Goal: Task Accomplishment & Management: Manage account settings

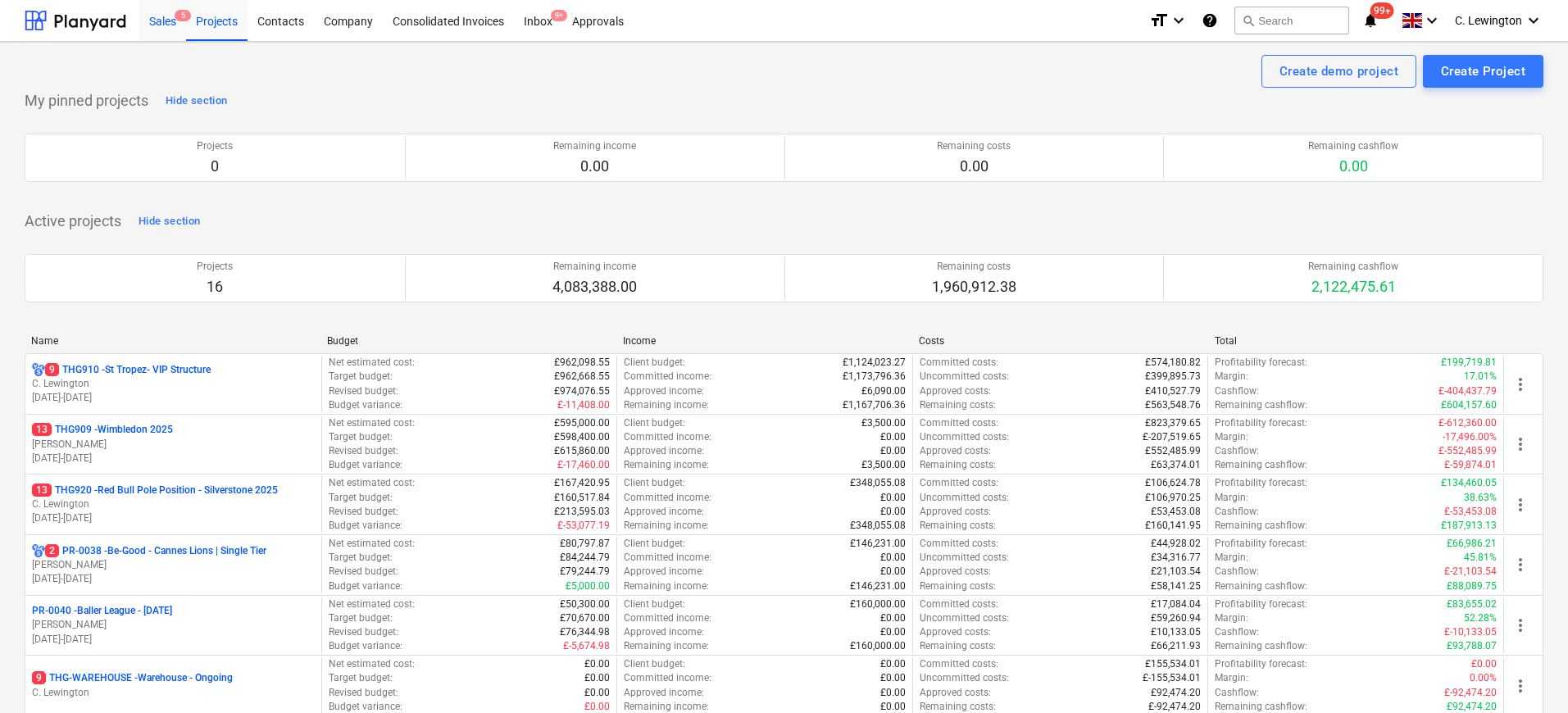
click at [176, 21] on div "Sales 5" at bounding box center [163, 20] width 47 height 42
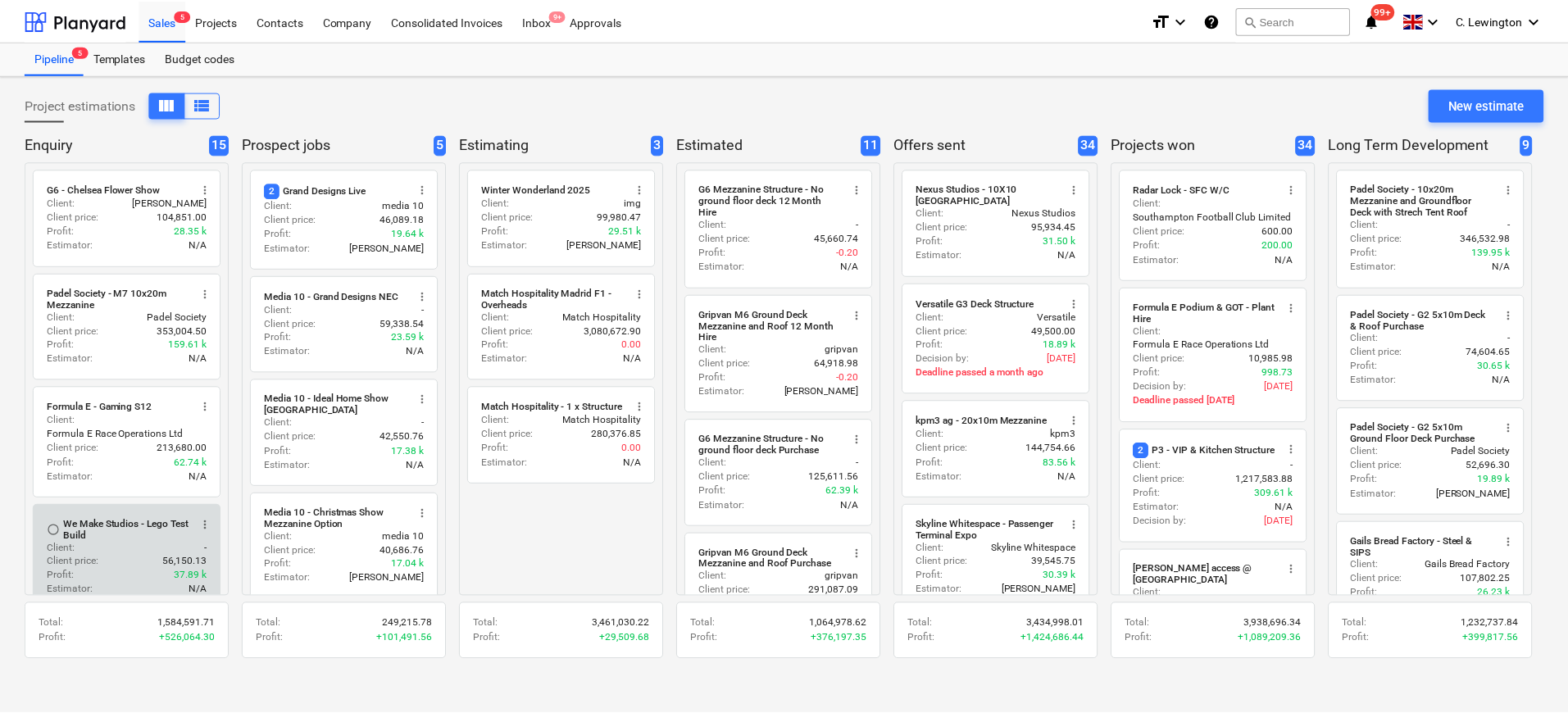
scroll to position [21, 0]
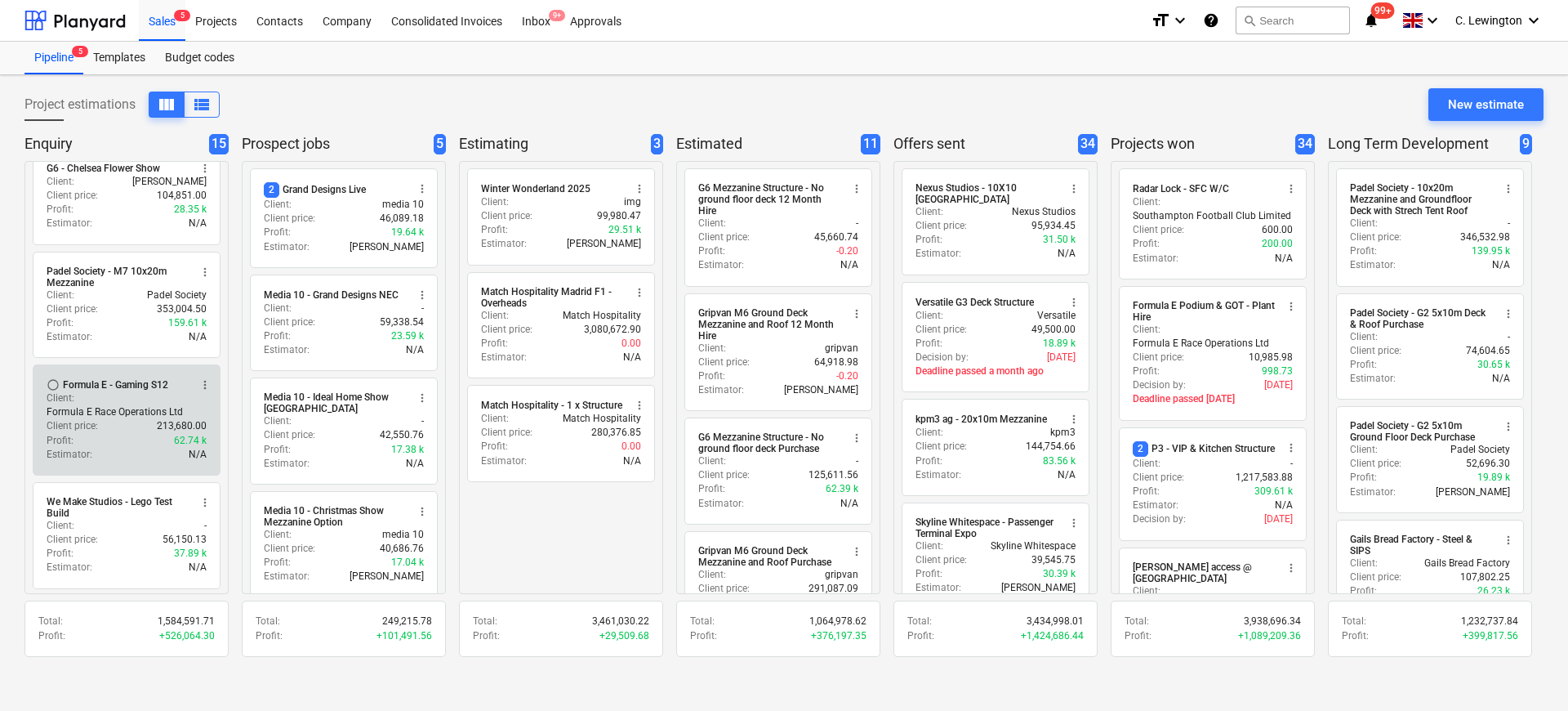
click at [134, 431] on div "Client price : 213,680.00" at bounding box center [127, 426] width 160 height 14
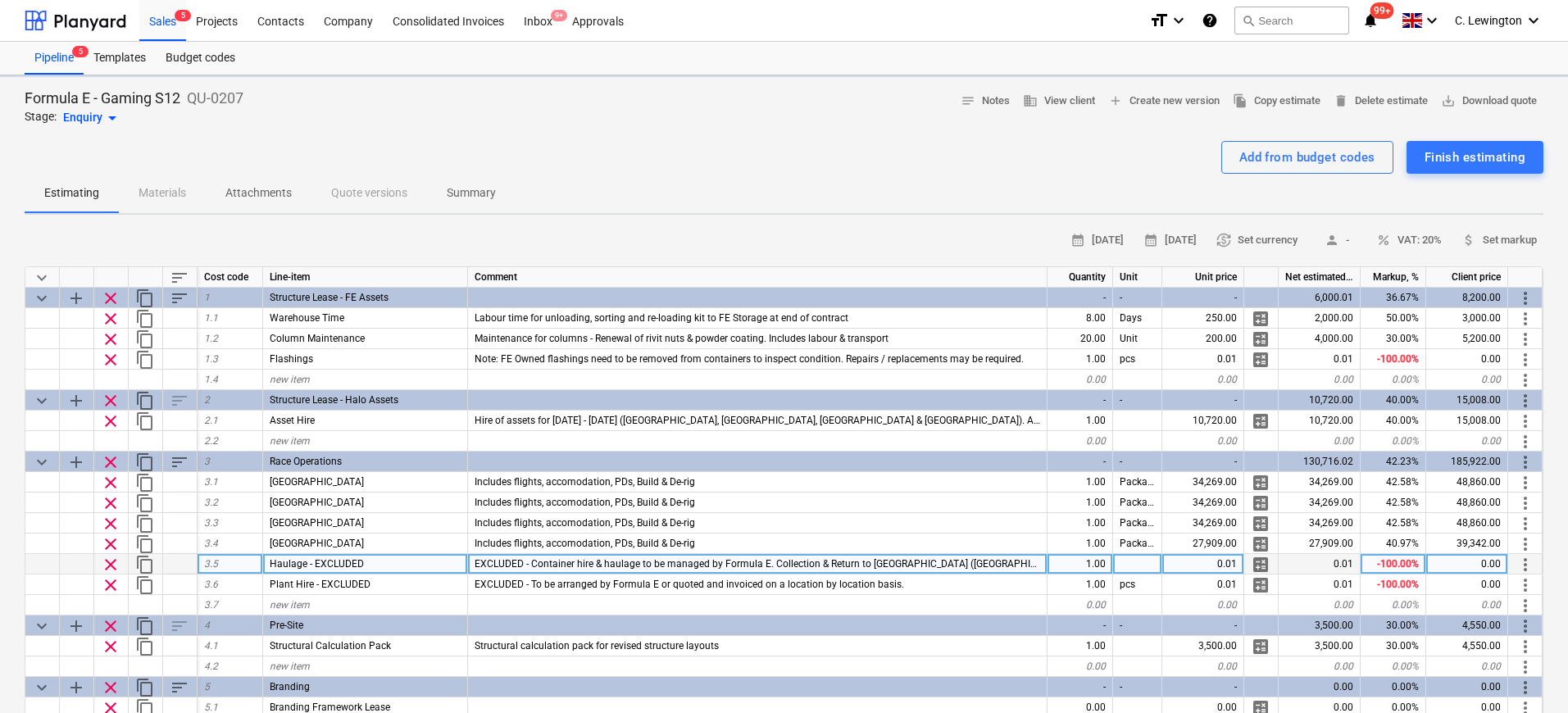
type textarea "x"
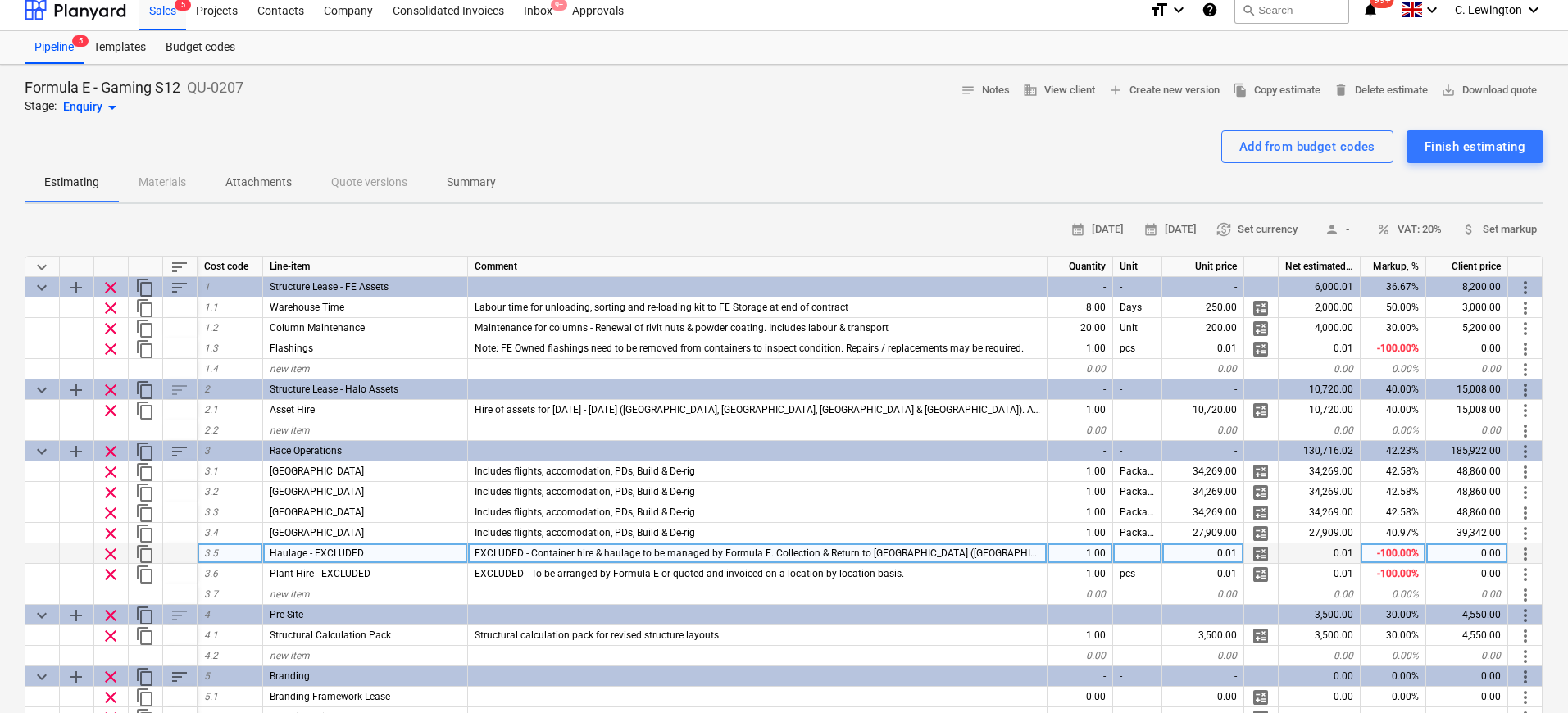
scroll to position [287, 0]
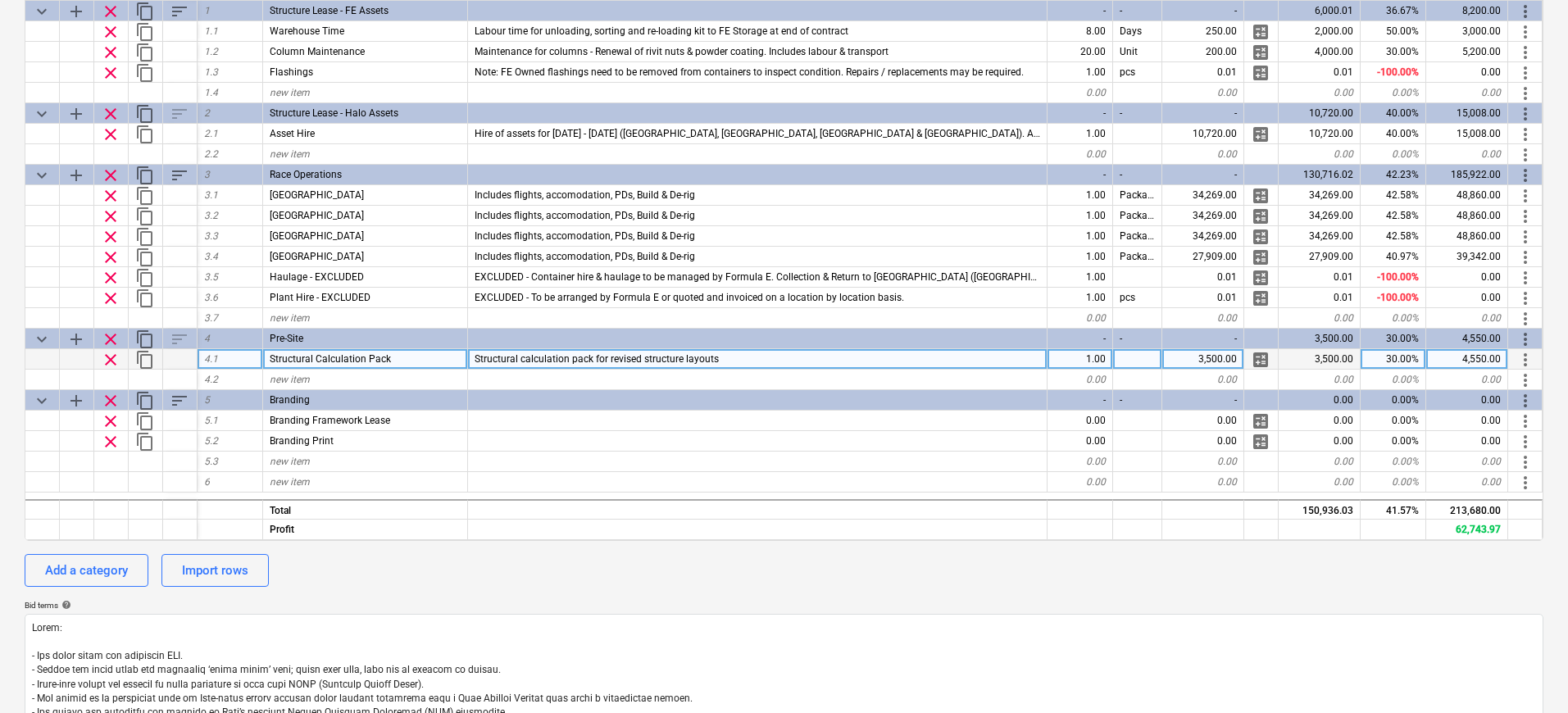
click at [1183, 356] on div "3,500.00" at bounding box center [1202, 359] width 82 height 21
type input "2775"
click at [1195, 585] on div "Add a category Import rows" at bounding box center [784, 570] width 1519 height 33
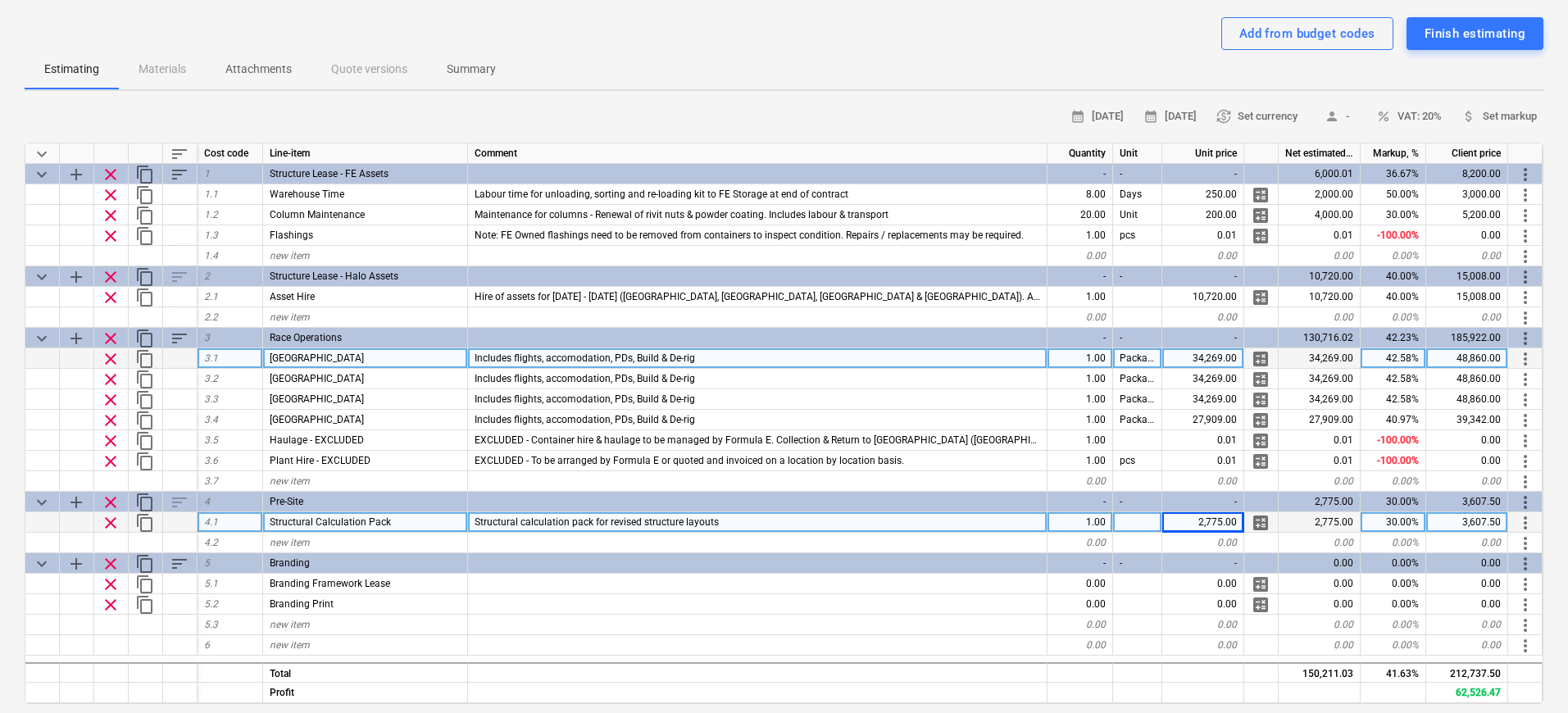
scroll to position [0, 0]
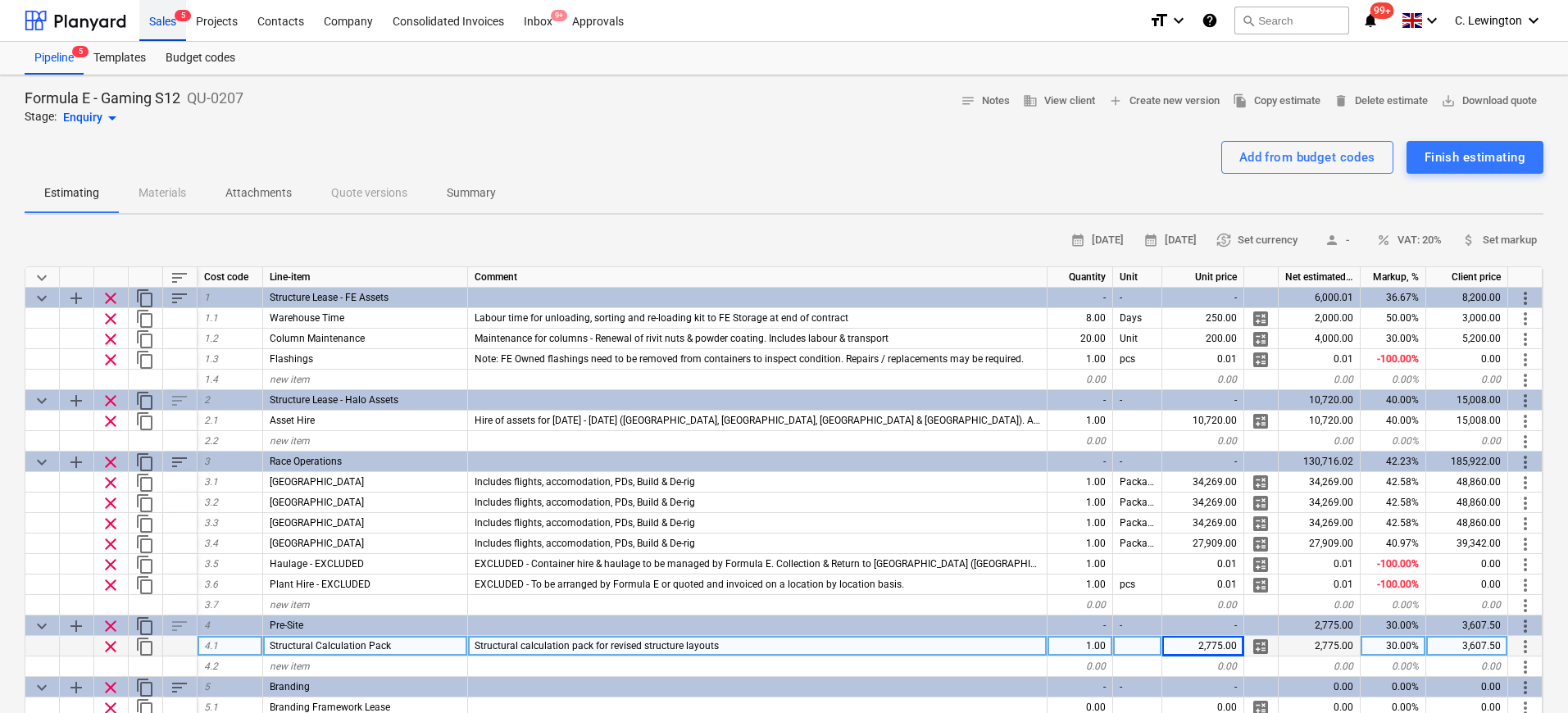
click at [168, 21] on div "Sales 5" at bounding box center [163, 20] width 47 height 42
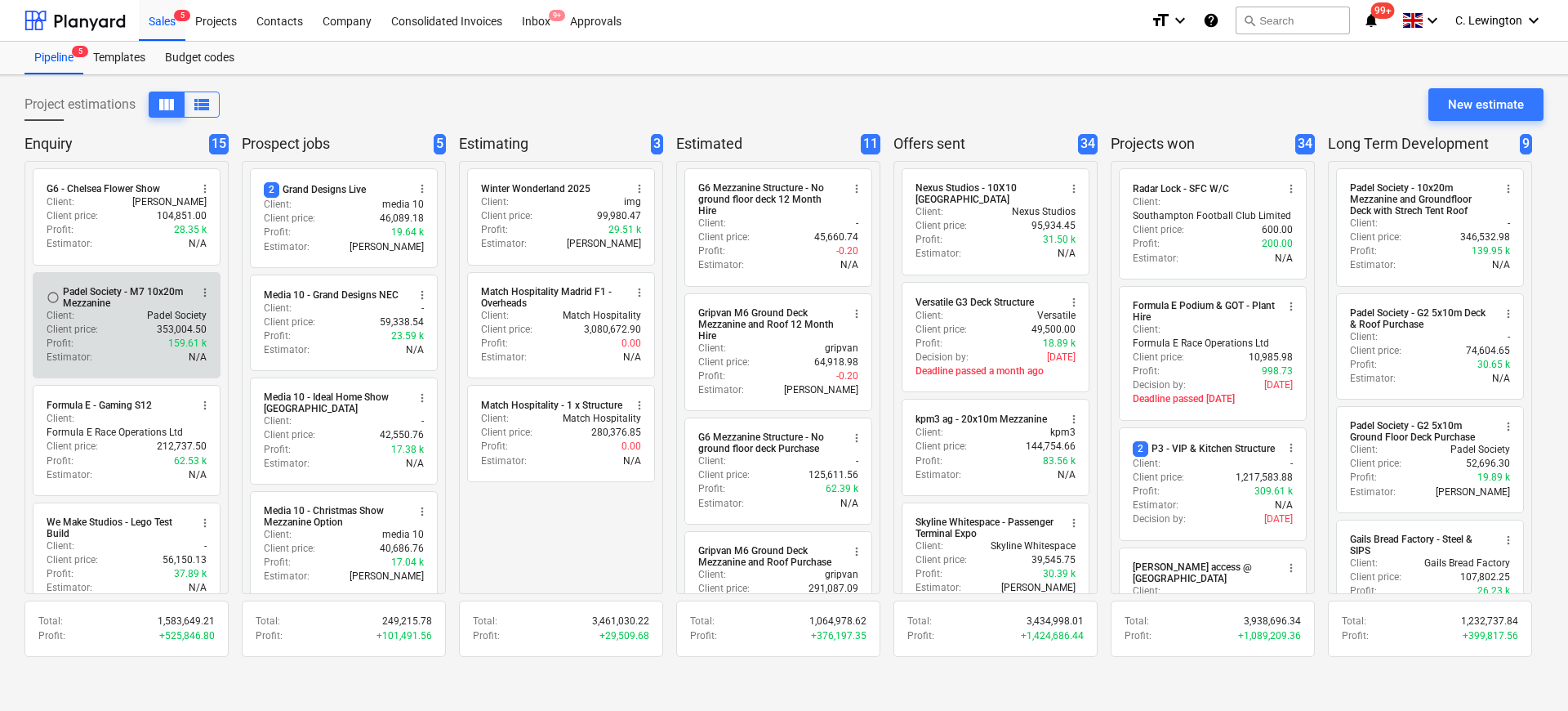
click at [115, 306] on div "Padel Society - M7 10x20m Mezzanine" at bounding box center [126, 297] width 126 height 23
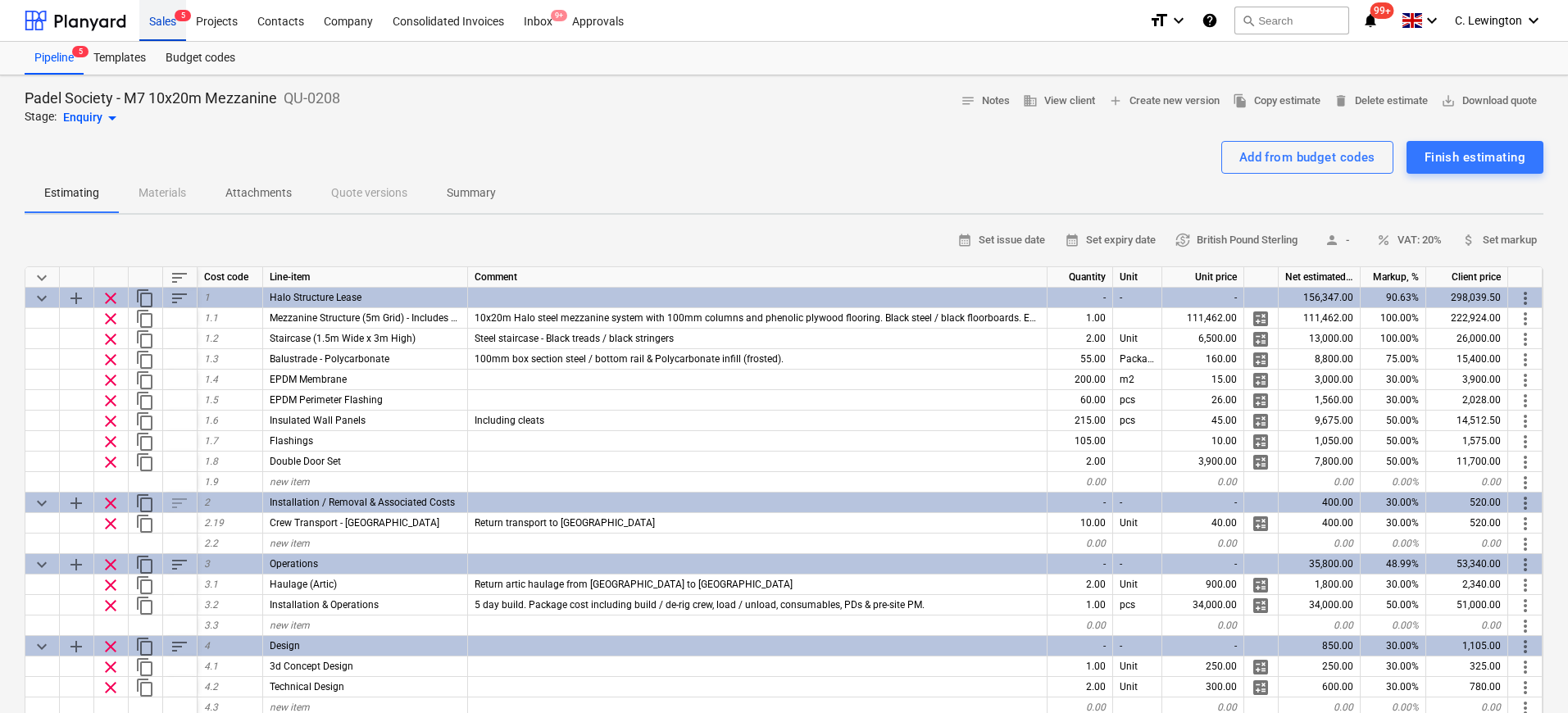
click at [178, 30] on div "Sales 5" at bounding box center [163, 20] width 47 height 42
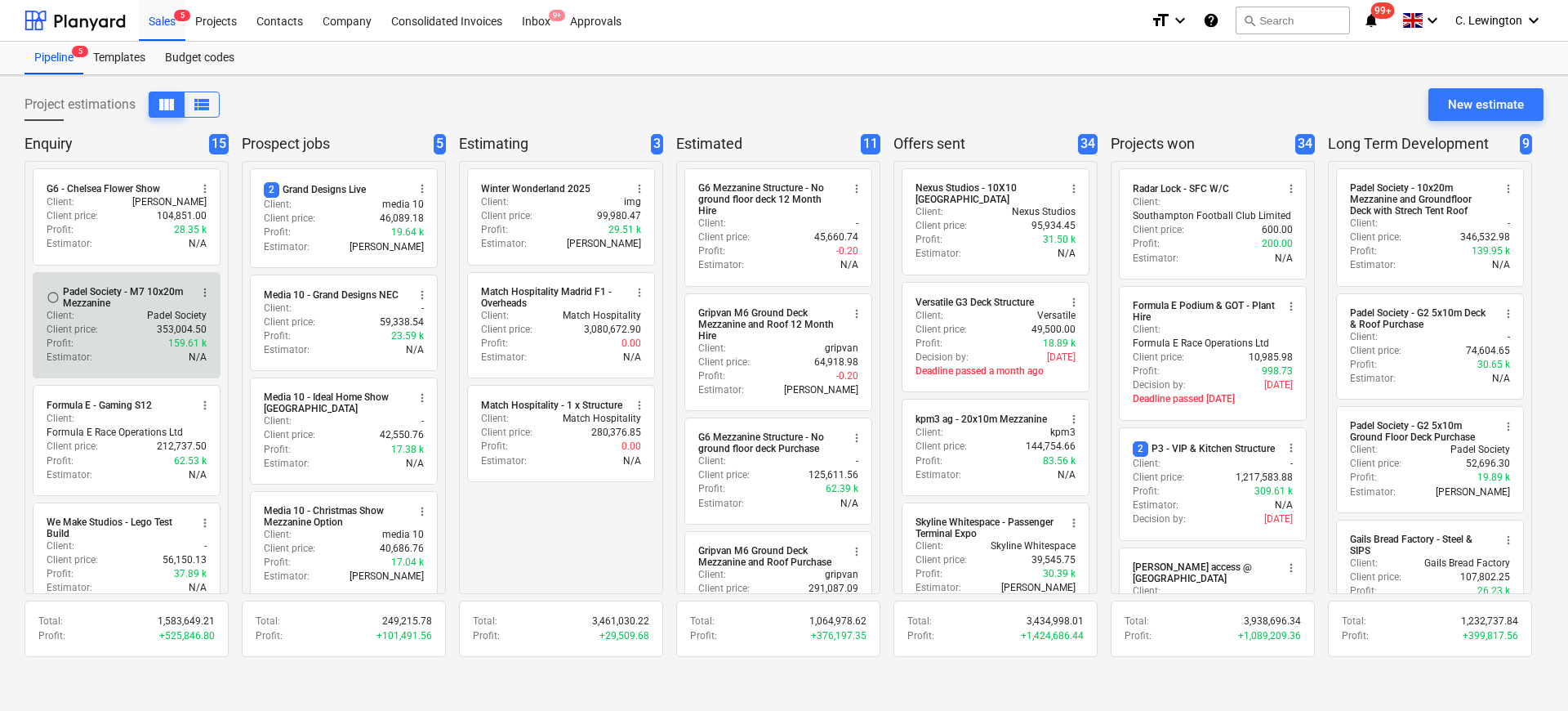
click at [130, 343] on div "Profit : 159.61 k" at bounding box center [127, 343] width 160 height 14
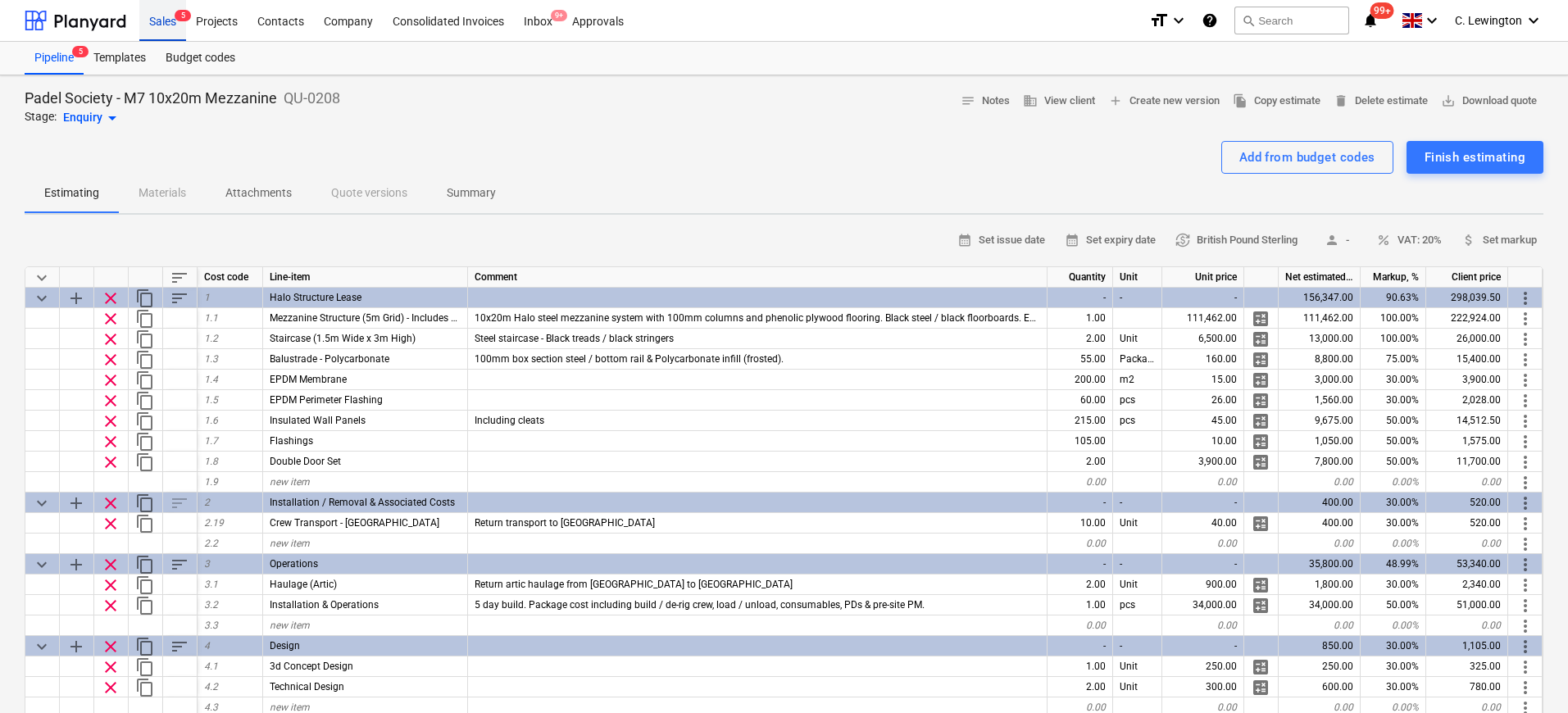
click at [155, 22] on div "Sales 5" at bounding box center [163, 20] width 47 height 42
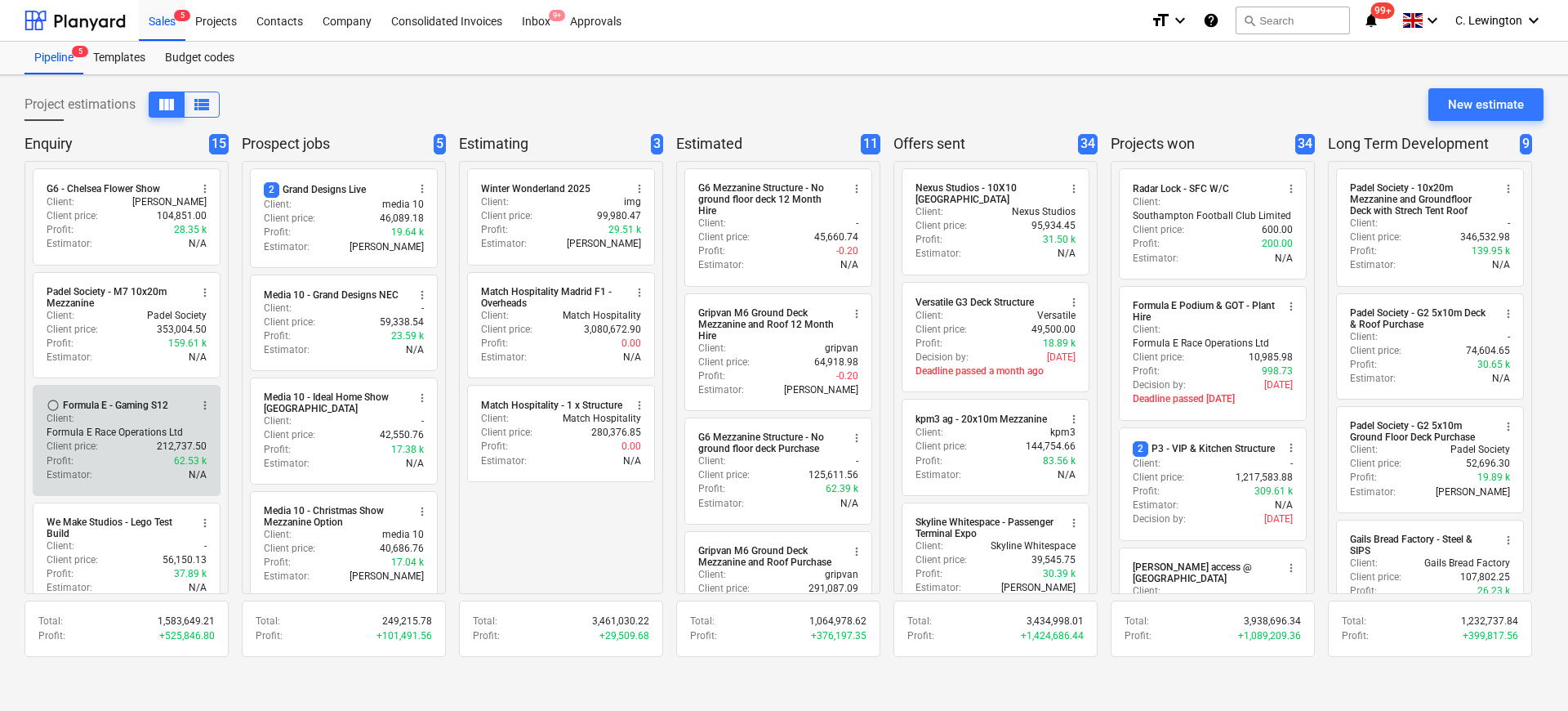
click at [67, 428] on p "Formula E Race Operations Ltd" at bounding box center [115, 432] width 136 height 14
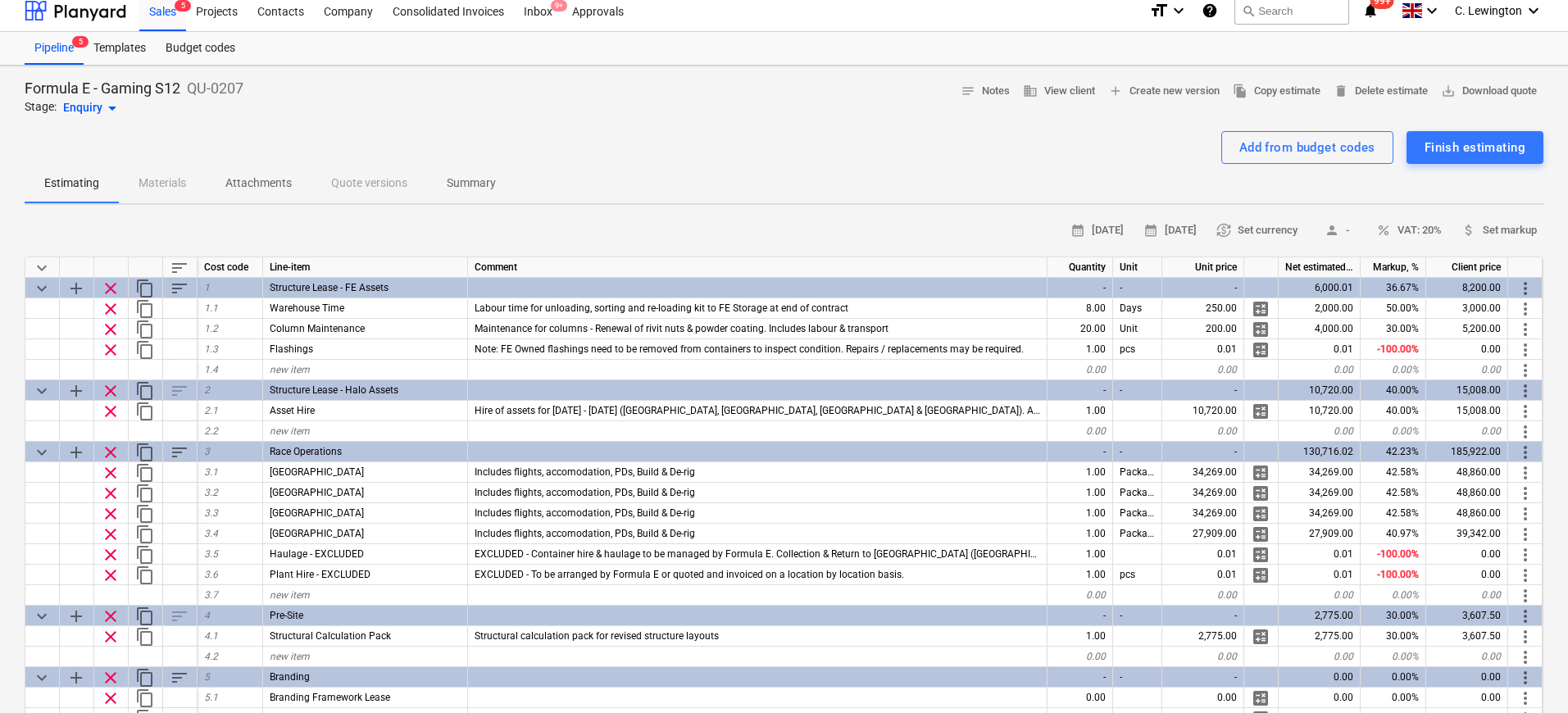
scroll to position [150, 0]
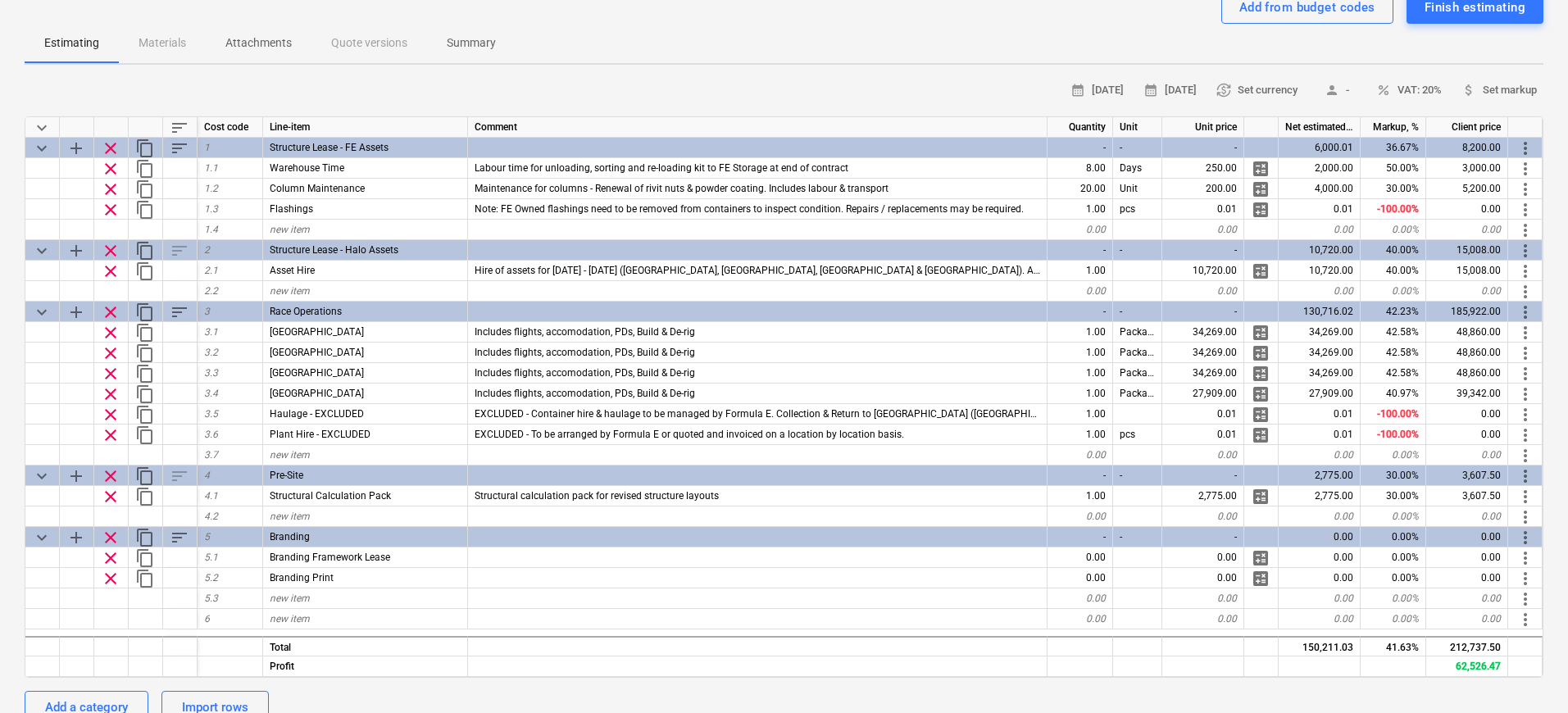
click at [230, 44] on p "Attachments" at bounding box center [258, 43] width 66 height 17
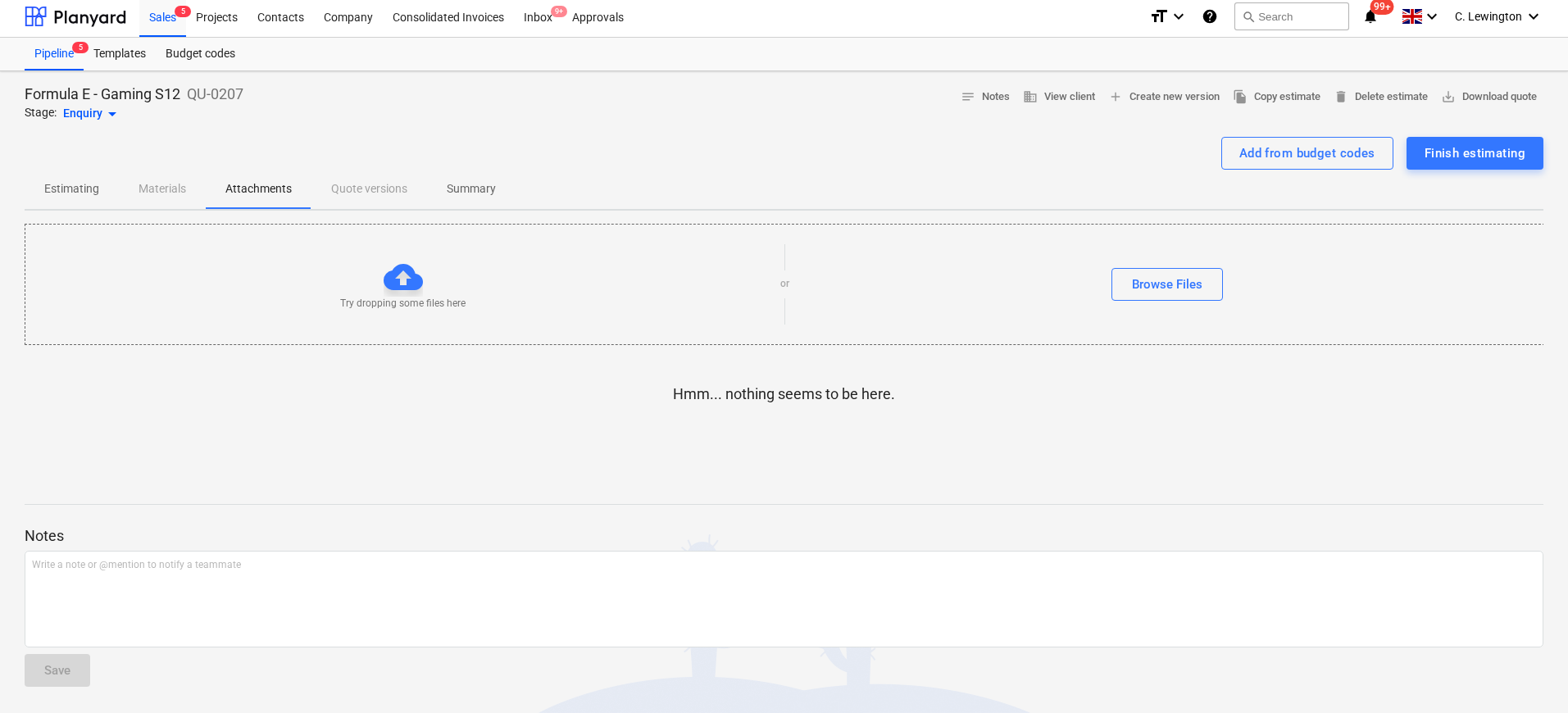
scroll to position [5, 0]
click at [65, 193] on p "Estimating" at bounding box center [71, 188] width 55 height 17
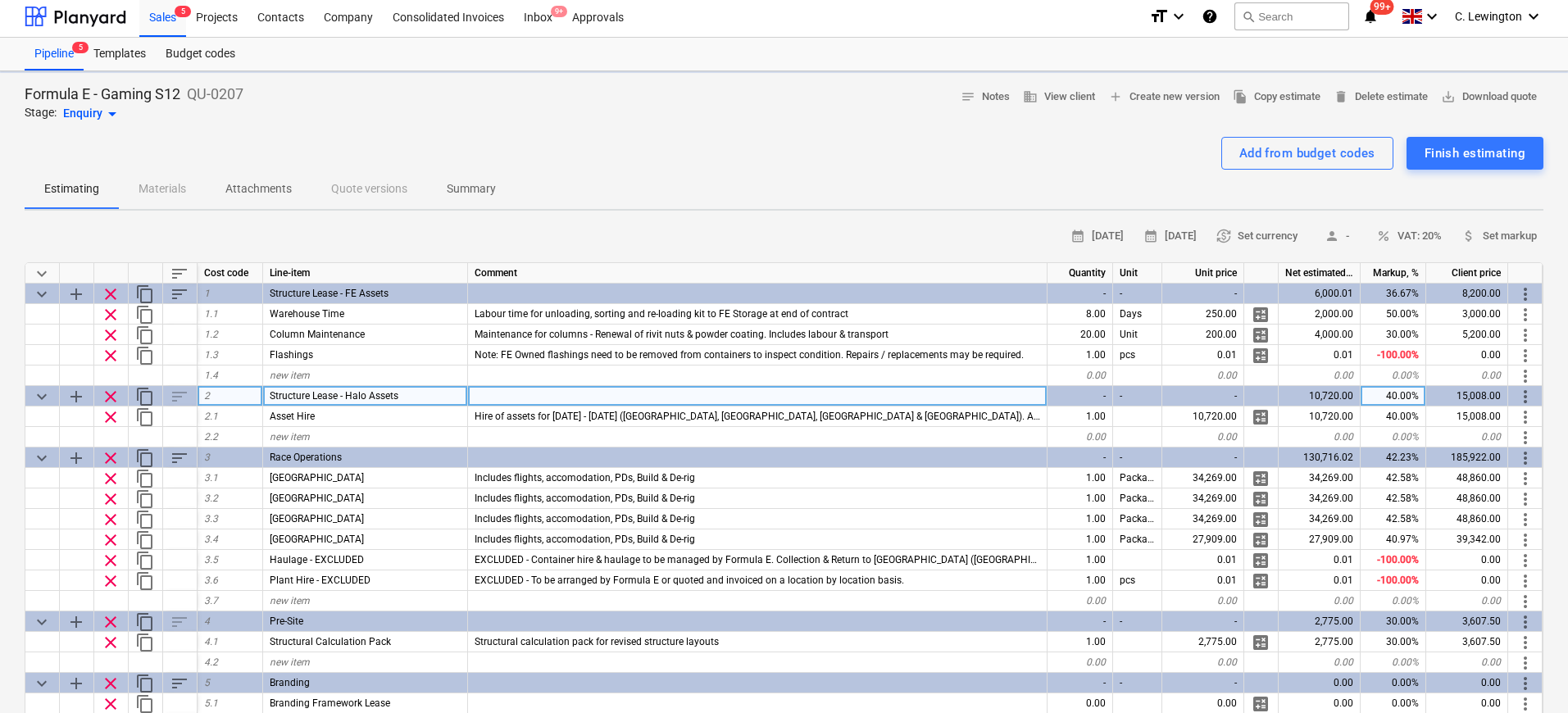
type textarea "x"
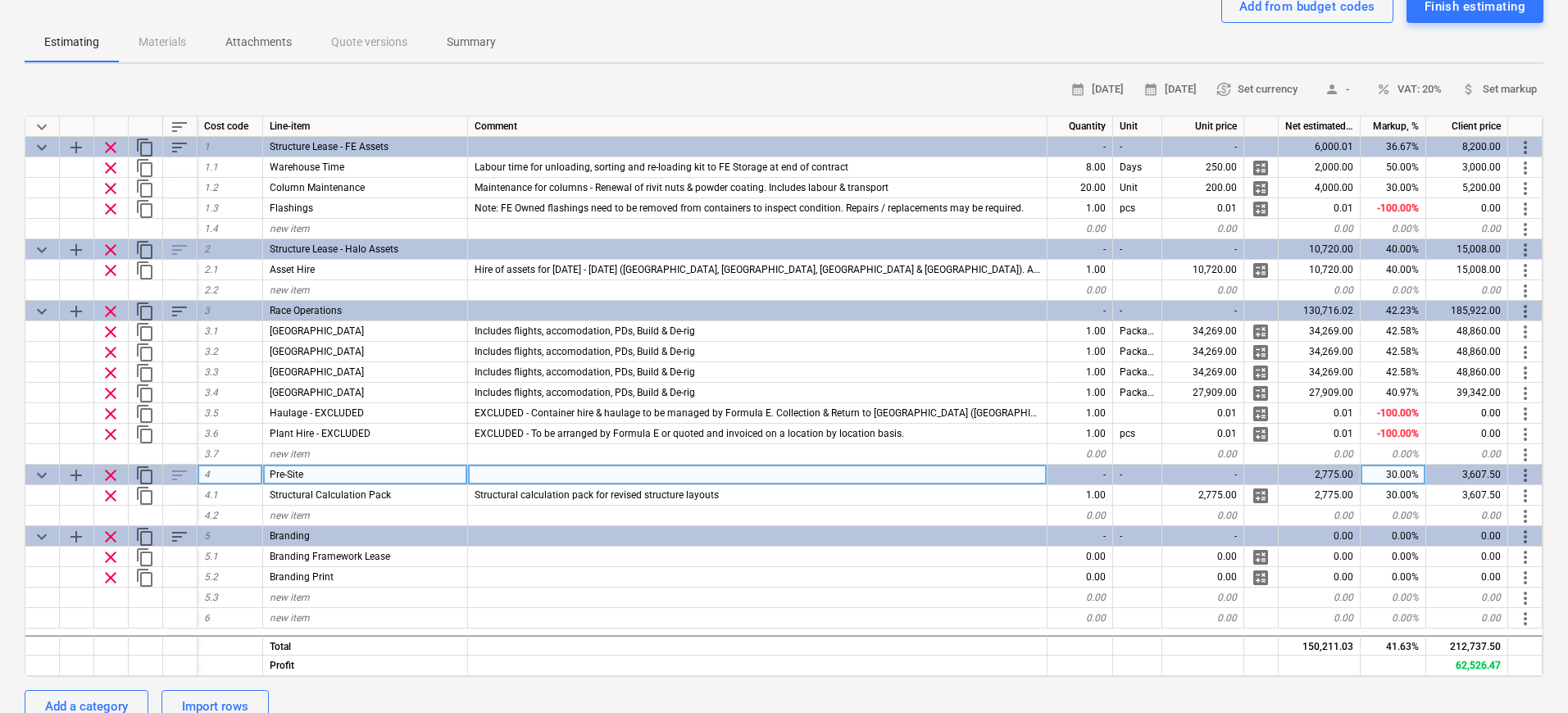
scroll to position [171, 0]
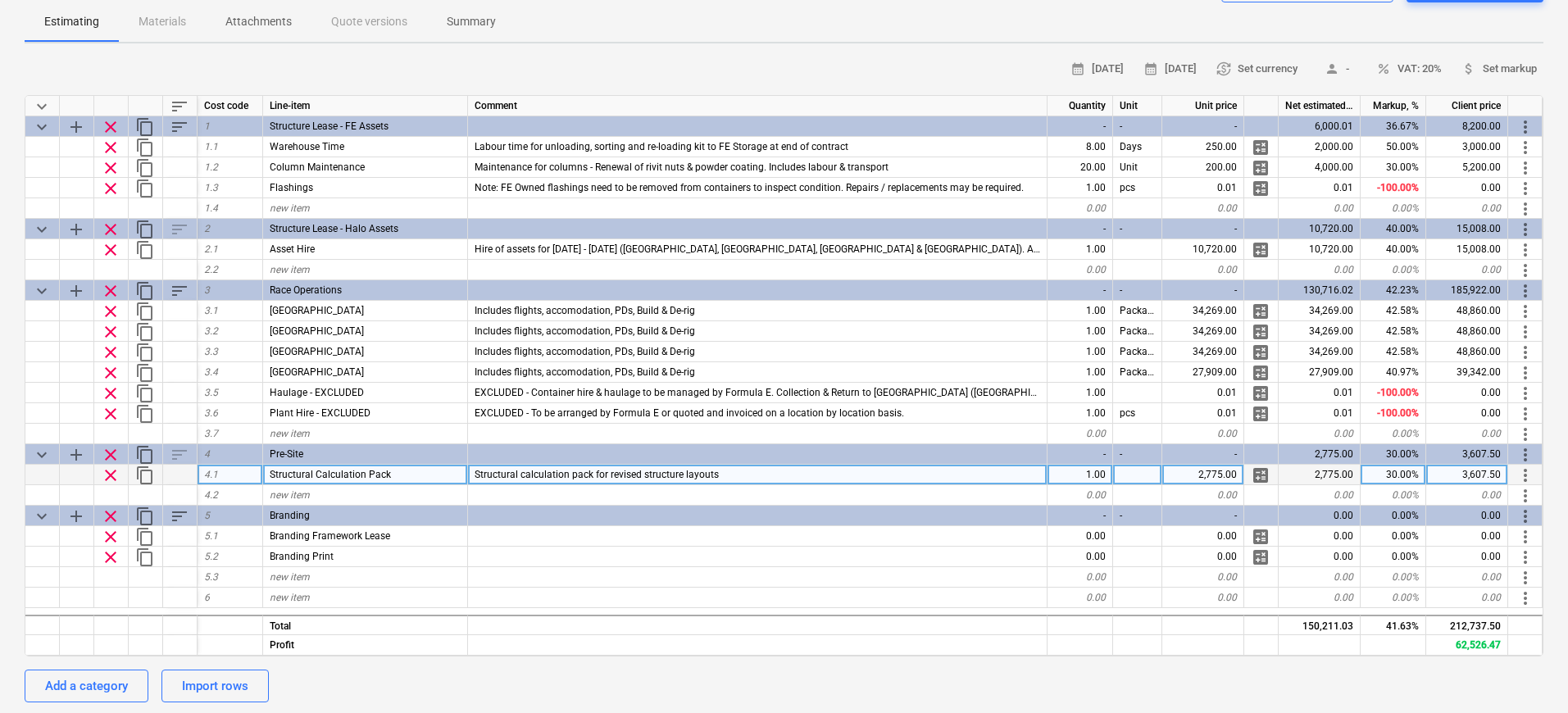
click at [777, 473] on div "Structural calculation pack for revised structure layouts" at bounding box center [757, 475] width 579 height 21
click at [785, 472] on input "Structural calculation pack for revised structure layouts" at bounding box center [757, 475] width 579 height 20
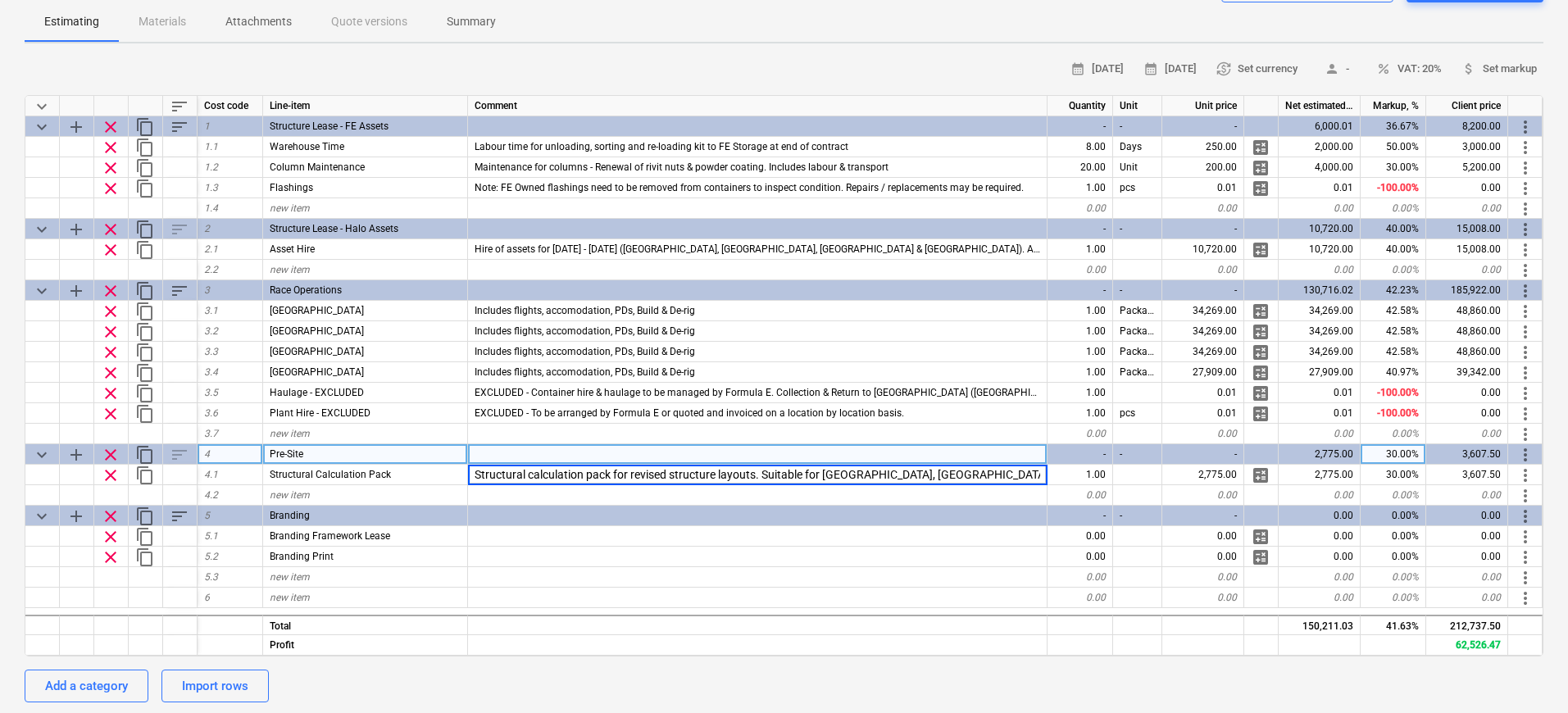
type input "Structural calculation pack for revised structure layouts. Suitable for [GEOGRA…"
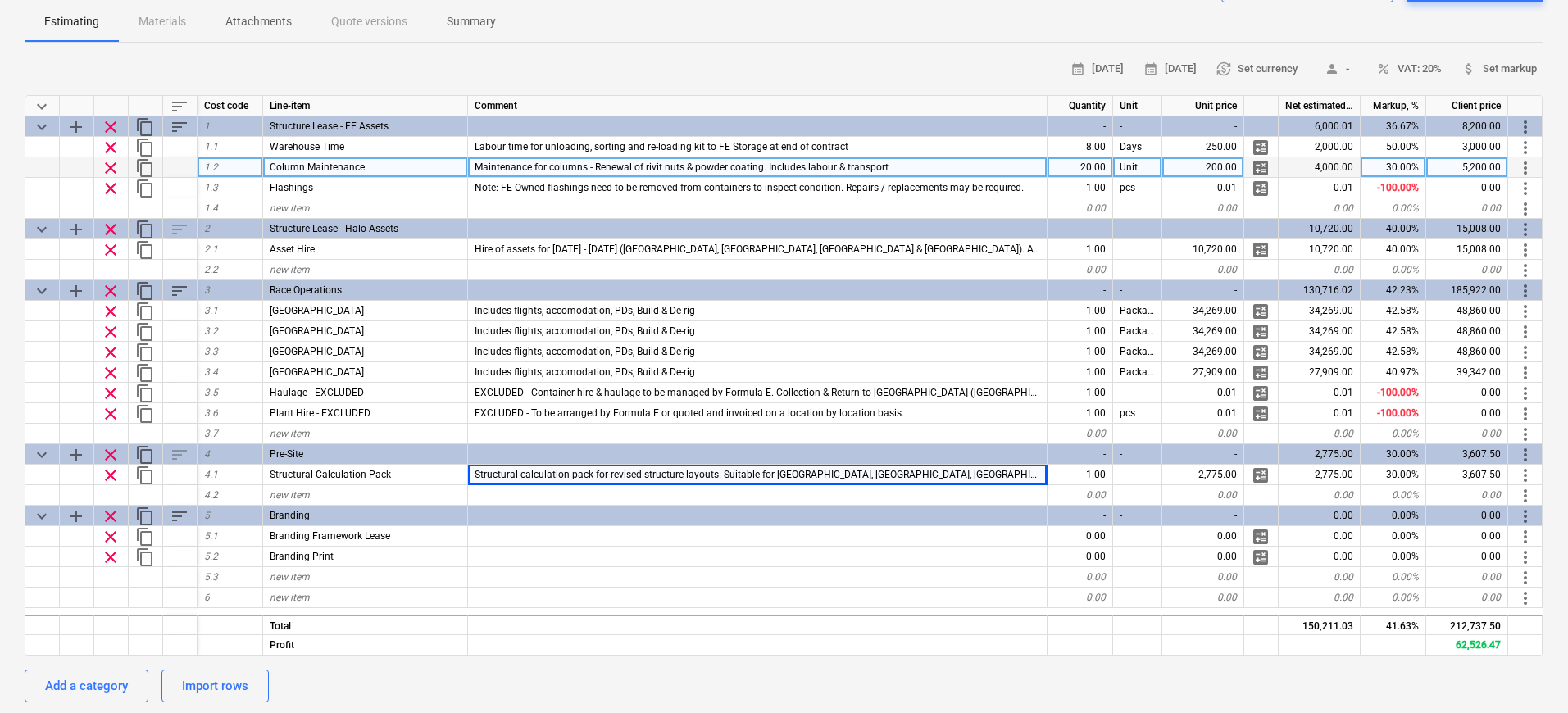
scroll to position [0, 0]
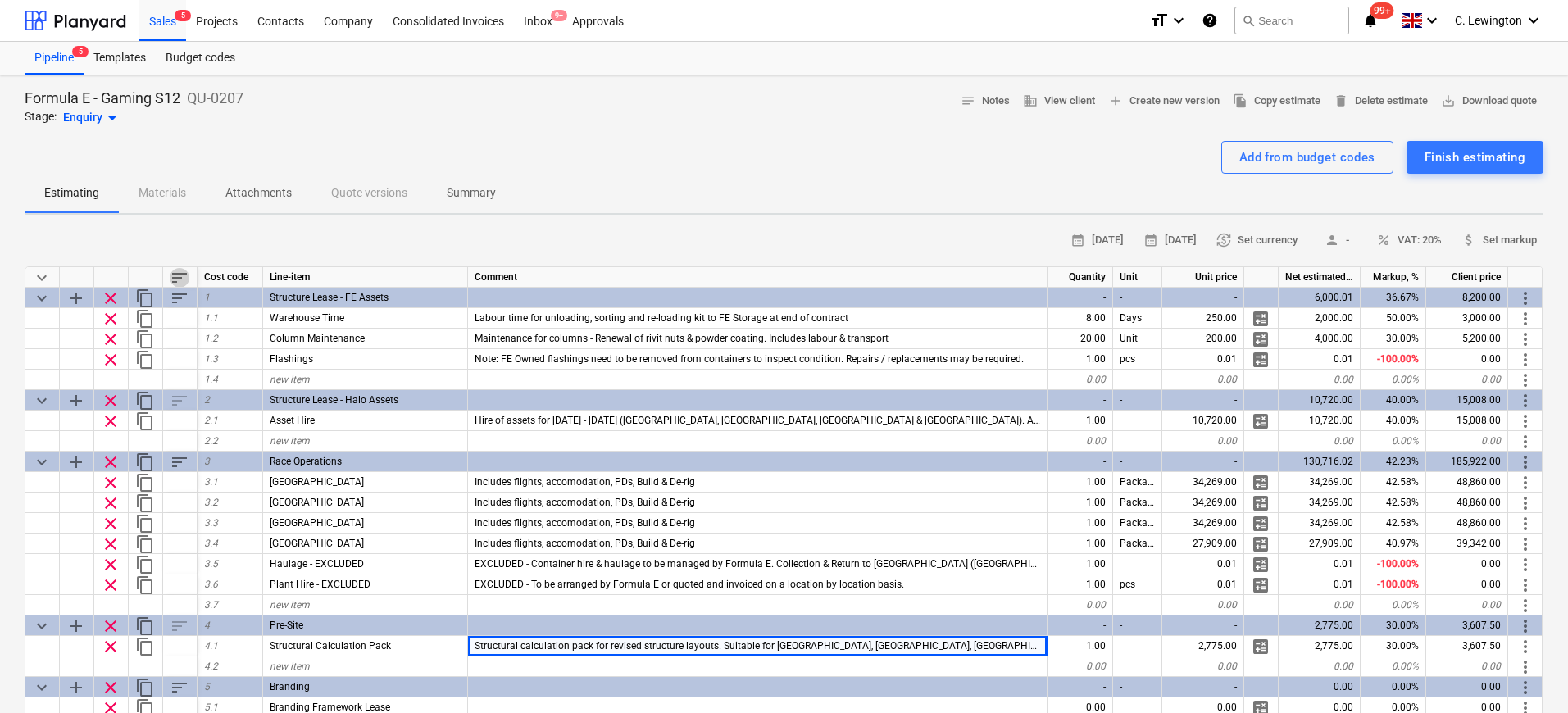
click at [174, 277] on span "sort" at bounding box center [180, 278] width 20 height 20
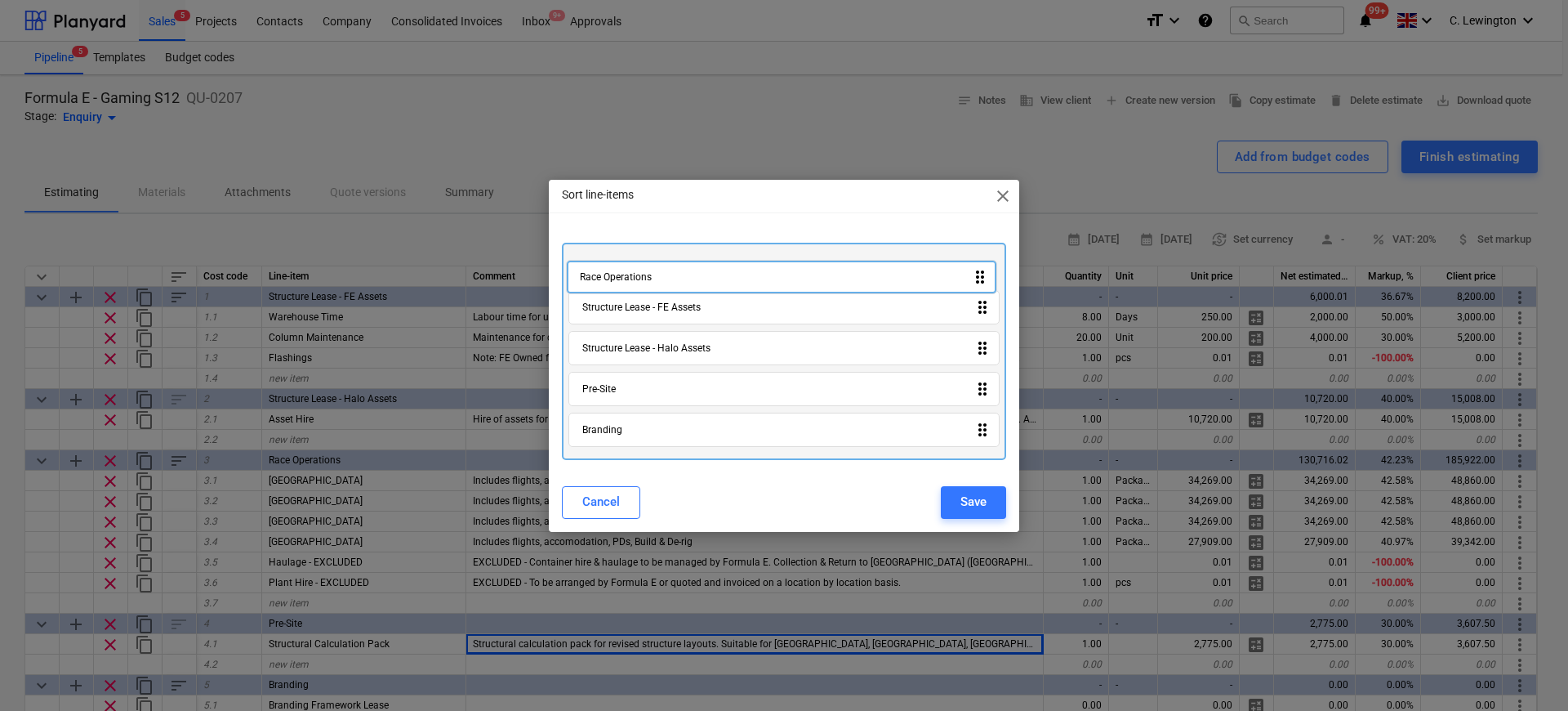
drag, startPoint x: 704, startPoint y: 349, endPoint x: 702, endPoint y: 261, distance: 88.0
click at [702, 261] on div "Structure Lease - FE Assets drag_indicator Structure Lease - Halo Assets drag_i…" at bounding box center [784, 351] width 445 height 217
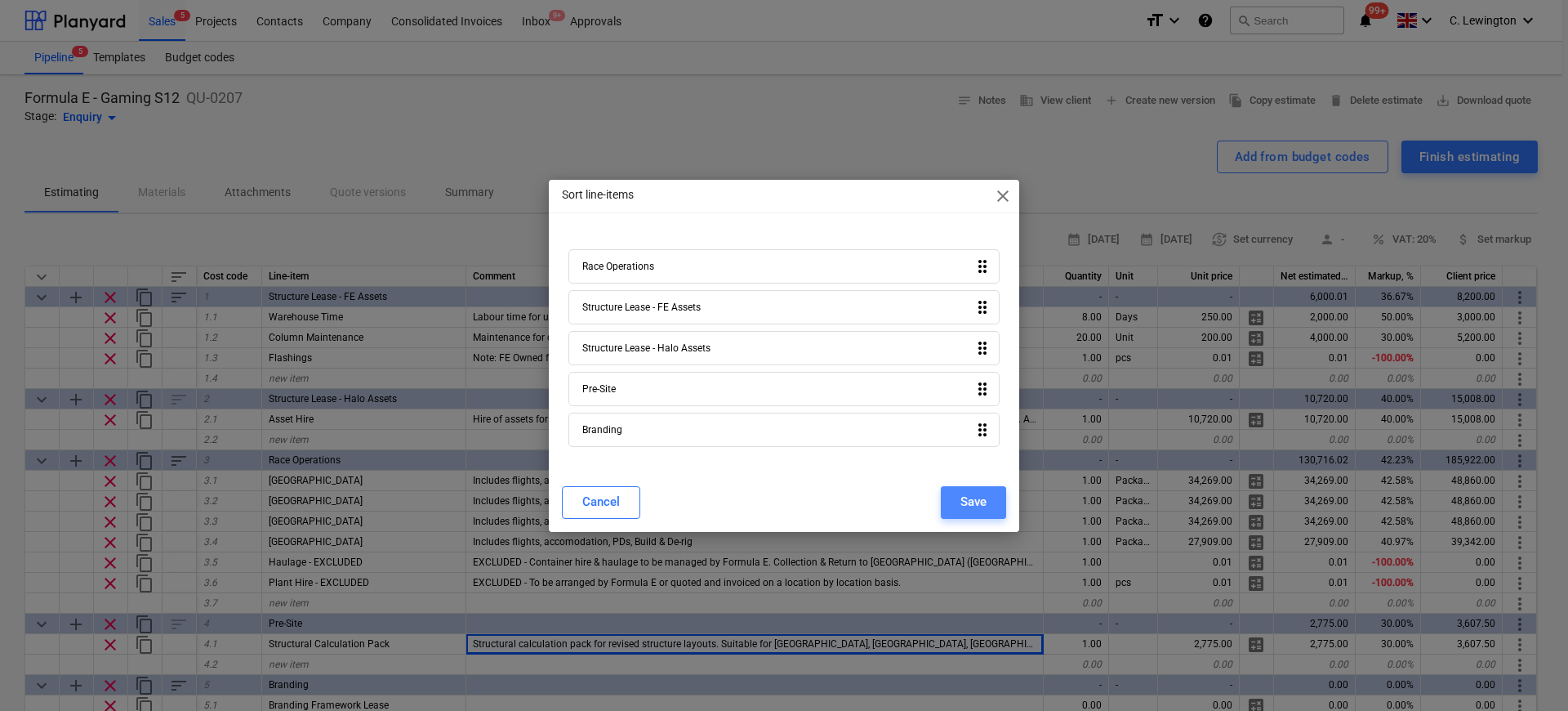
click at [983, 506] on div "Save" at bounding box center [973, 502] width 26 height 22
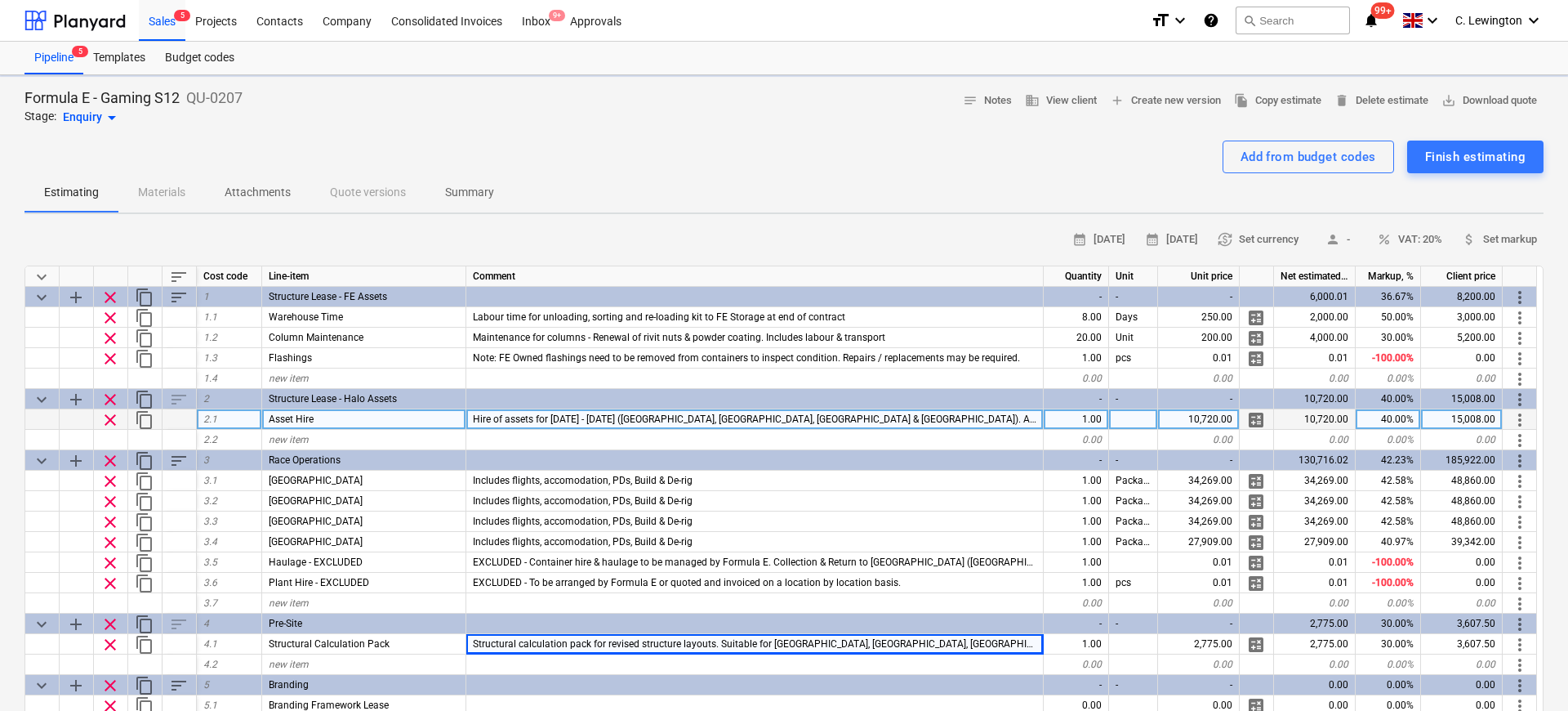
type textarea "x"
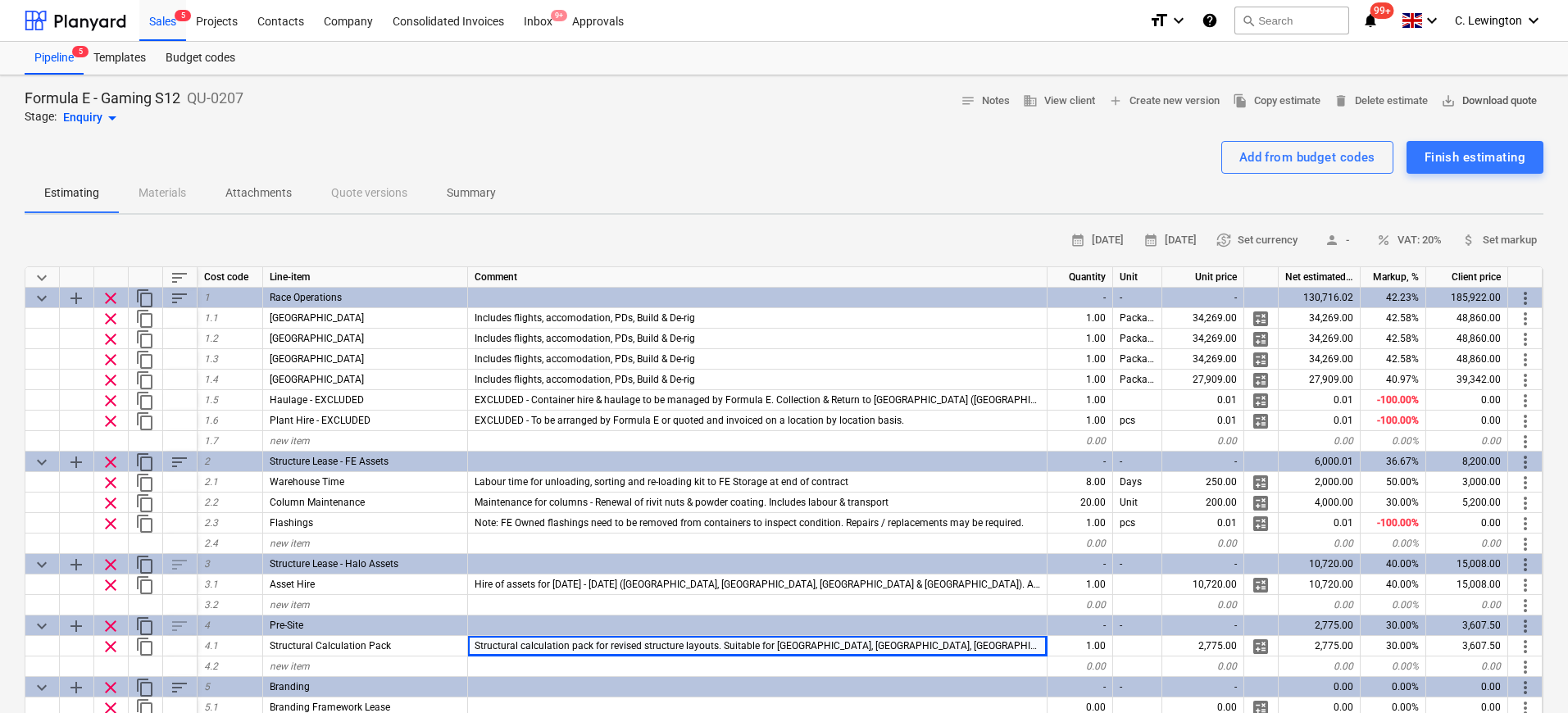
click at [1496, 98] on span "save_alt Download quote" at bounding box center [1488, 100] width 96 height 19
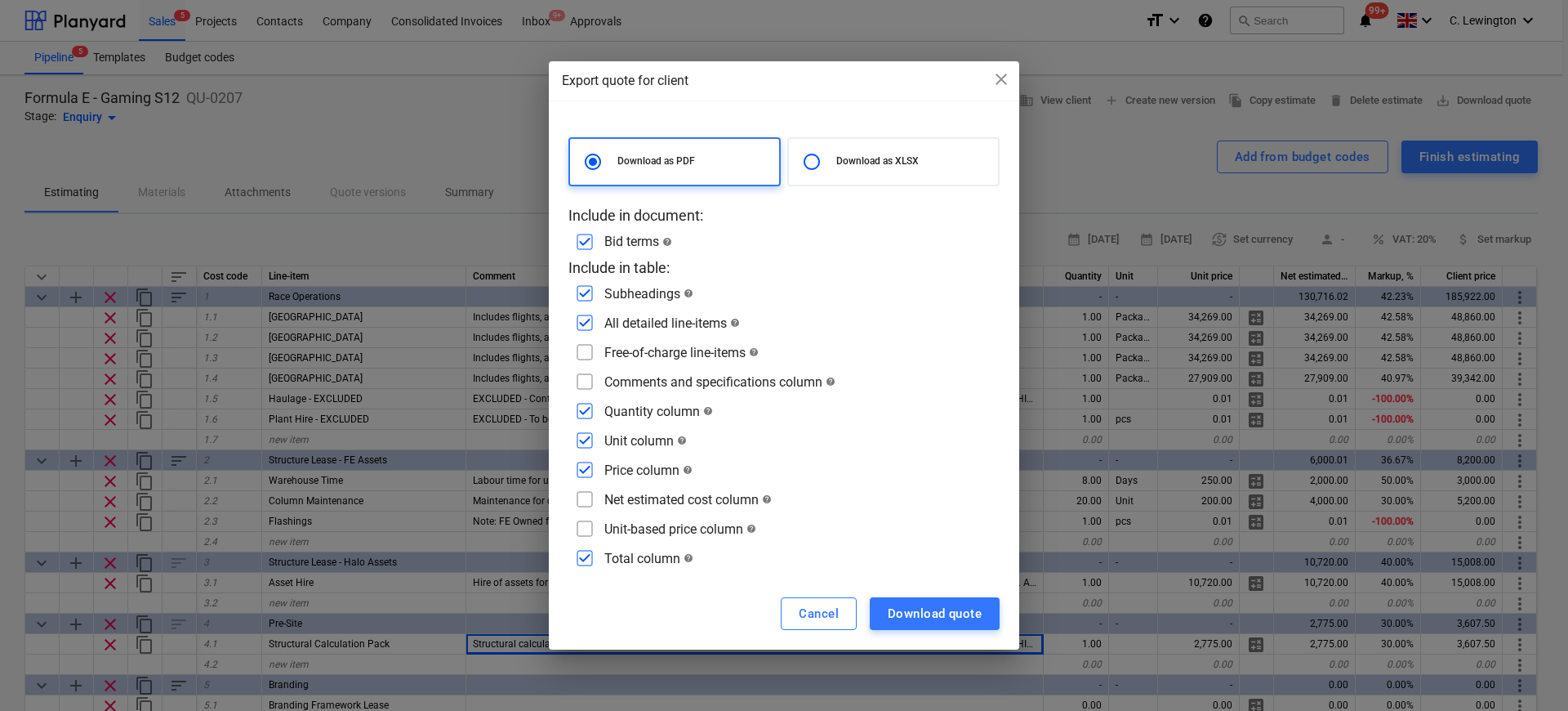
click at [594, 358] on input "checkbox" at bounding box center [584, 352] width 26 height 26
checkbox input "true"
click at [591, 377] on input "checkbox" at bounding box center [584, 382] width 26 height 26
checkbox input "true"
click at [954, 619] on div "Download quote" at bounding box center [935, 614] width 94 height 22
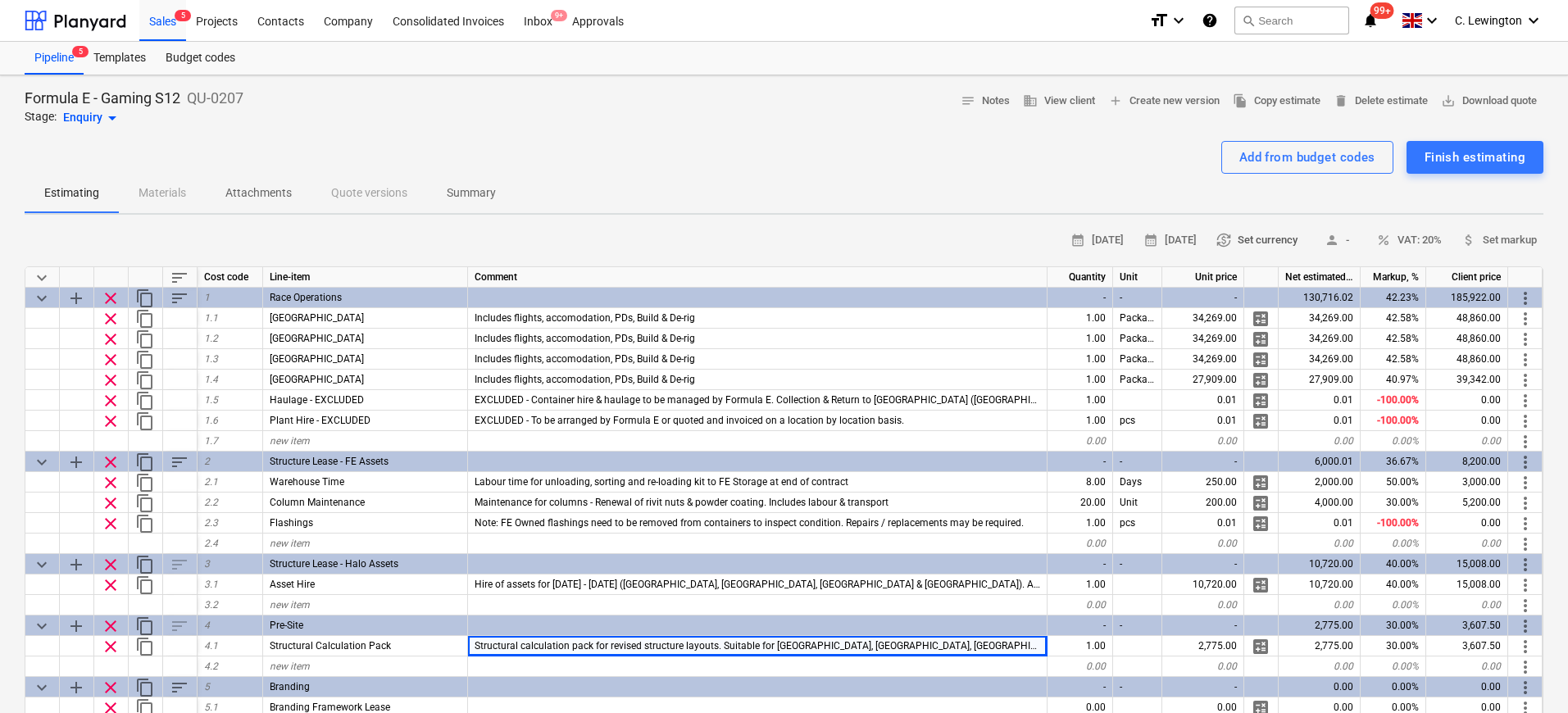
click at [1284, 248] on span "currency_exchange Set currency" at bounding box center [1257, 240] width 81 height 19
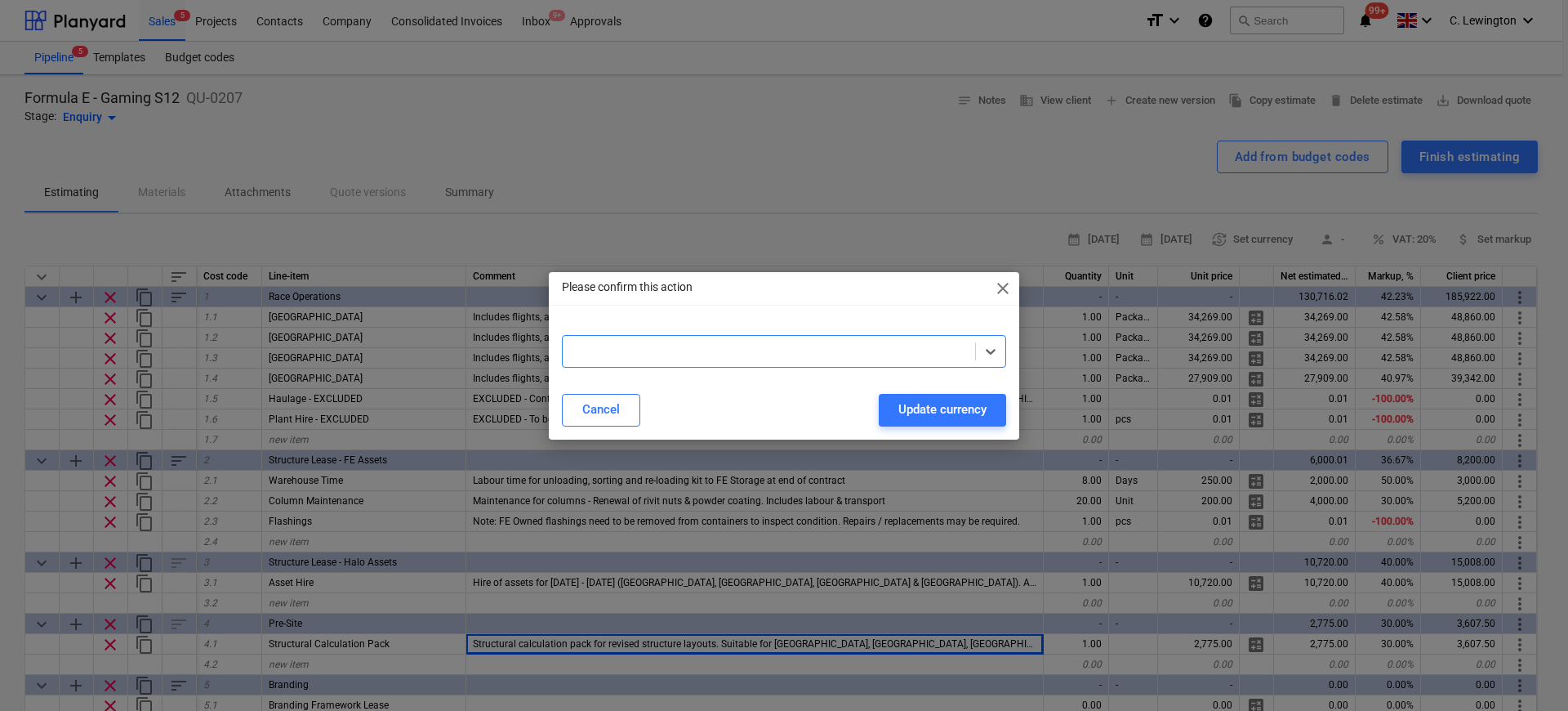
click at [848, 337] on div at bounding box center [784, 351] width 445 height 32
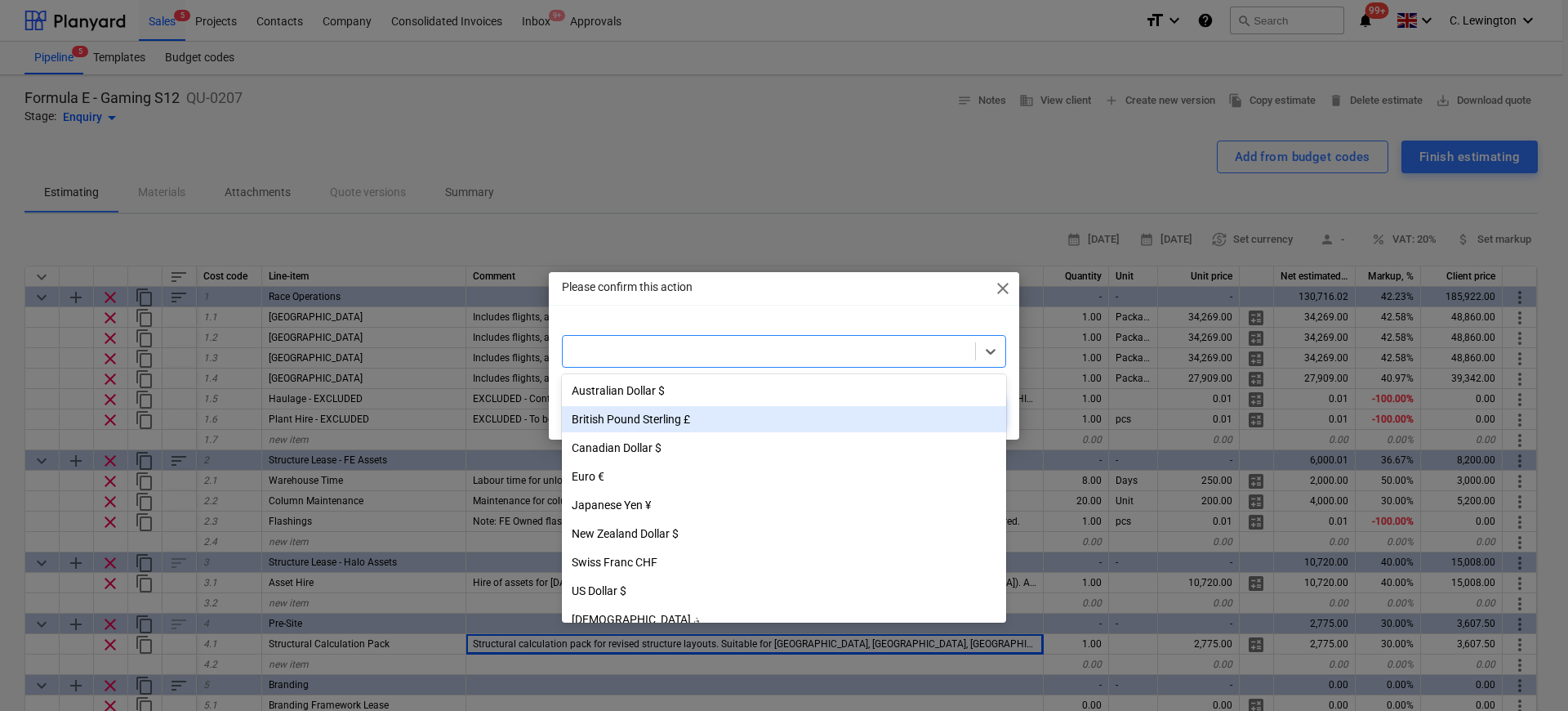
click at [648, 429] on div "British Pound Sterling £" at bounding box center [784, 419] width 445 height 26
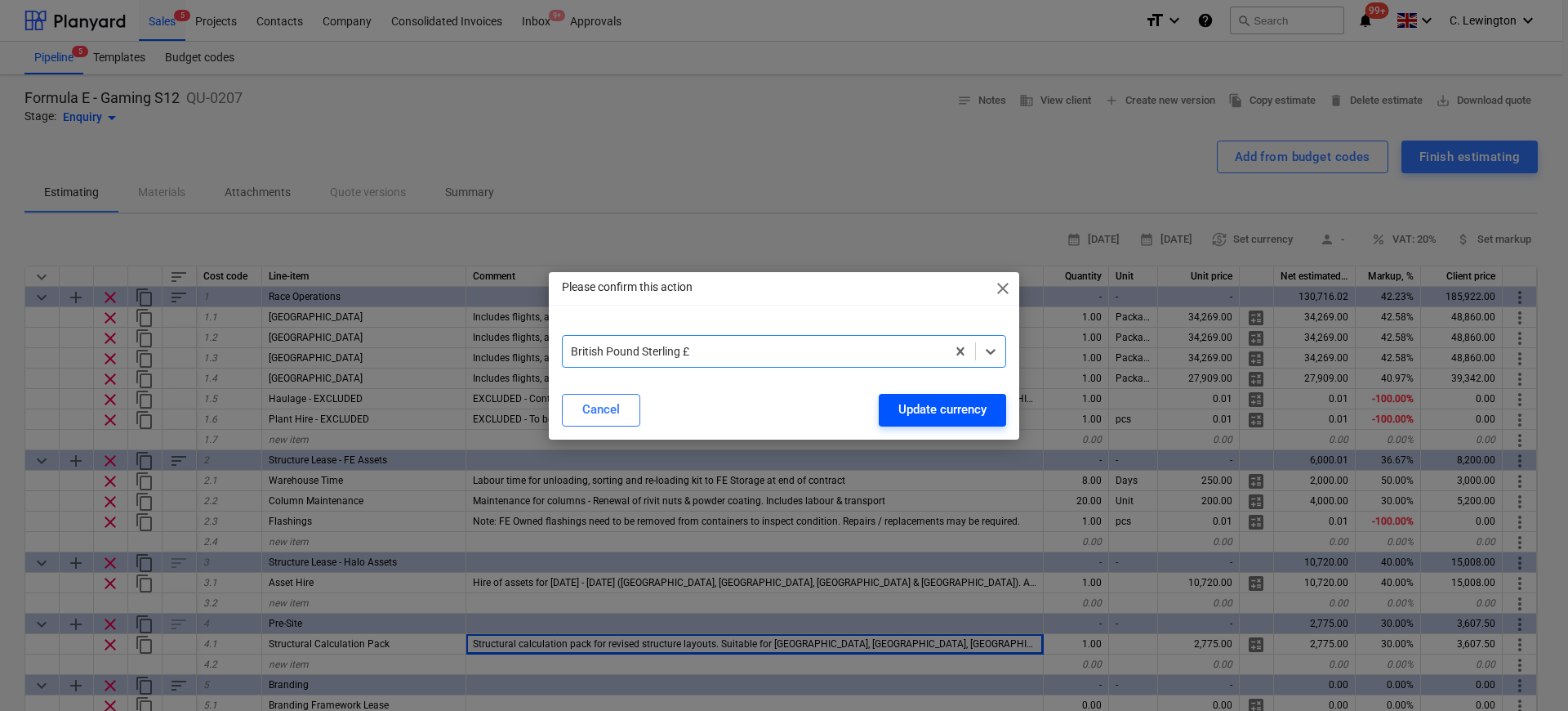
click at [1001, 411] on button "Update currency" at bounding box center [942, 411] width 127 height 32
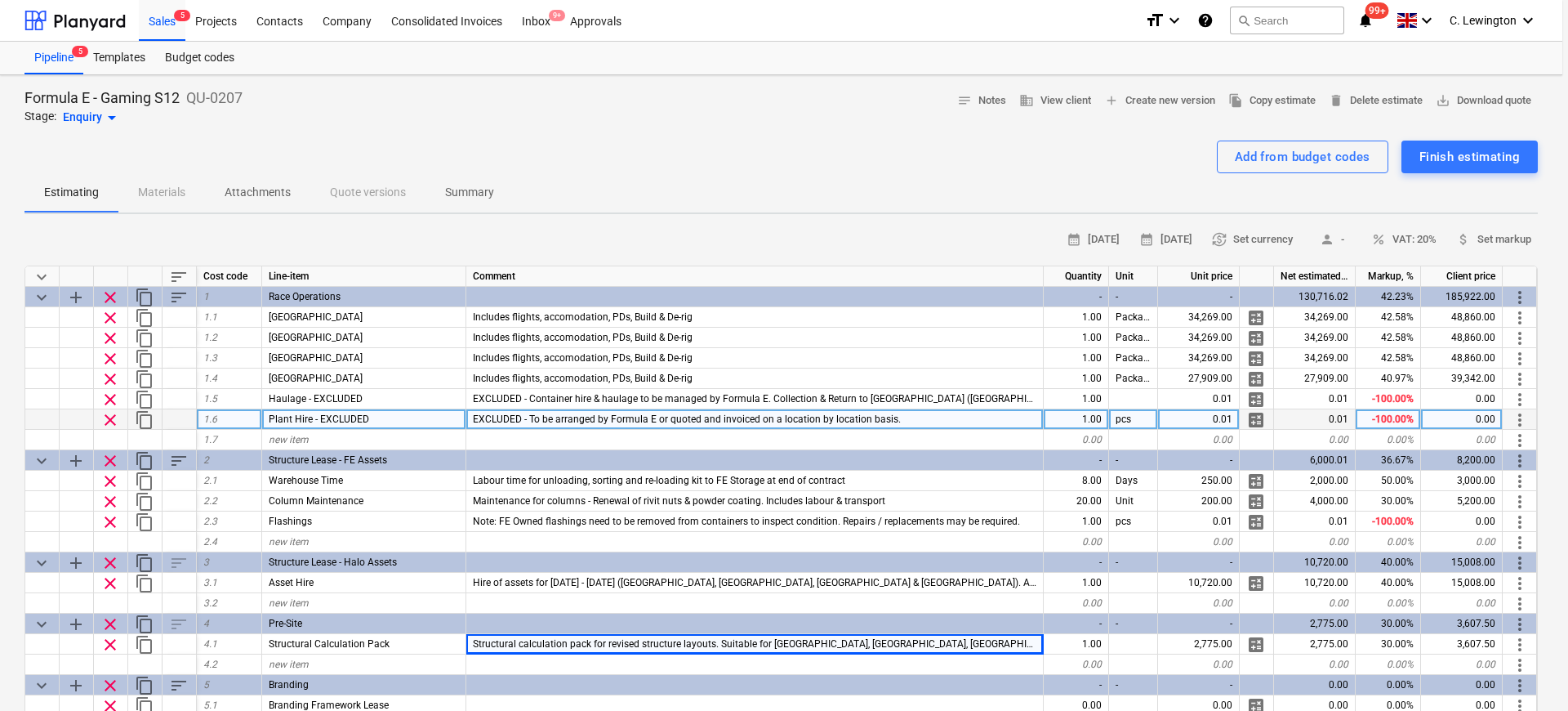
type textarea "x"
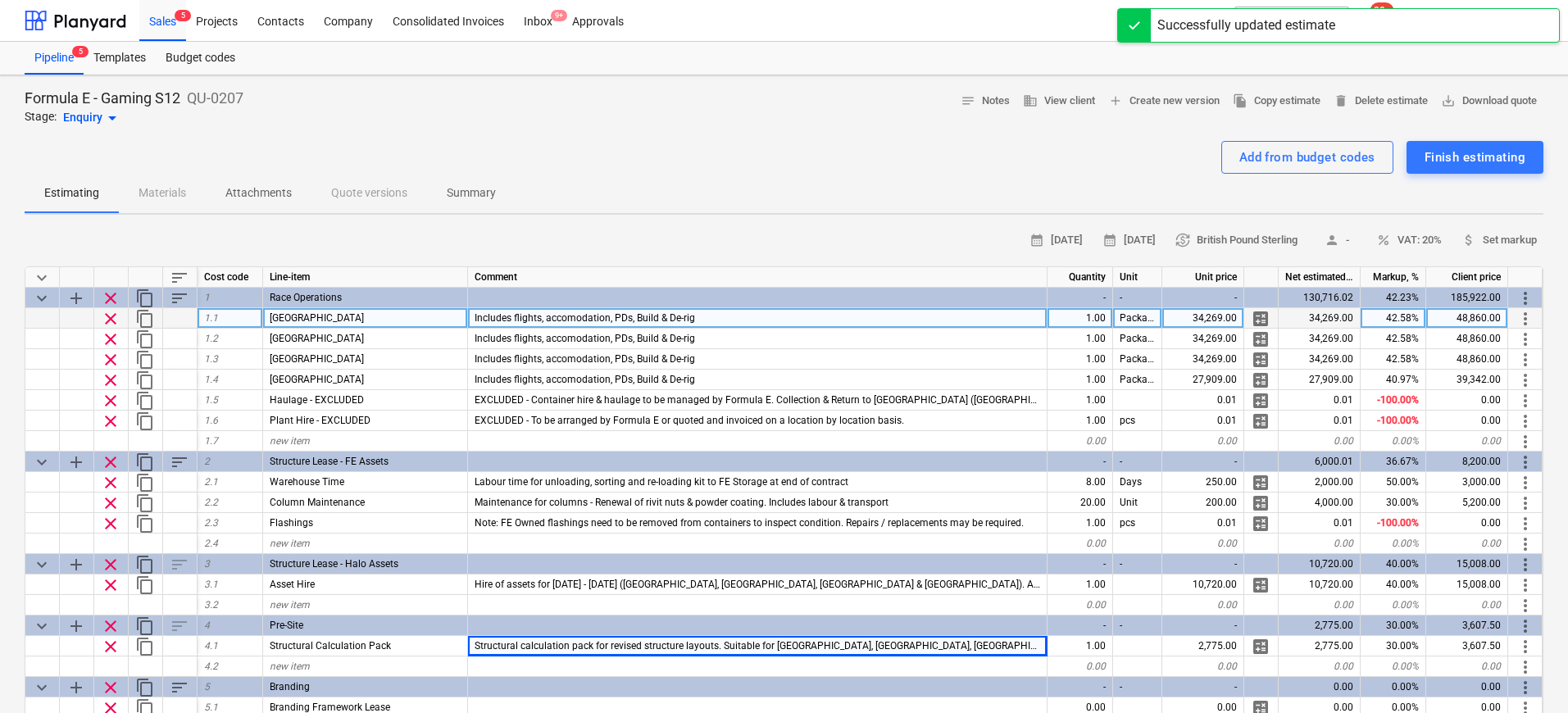
click at [701, 318] on div "Includes flights, accomodation, PDs, Build & De-rig" at bounding box center [757, 318] width 579 height 21
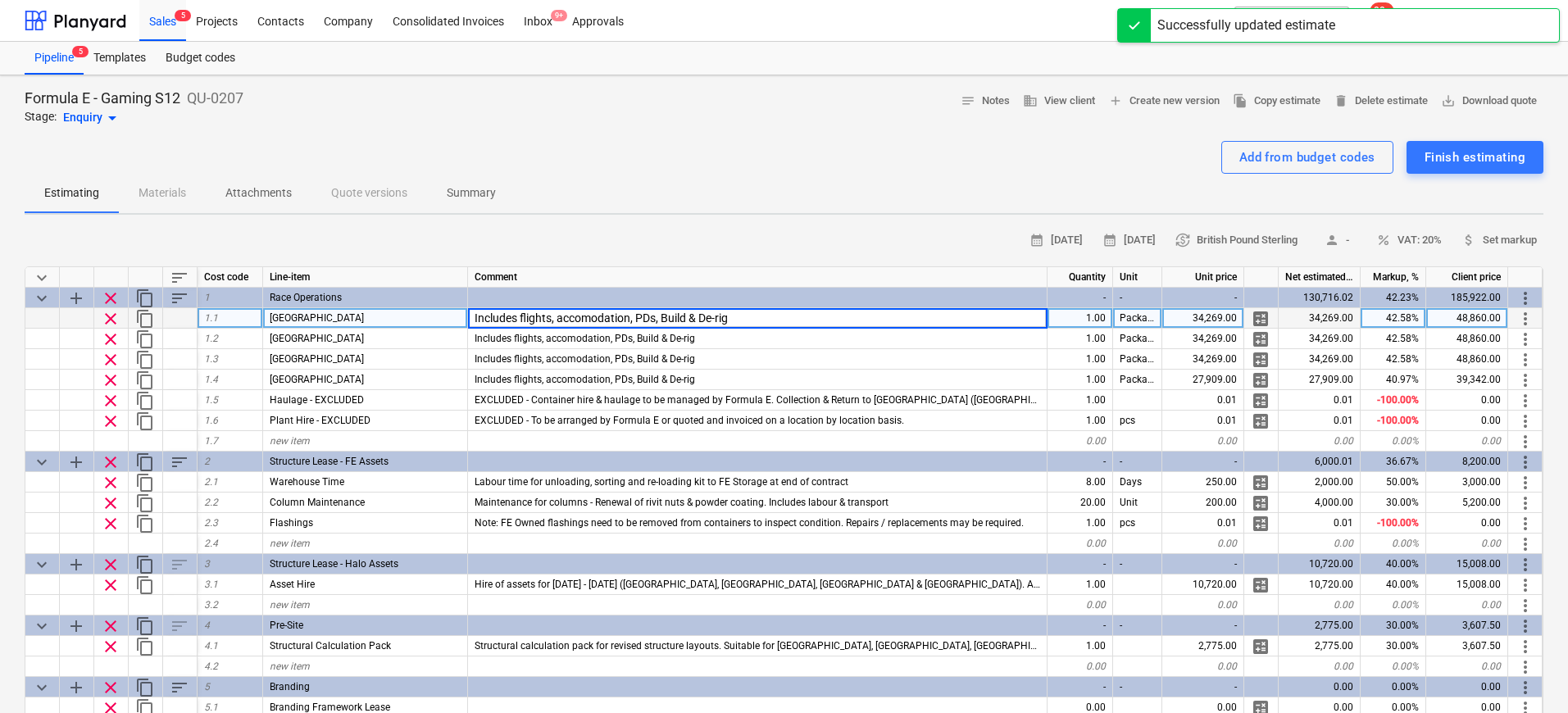
click at [601, 315] on input "Includes flights, accomodation, PDs, Build & De-rig" at bounding box center [757, 318] width 579 height 20
click at [605, 318] on input "Includes flights, accomodation, PDs, Build & De-rig" at bounding box center [757, 318] width 579 height 20
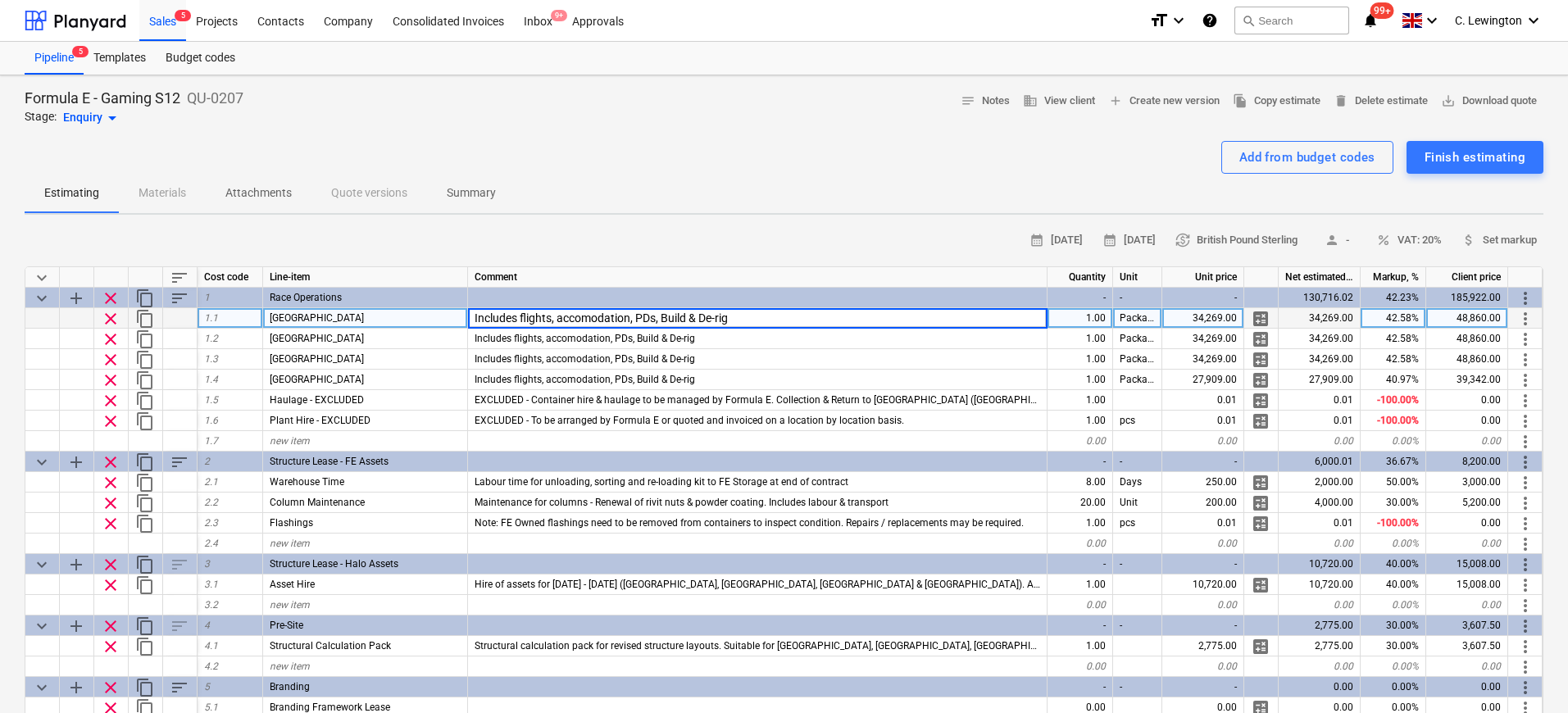
click at [697, 316] on input "Includes flights, accomodation, PDs, Build & De-rig" at bounding box center [757, 318] width 579 height 20
click at [784, 324] on input "Includes flights, accomodation, PDs, Build, De-rig" at bounding box center [757, 318] width 579 height 20
type input "Includes flights, accomodation, PDs, Build, De-rig & Project Management."
click at [792, 315] on input "Includes flights, accomodation, PDs, Build, De-rig & Project Management." at bounding box center [757, 318] width 579 height 20
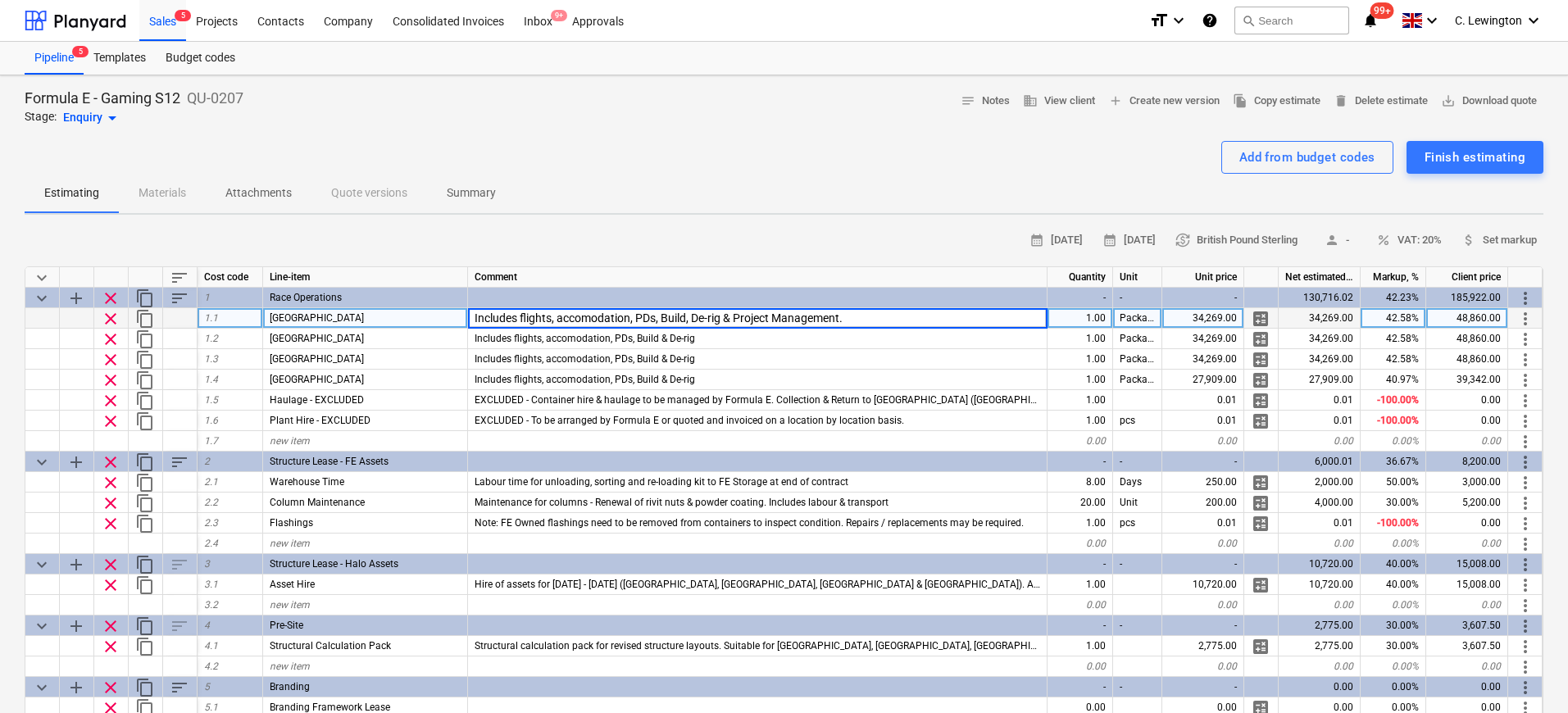
click at [792, 315] on input "Includes flights, accomodation, PDs, Build, De-rig & Project Management." at bounding box center [757, 318] width 579 height 20
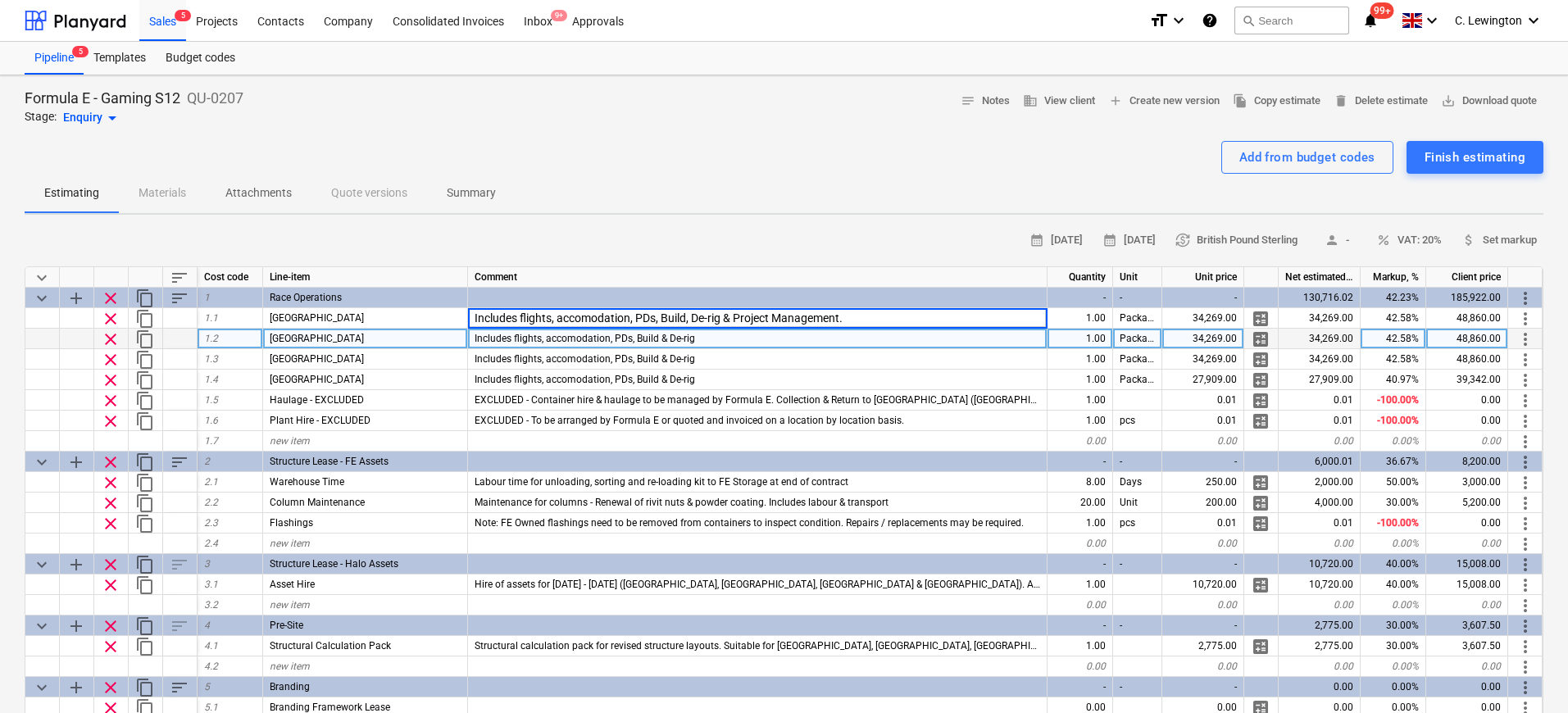
type textarea "x"
click at [660, 338] on span "Includes flights, accomodation, PDs, Build & De-rig" at bounding box center [584, 338] width 221 height 12
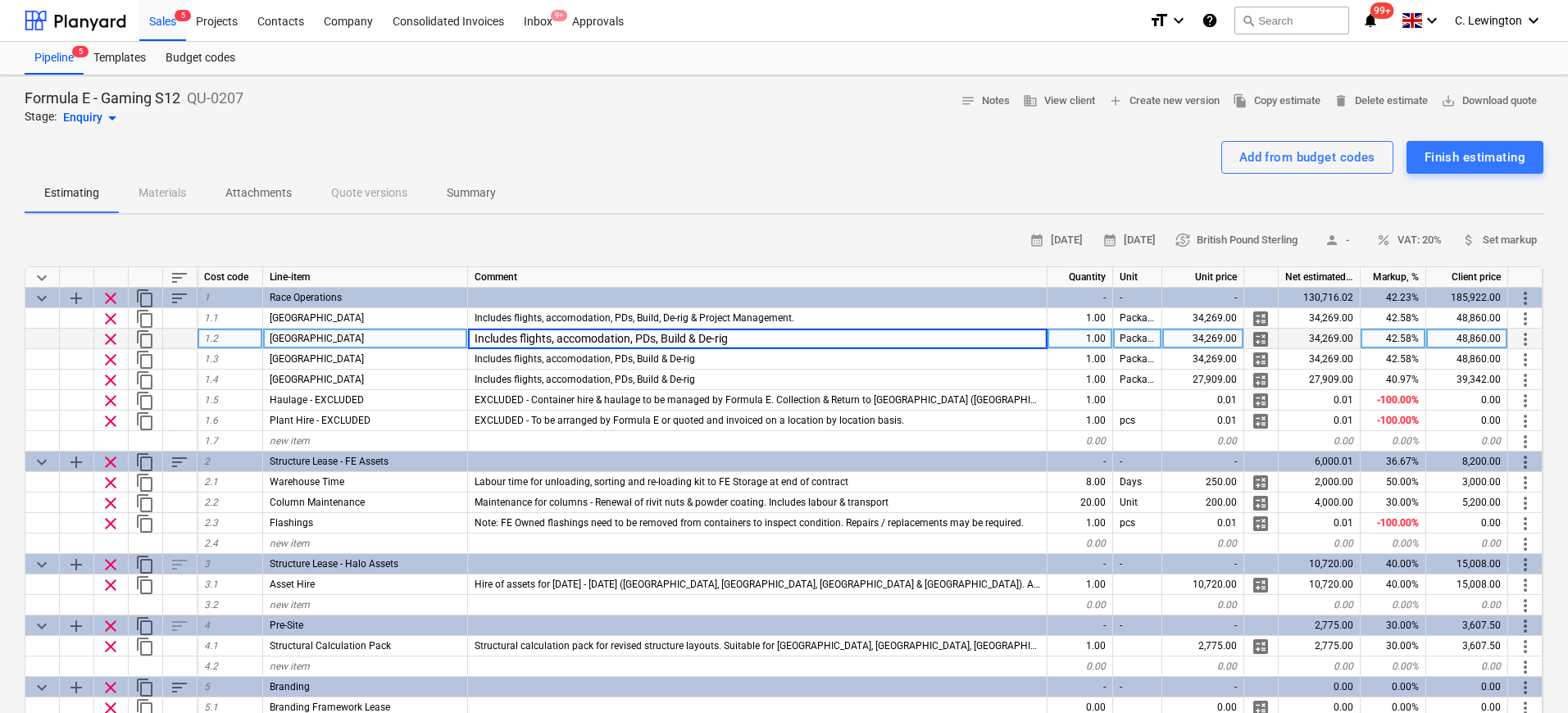
type input "Includes flights, accomodation, PDs, Build, De-rig & Project Management."
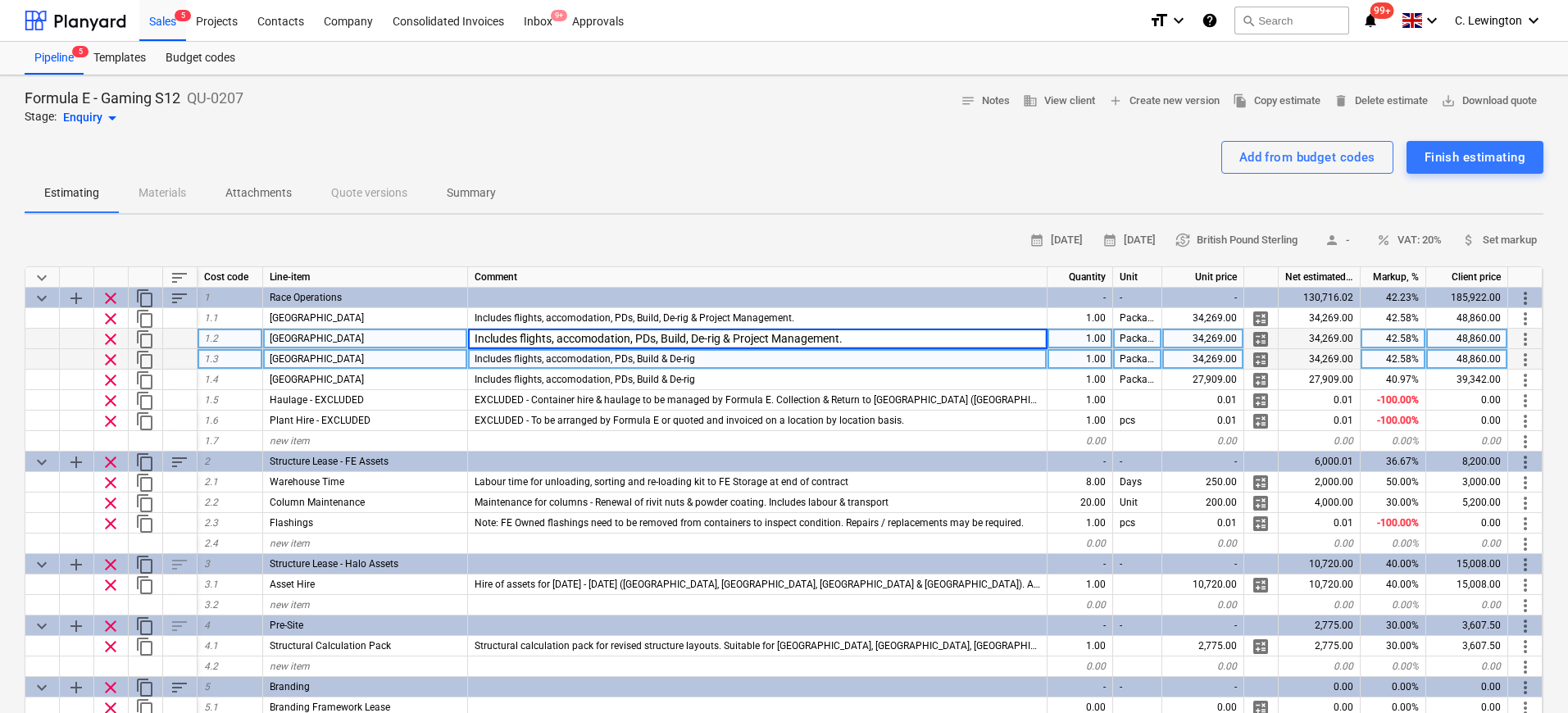
type textarea "x"
click at [658, 361] on input "Includes flights, accomodation, PDs, Build & De-rig" at bounding box center [757, 359] width 579 height 20
type input "Includes flights, accomodation, PDs, Build, De-rig & Project Management."
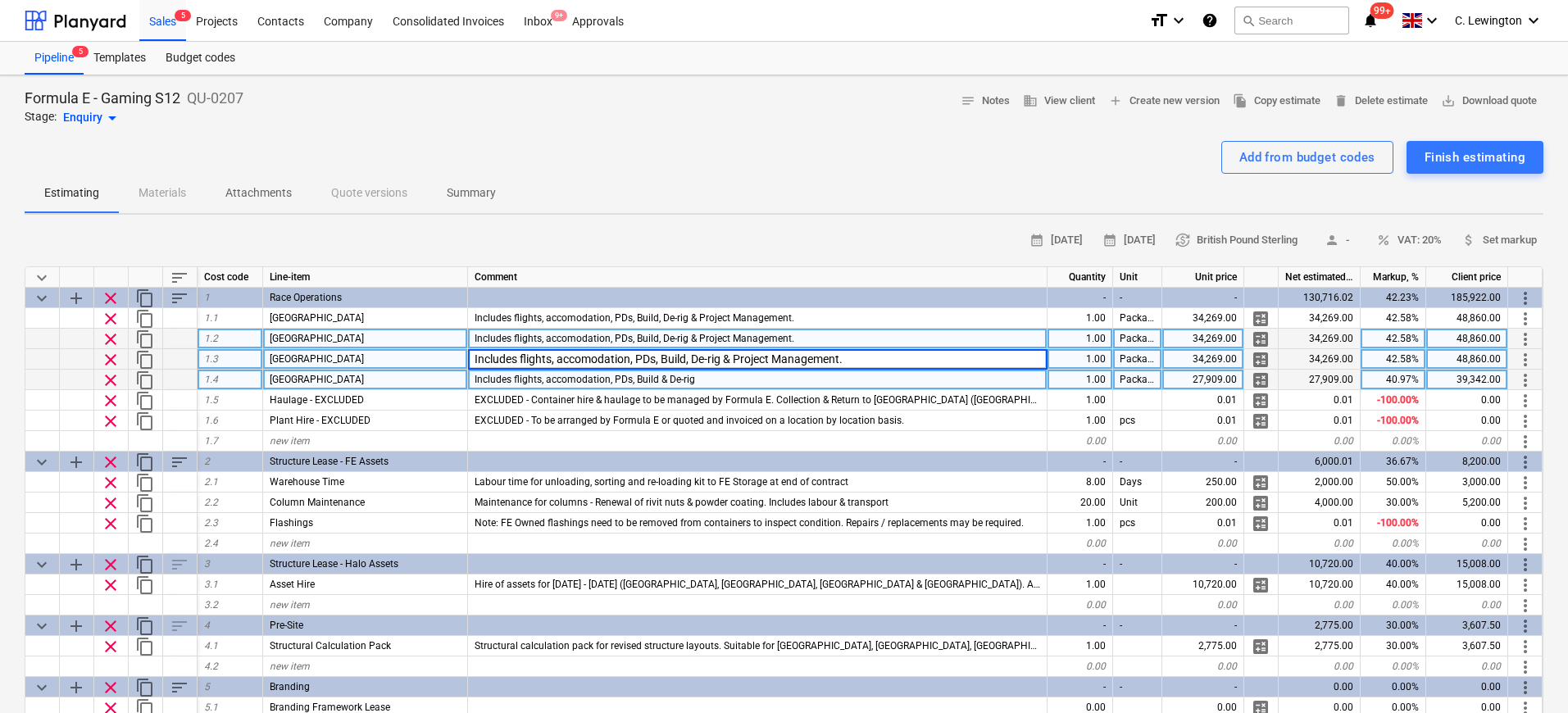
type textarea "x"
click at [657, 375] on span "Includes flights, accomodation, PDs, Build & De-rig" at bounding box center [584, 379] width 221 height 12
type input "Includes flights, accomodation, PDs, Build, De-rig & Project Management."
click at [655, 199] on div "Estimating Materials Attachments Quote versions Summary" at bounding box center [784, 193] width 1519 height 39
type textarea "x"
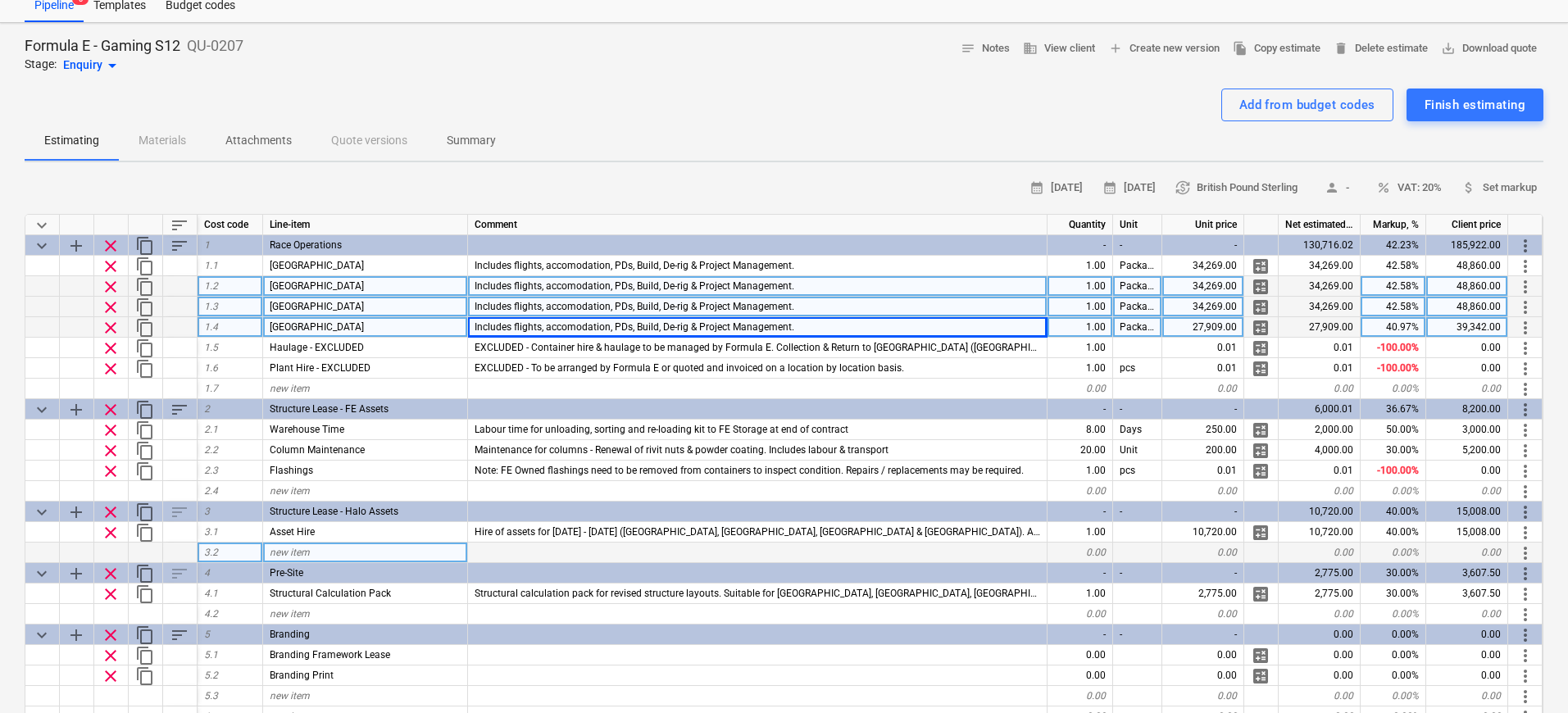
scroll to position [98, 0]
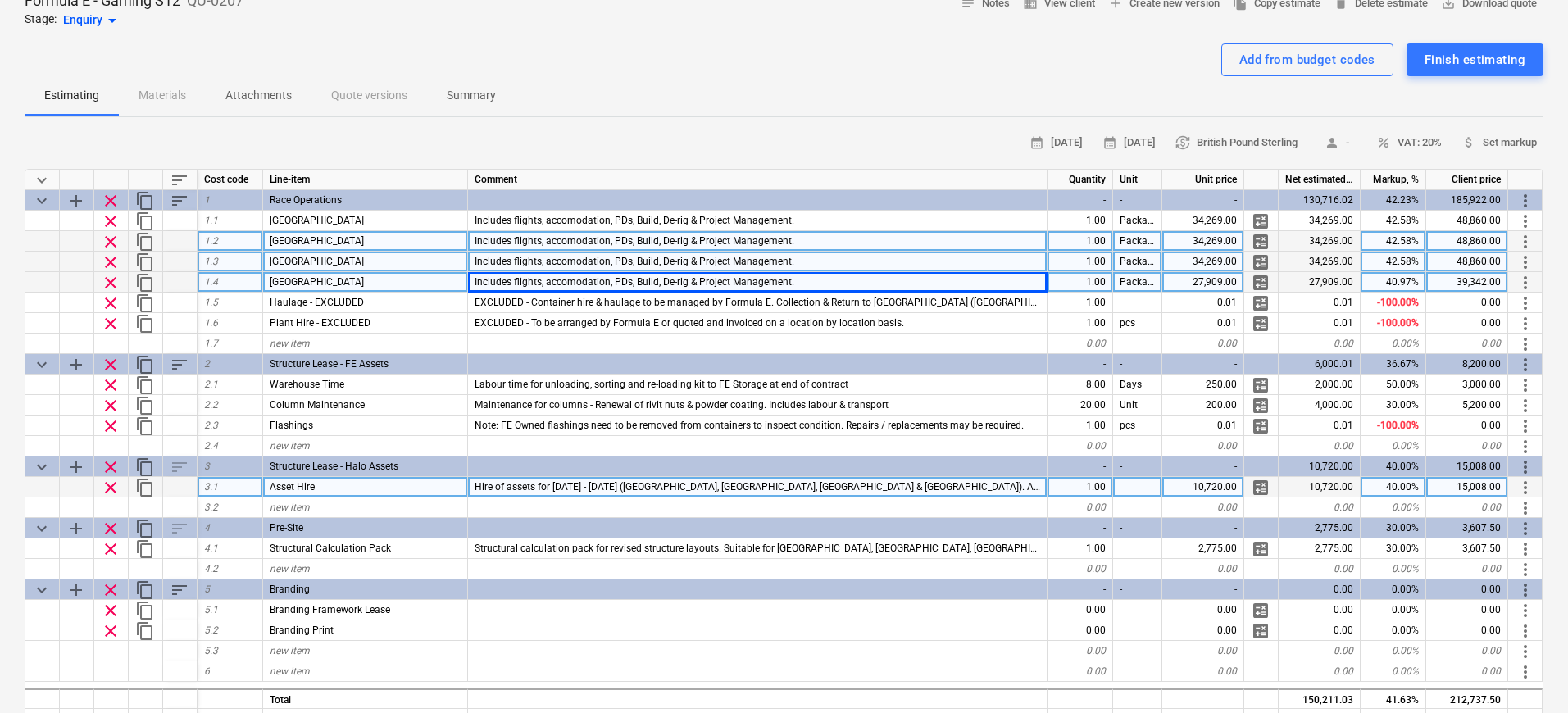
click at [638, 495] on div "Hire of assets for [DATE] - [DATE] ([GEOGRAPHIC_DATA], [GEOGRAPHIC_DATA], [GEOG…" at bounding box center [757, 487] width 579 height 21
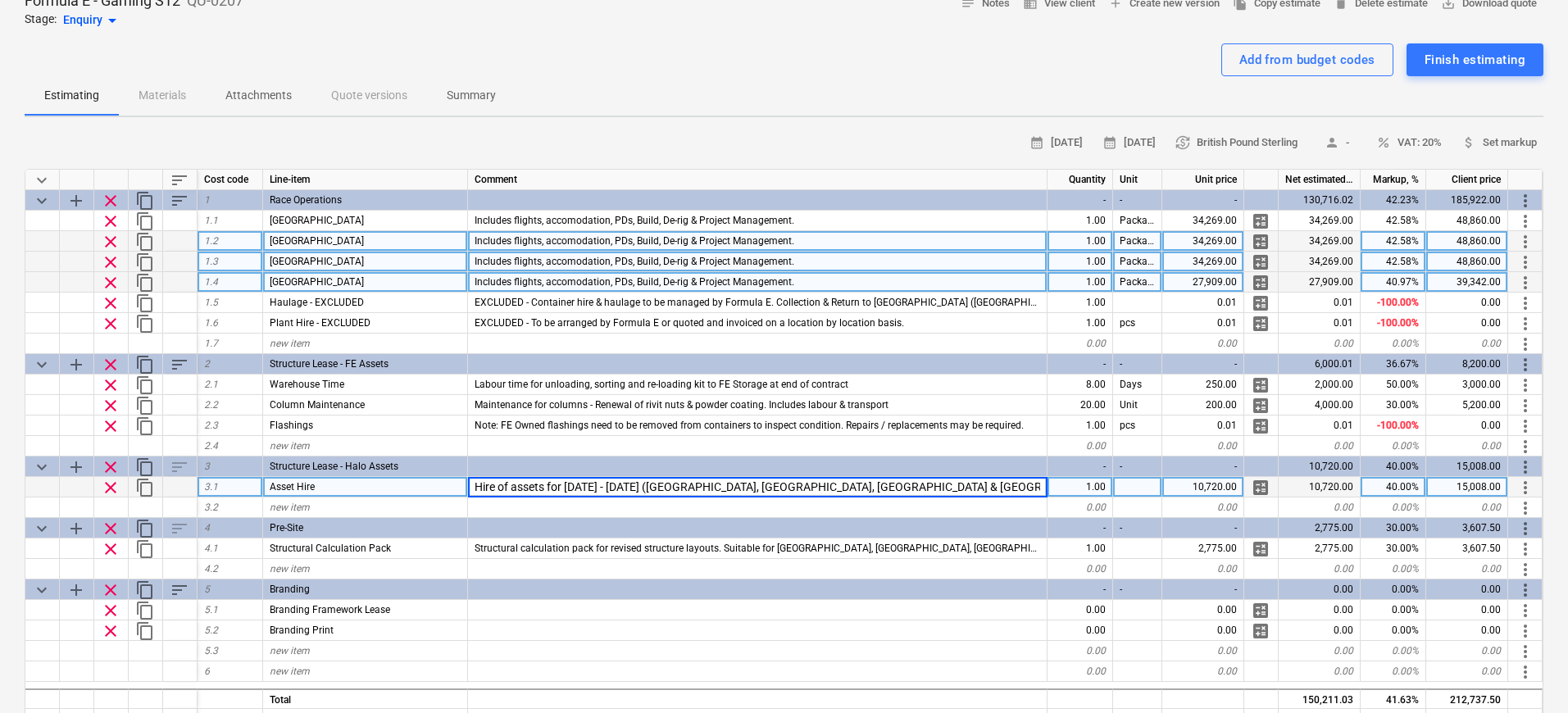
scroll to position [0, 149]
click at [862, 487] on input "Hire of assets for [DATE] - [DATE] ([GEOGRAPHIC_DATA], [GEOGRAPHIC_DATA], [GEOG…" at bounding box center [757, 487] width 579 height 20
click at [971, 485] on input "Hire of assets for [DATE] - [DATE] ([GEOGRAPHIC_DATA], [GEOGRAPHIC_DATA], [GEOG…" at bounding box center [757, 487] width 579 height 20
type input "Hire of assets for [DATE] - [DATE] ([GEOGRAPHIC_DATA], [GEOGRAPHIC_DATA], [GEOG…"
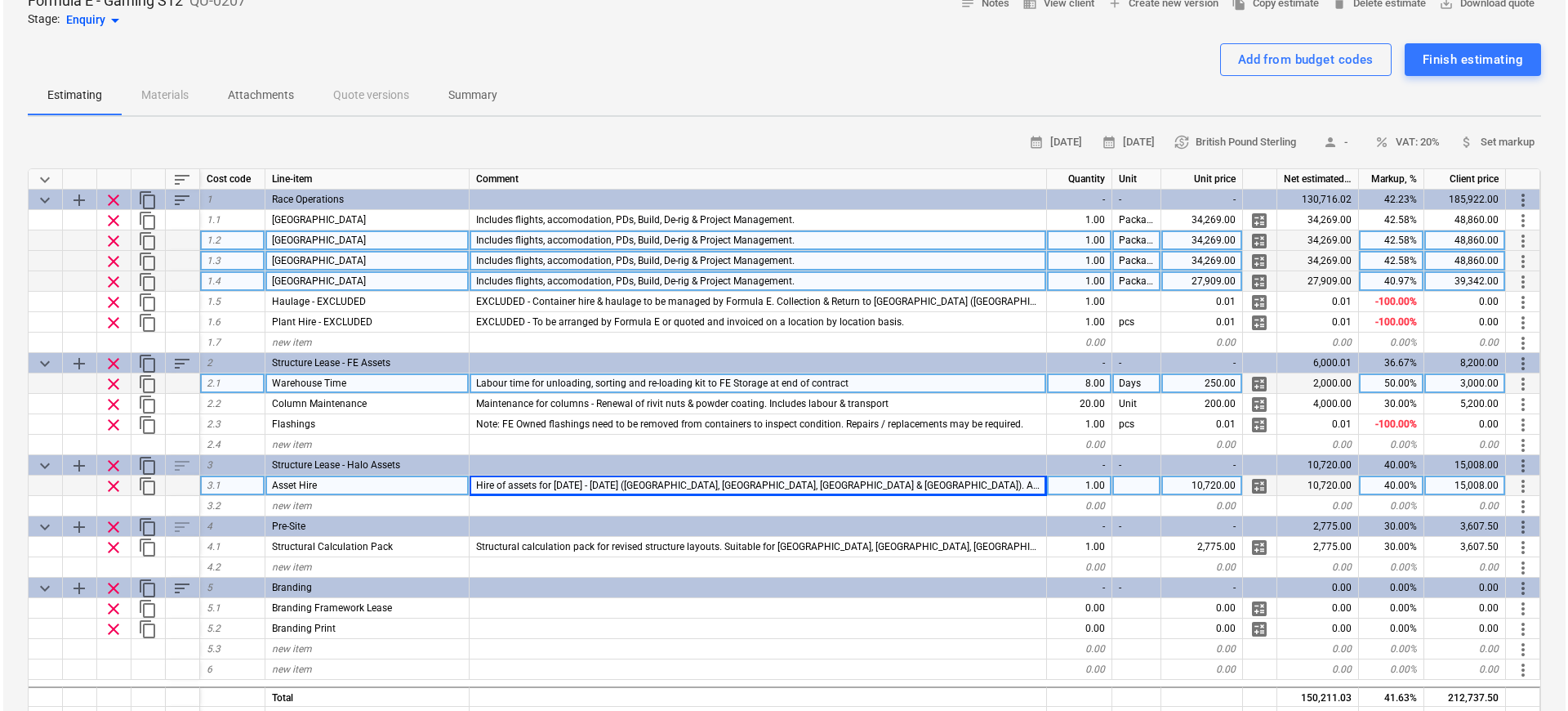
scroll to position [0, 0]
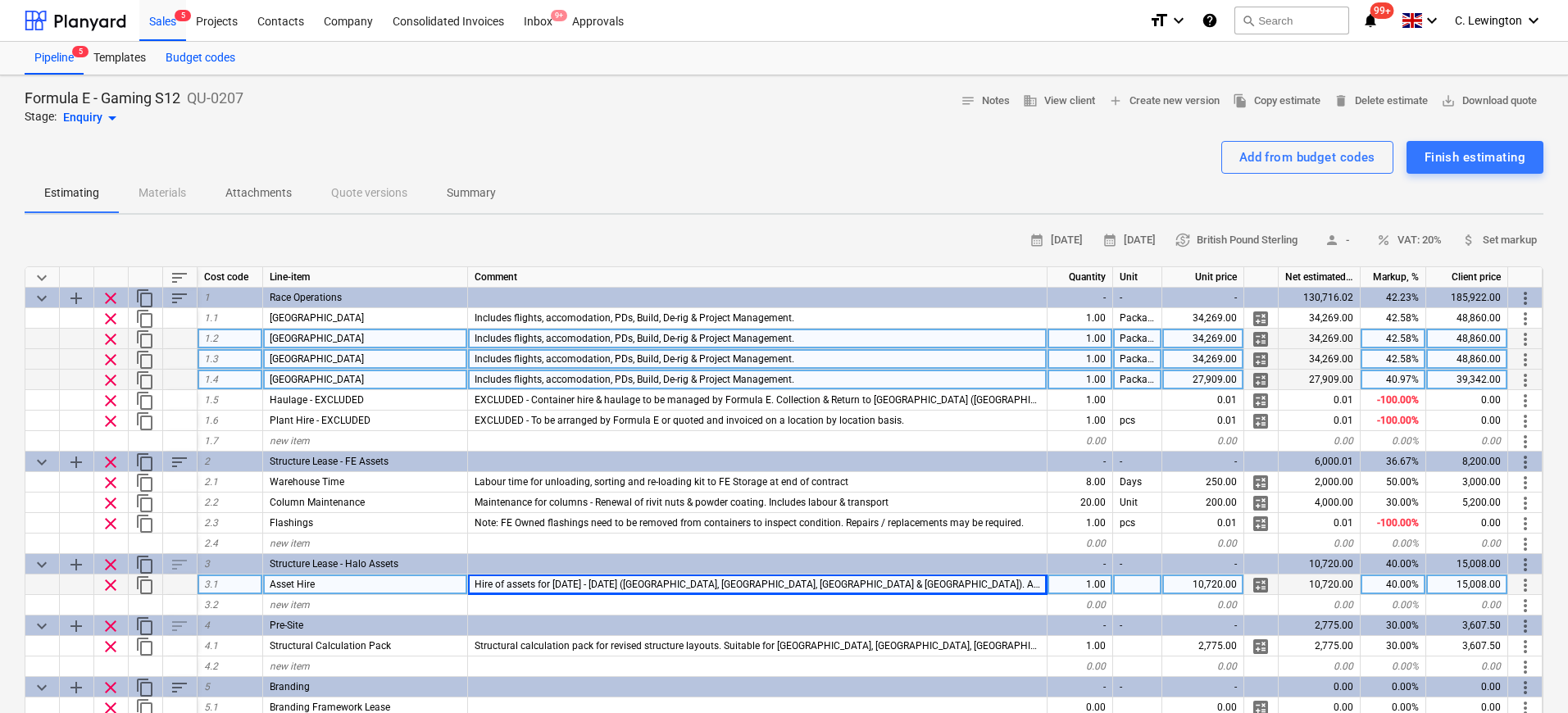
drag, startPoint x: 149, startPoint y: 24, endPoint x: 212, endPoint y: 69, distance: 77.4
click at [149, 24] on div "Sales 5" at bounding box center [163, 20] width 47 height 42
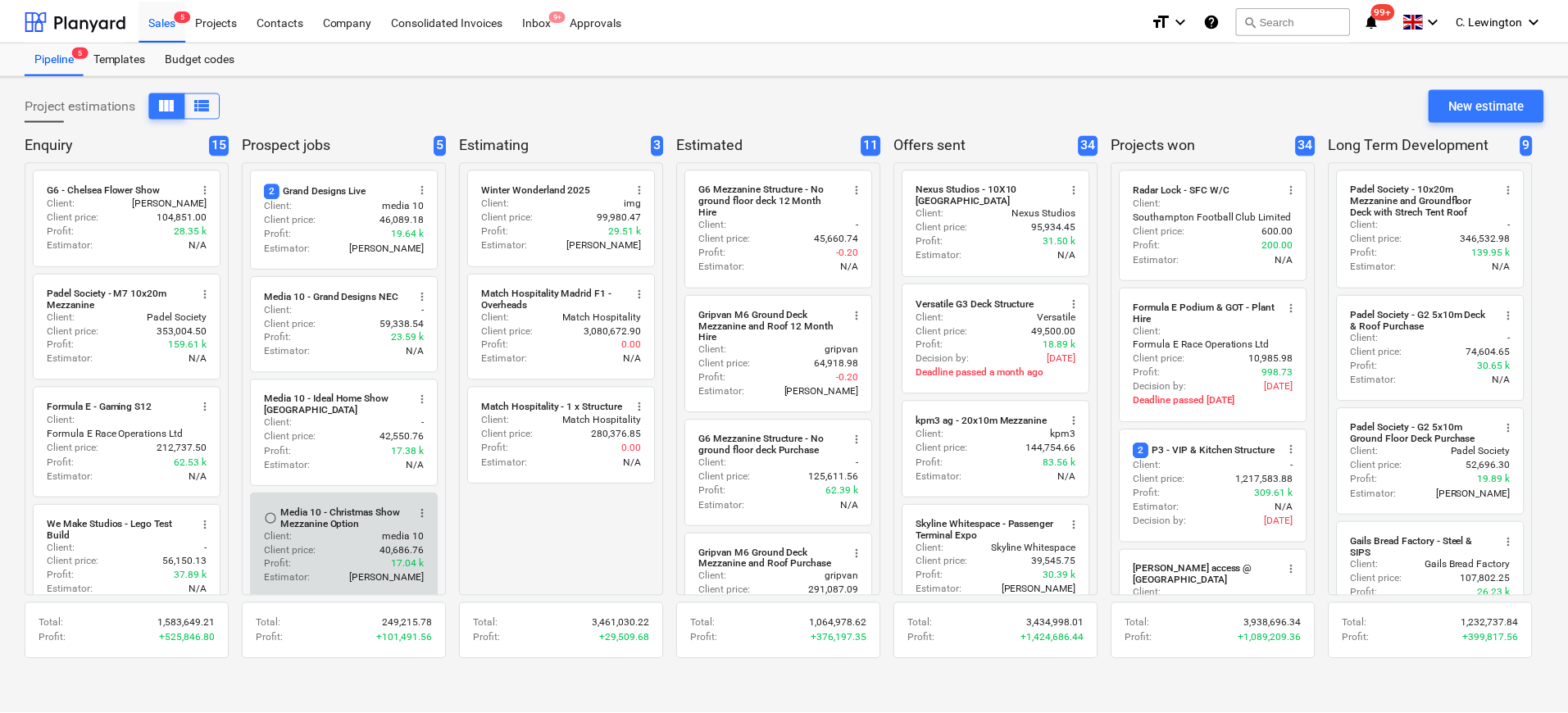
scroll to position [124, 0]
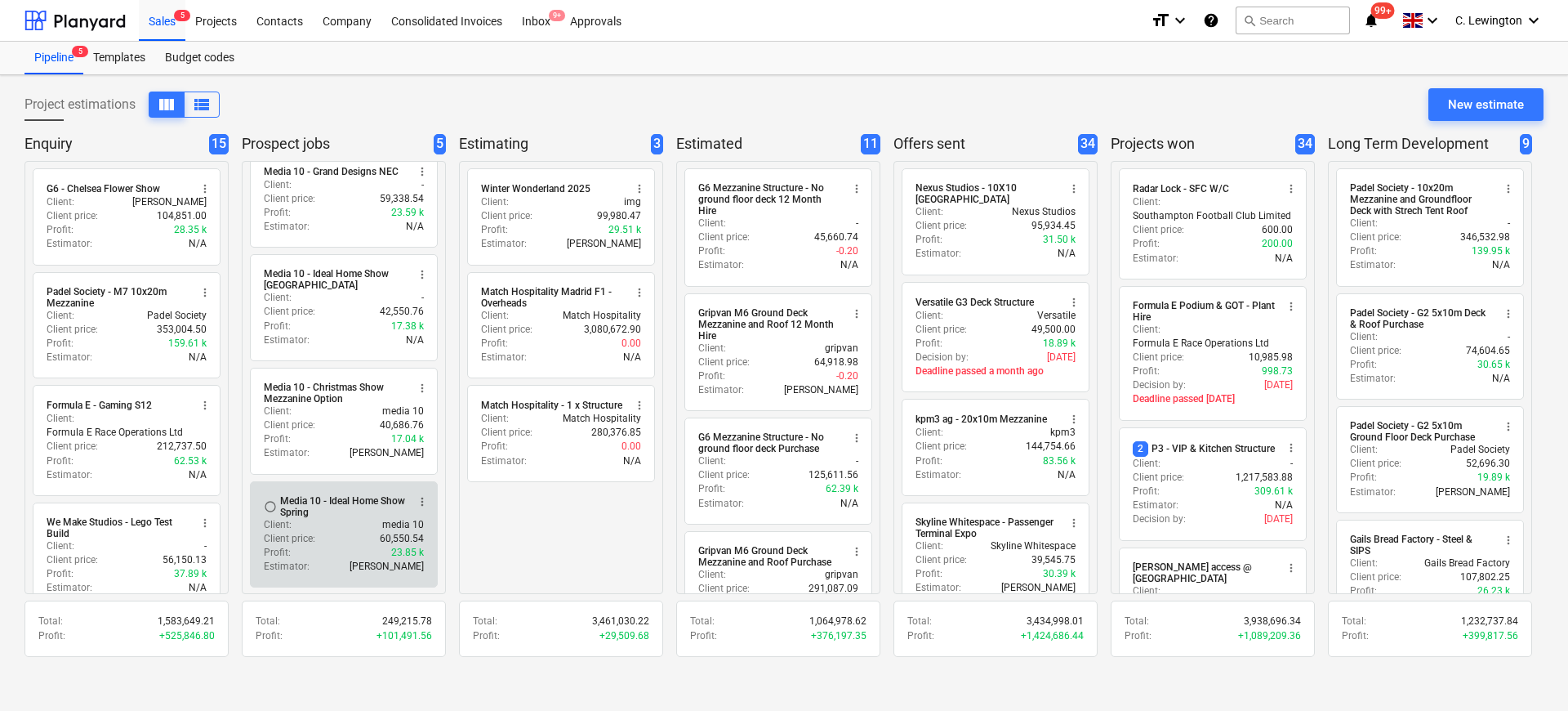
click at [340, 546] on div "Profit : 23.85 k" at bounding box center [344, 552] width 160 height 14
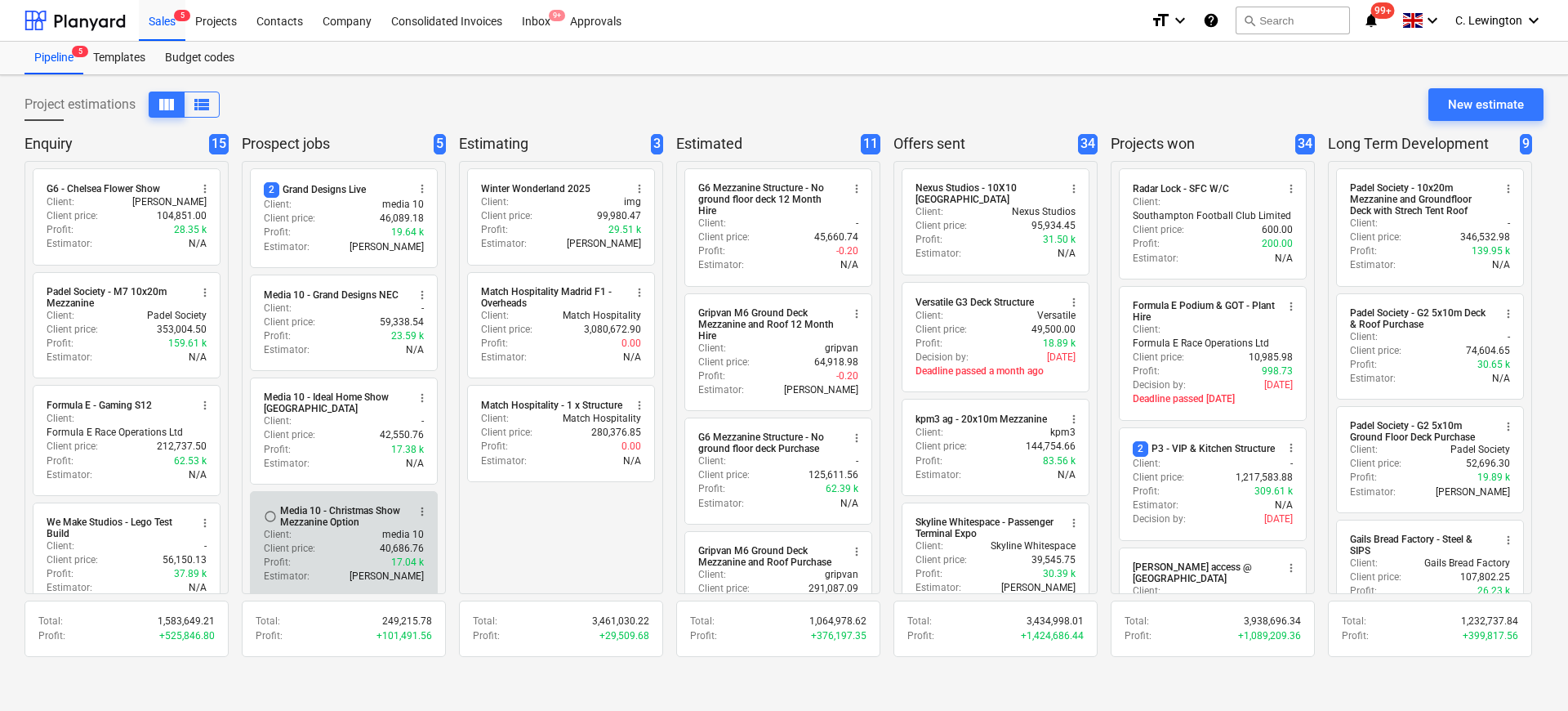
click at [334, 544] on div "Client price : 40,686.76" at bounding box center [344, 549] width 160 height 14
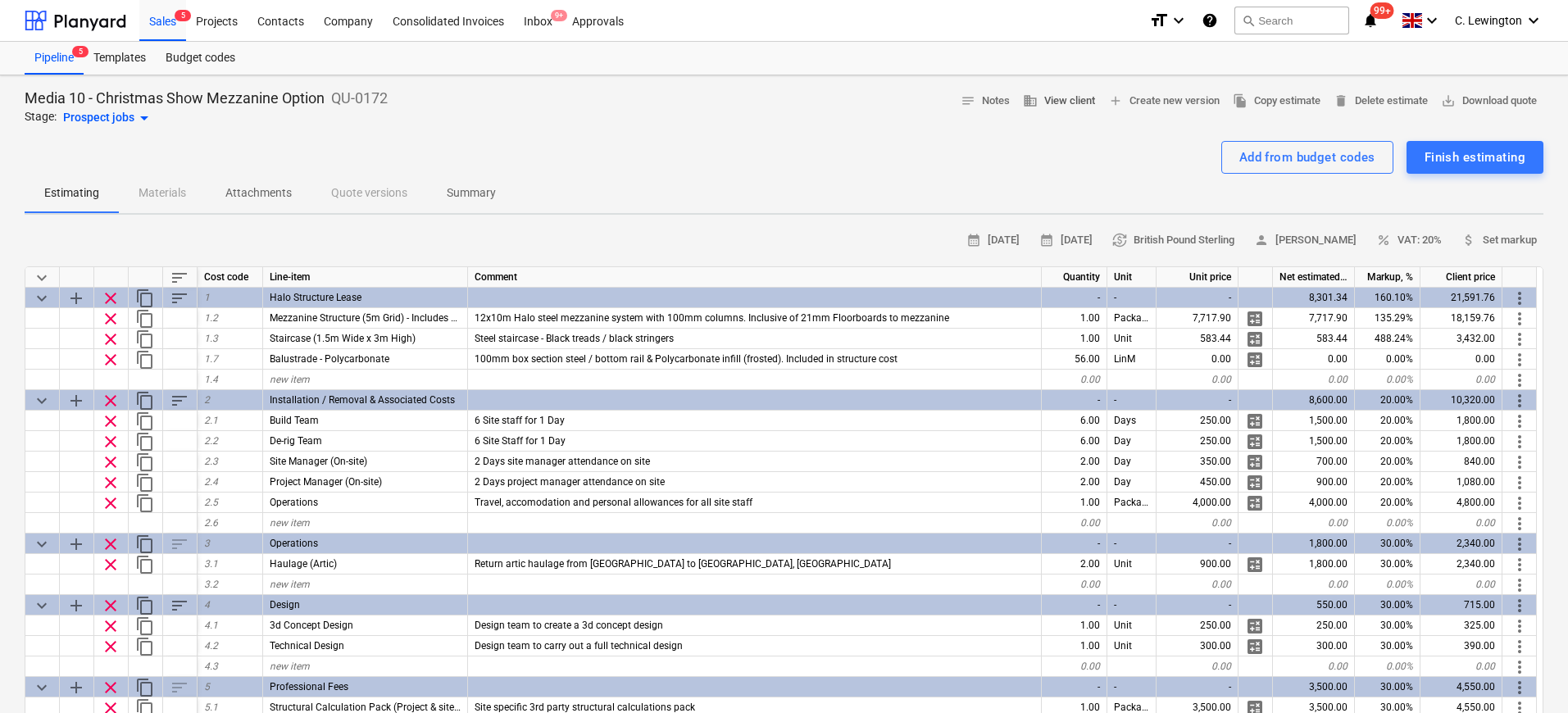
click at [1046, 100] on span "business View client" at bounding box center [1059, 100] width 72 height 19
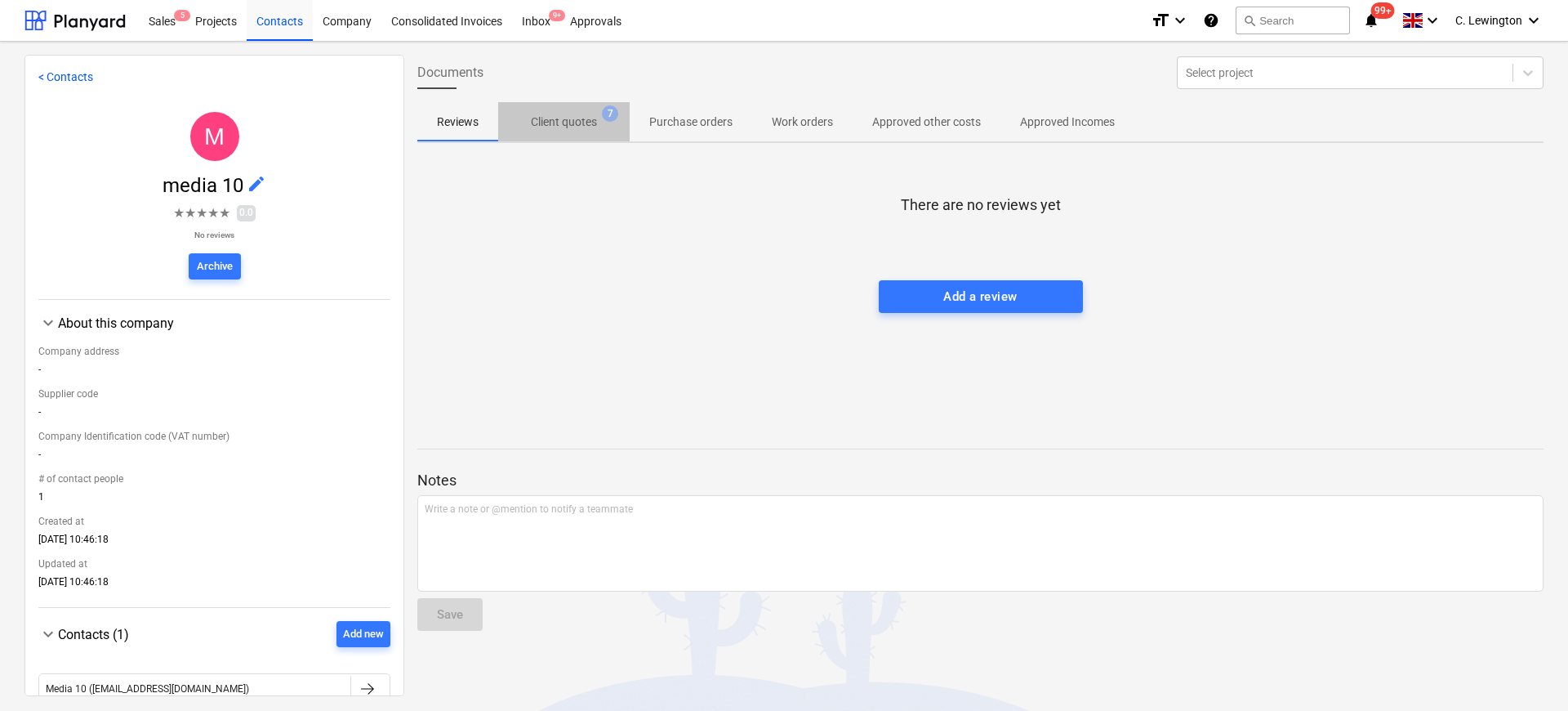
click at [571, 127] on p "Client quotes" at bounding box center [564, 122] width 66 height 17
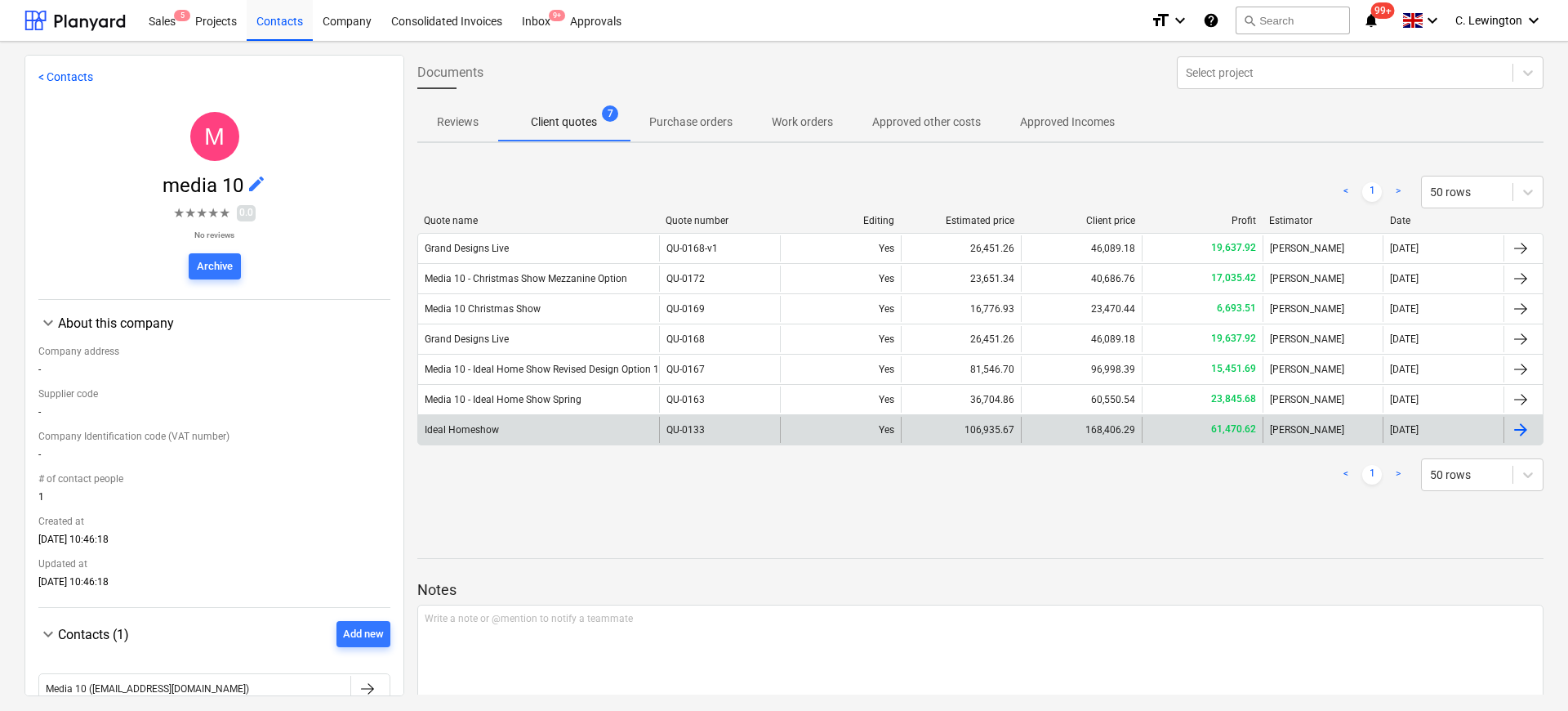
click at [577, 422] on div "Ideal Homeshow" at bounding box center [538, 429] width 241 height 26
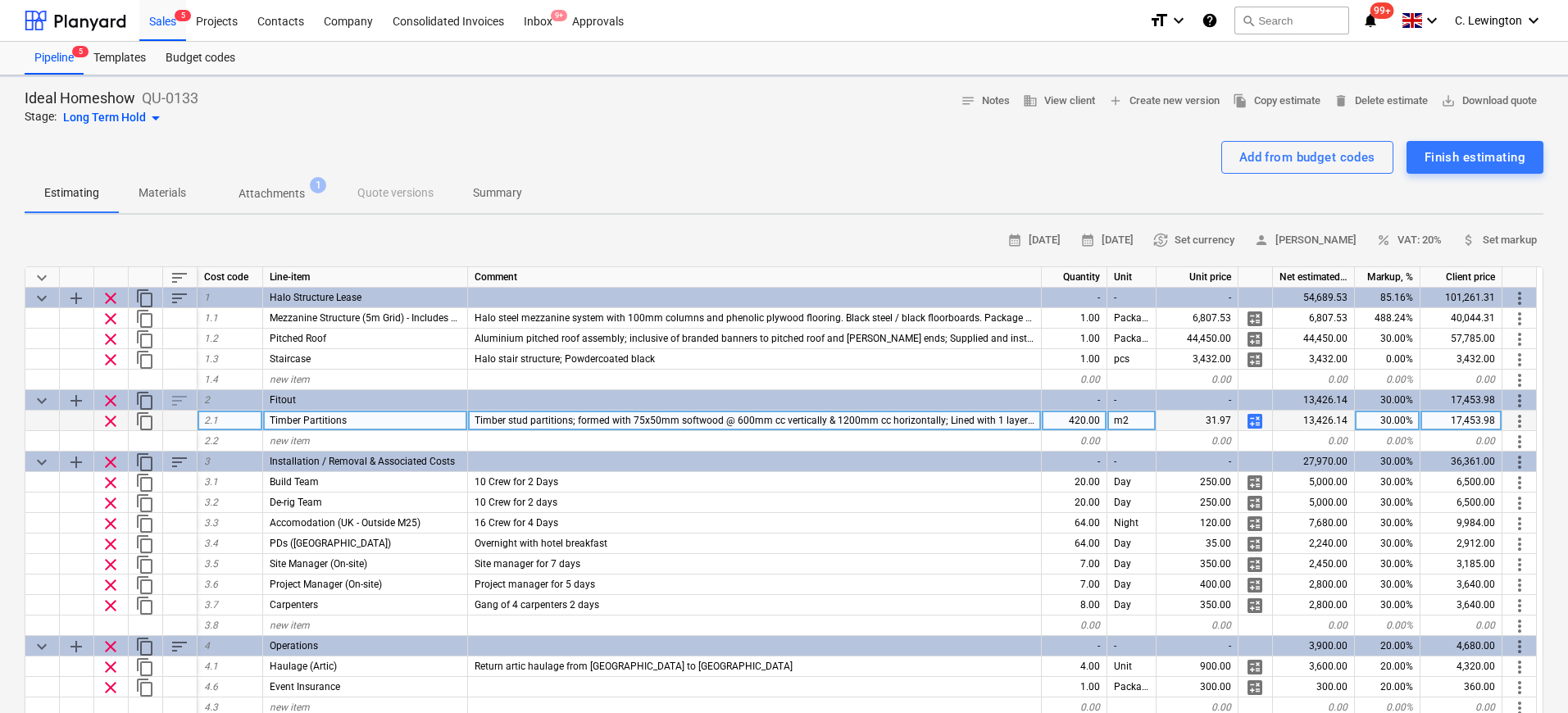
type textarea "x"
click at [225, 14] on div "Projects" at bounding box center [217, 20] width 62 height 42
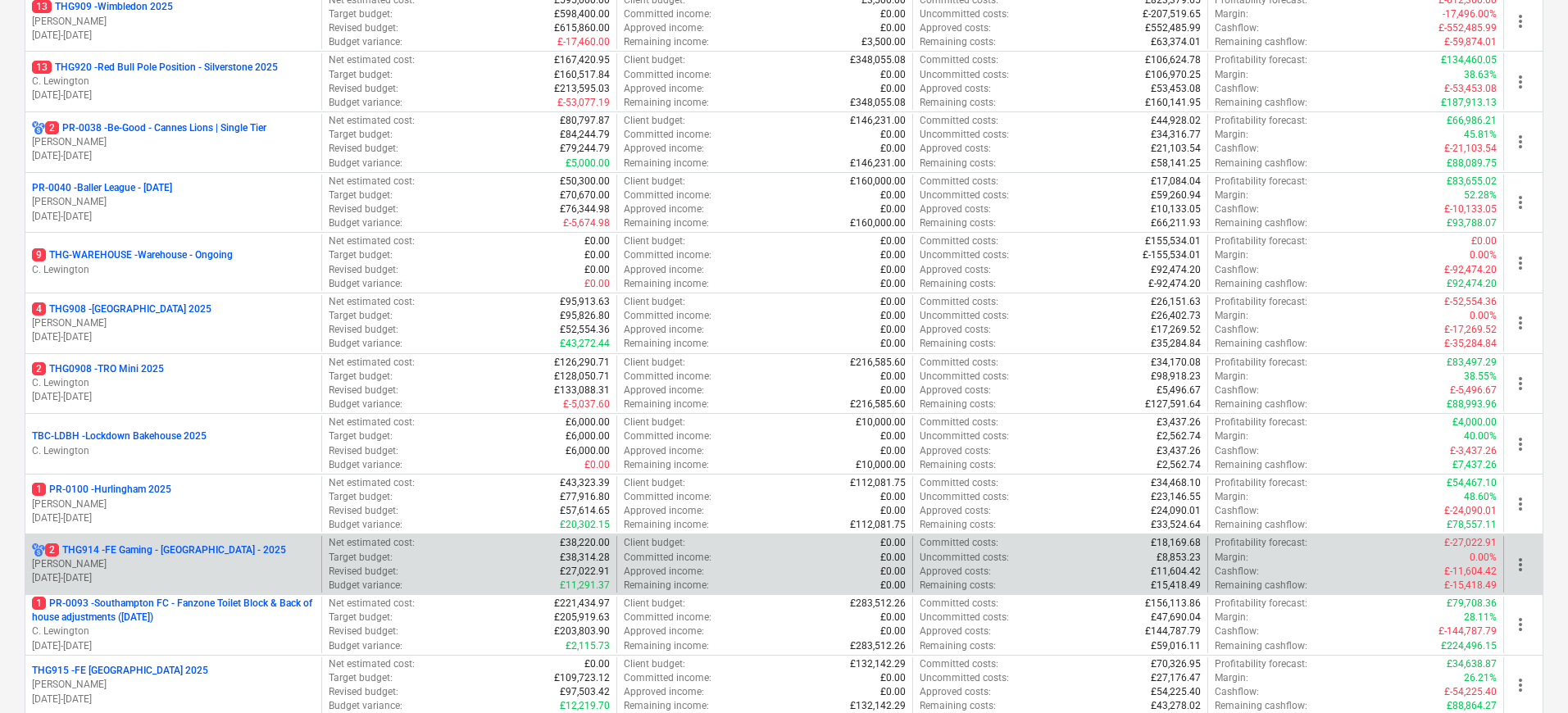
scroll to position [433, 0]
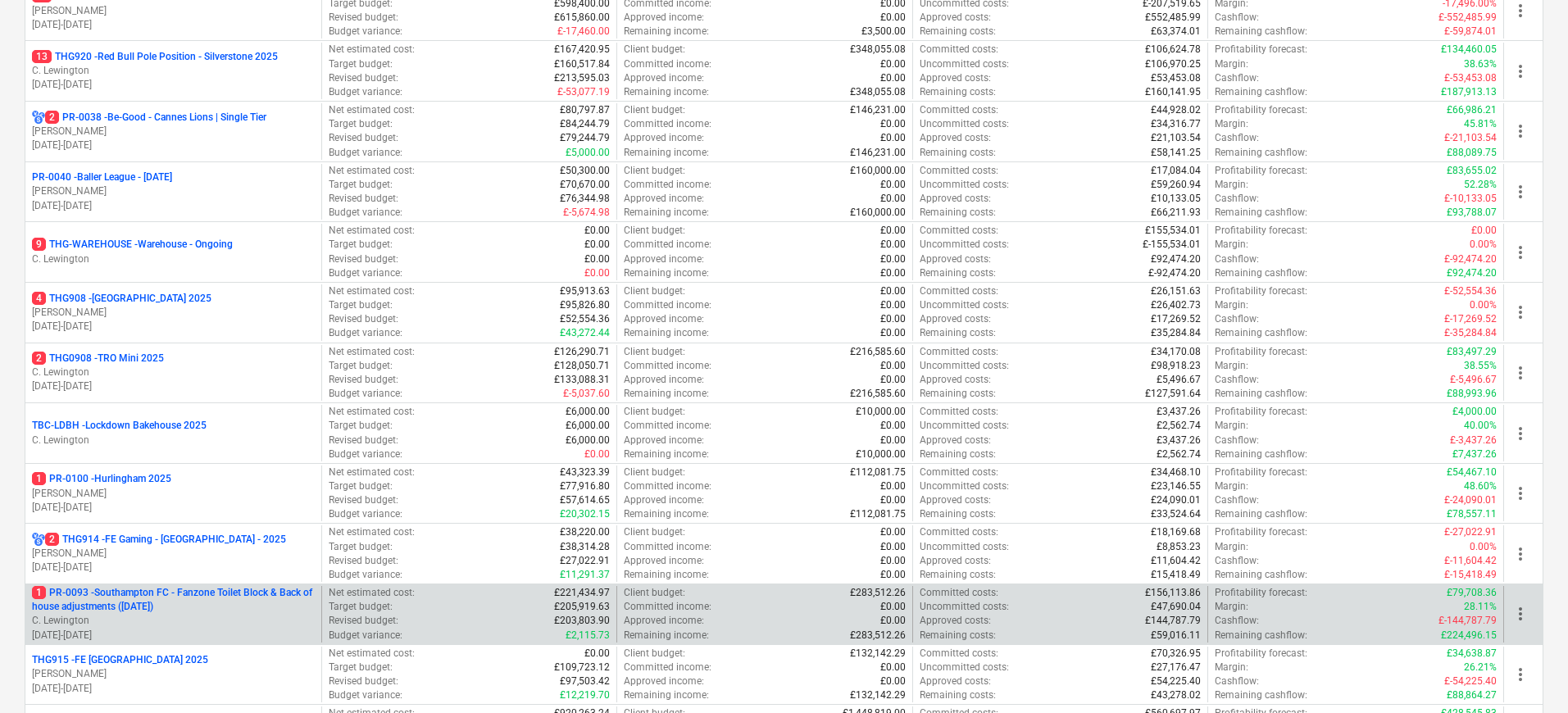
click at [224, 597] on p "1 PR-0093 - Southampton FC - Fanzone Toilet Block & Back of house adjustments (…" at bounding box center [173, 600] width 283 height 28
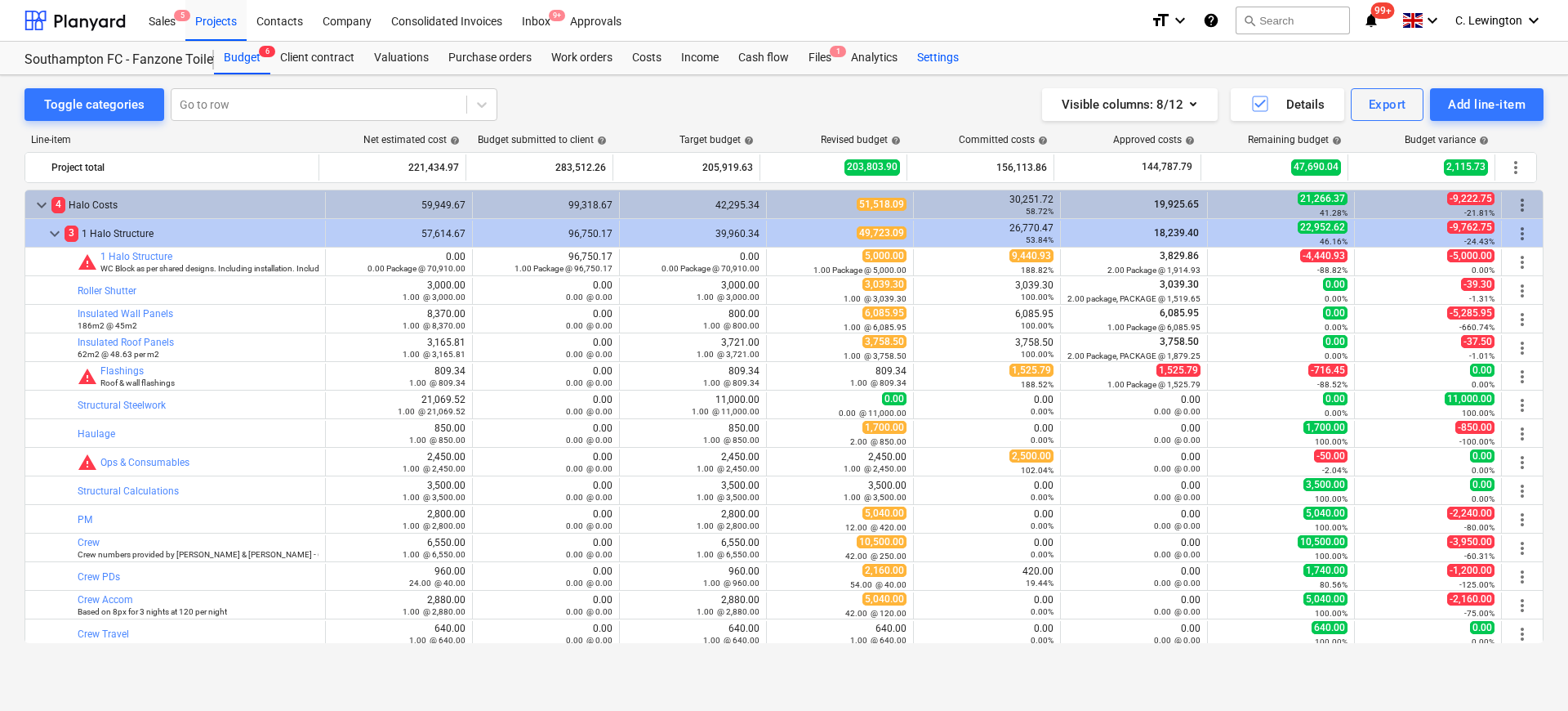
click at [961, 57] on div "Settings" at bounding box center [938, 58] width 61 height 32
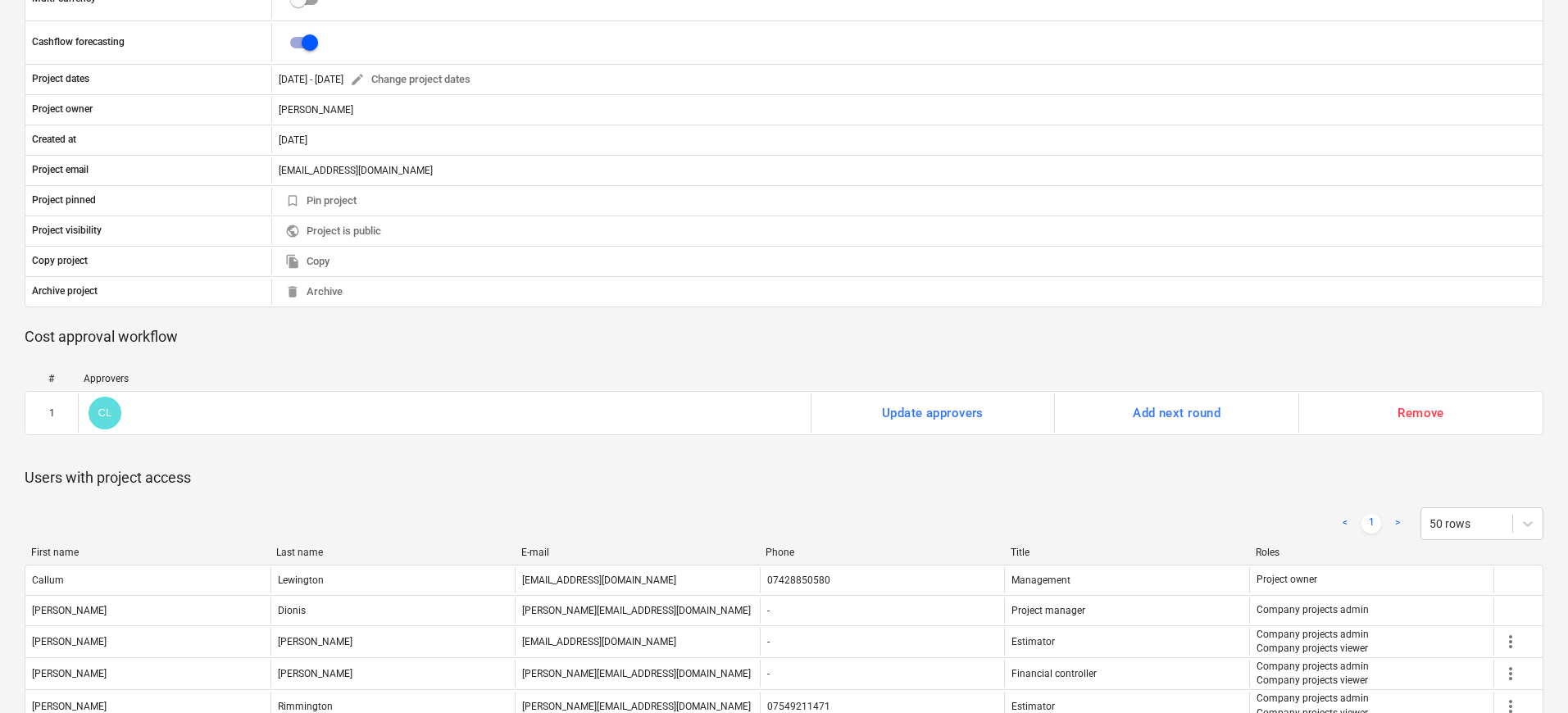
scroll to position [571, 0]
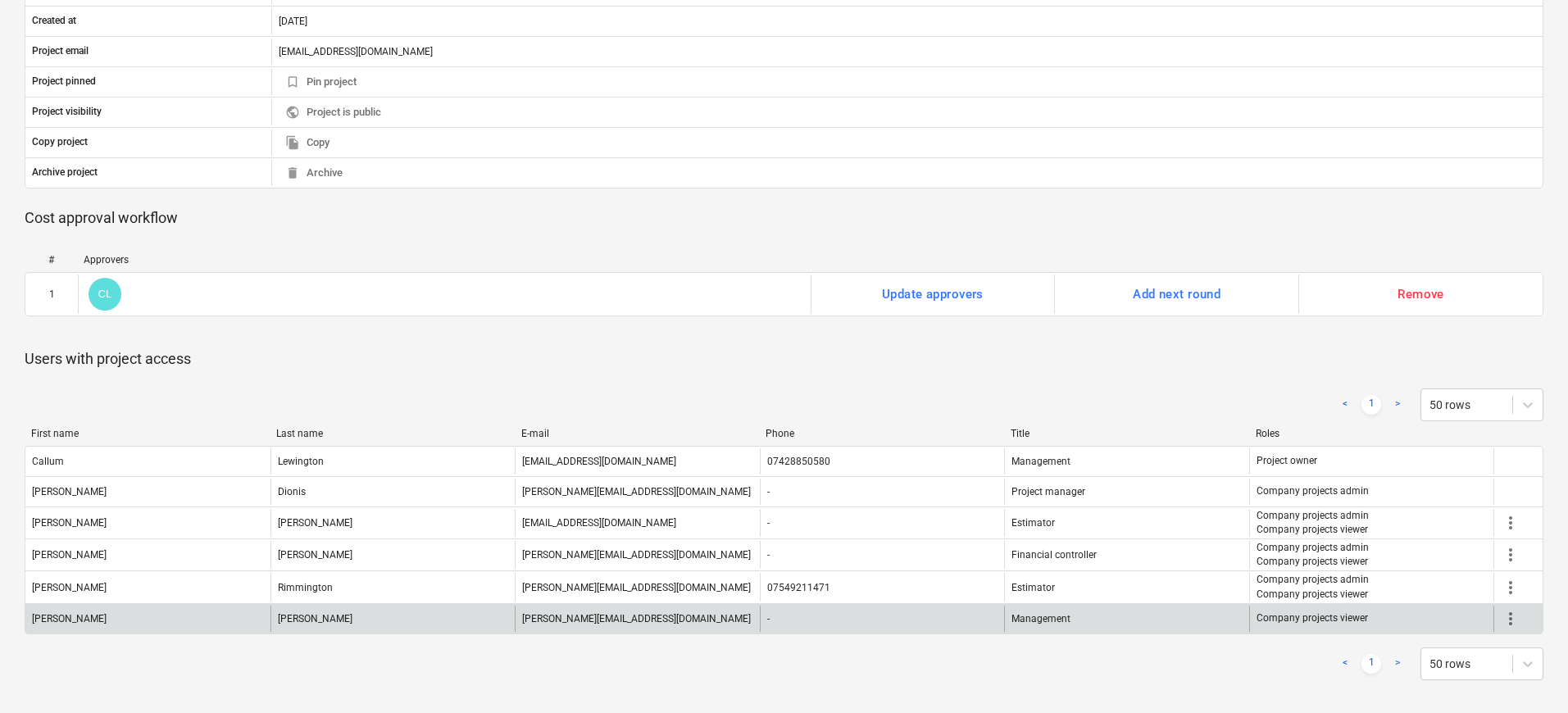
click at [1520, 620] on div "more_vert" at bounding box center [1517, 618] width 49 height 26
click at [1508, 621] on span "more_vert" at bounding box center [1511, 619] width 20 height 20
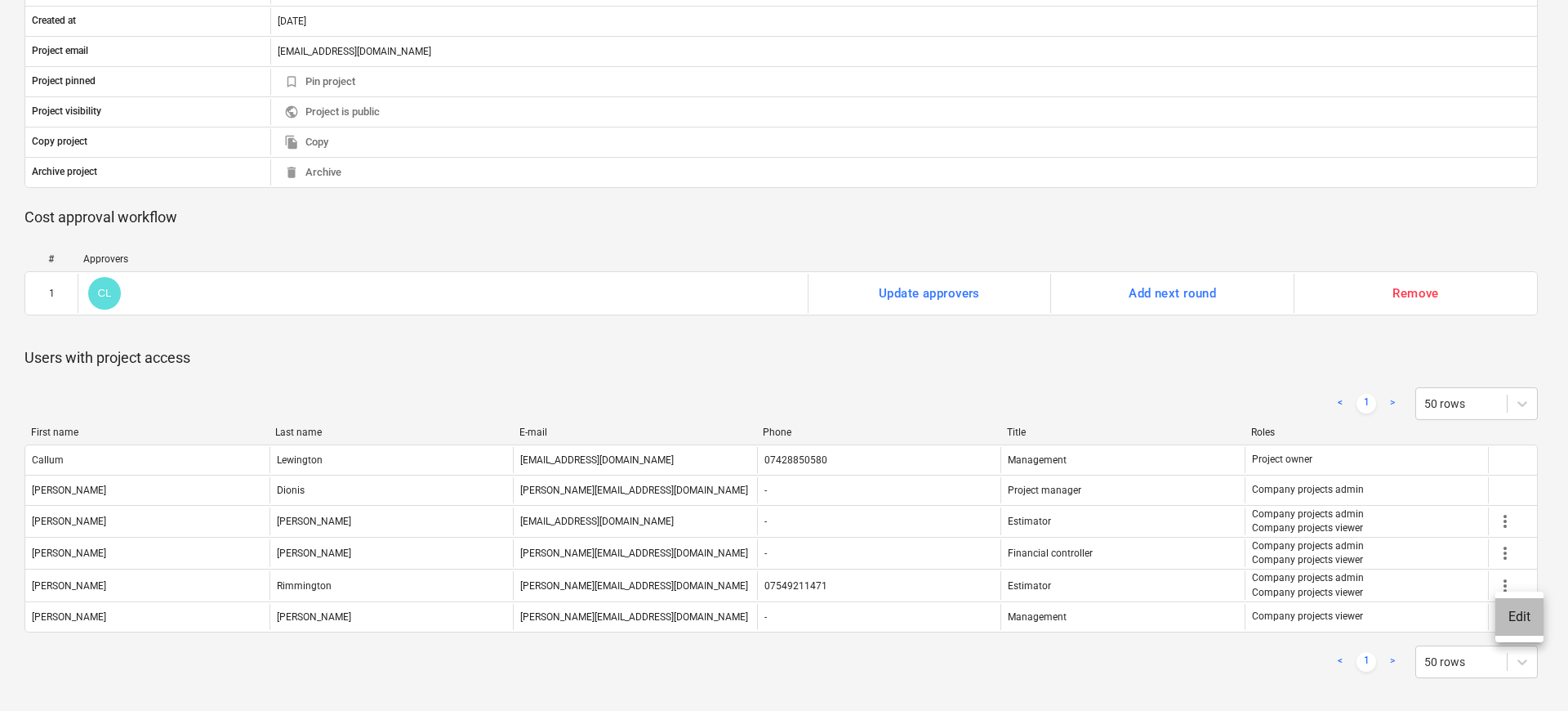
click at [1525, 611] on li "Edit" at bounding box center [1519, 617] width 48 height 38
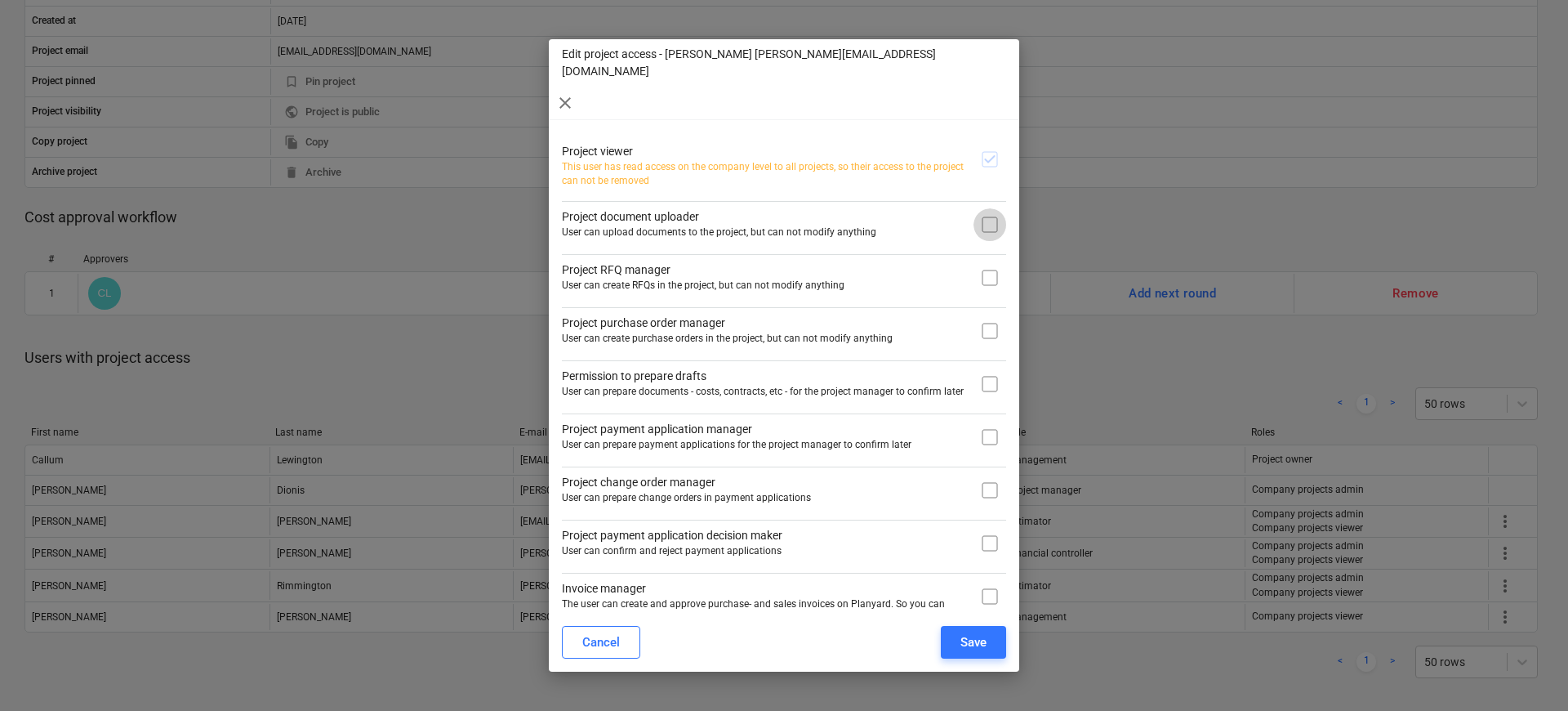
click at [995, 208] on input "checkbox" at bounding box center [990, 225] width 32 height 32
checkbox input "true"
click at [986, 262] on div "Project viewer This user has read access on the company level to all projects, …" at bounding box center [784, 381] width 445 height 490
click at [987, 262] on input "checkbox" at bounding box center [990, 278] width 32 height 32
checkbox input "true"
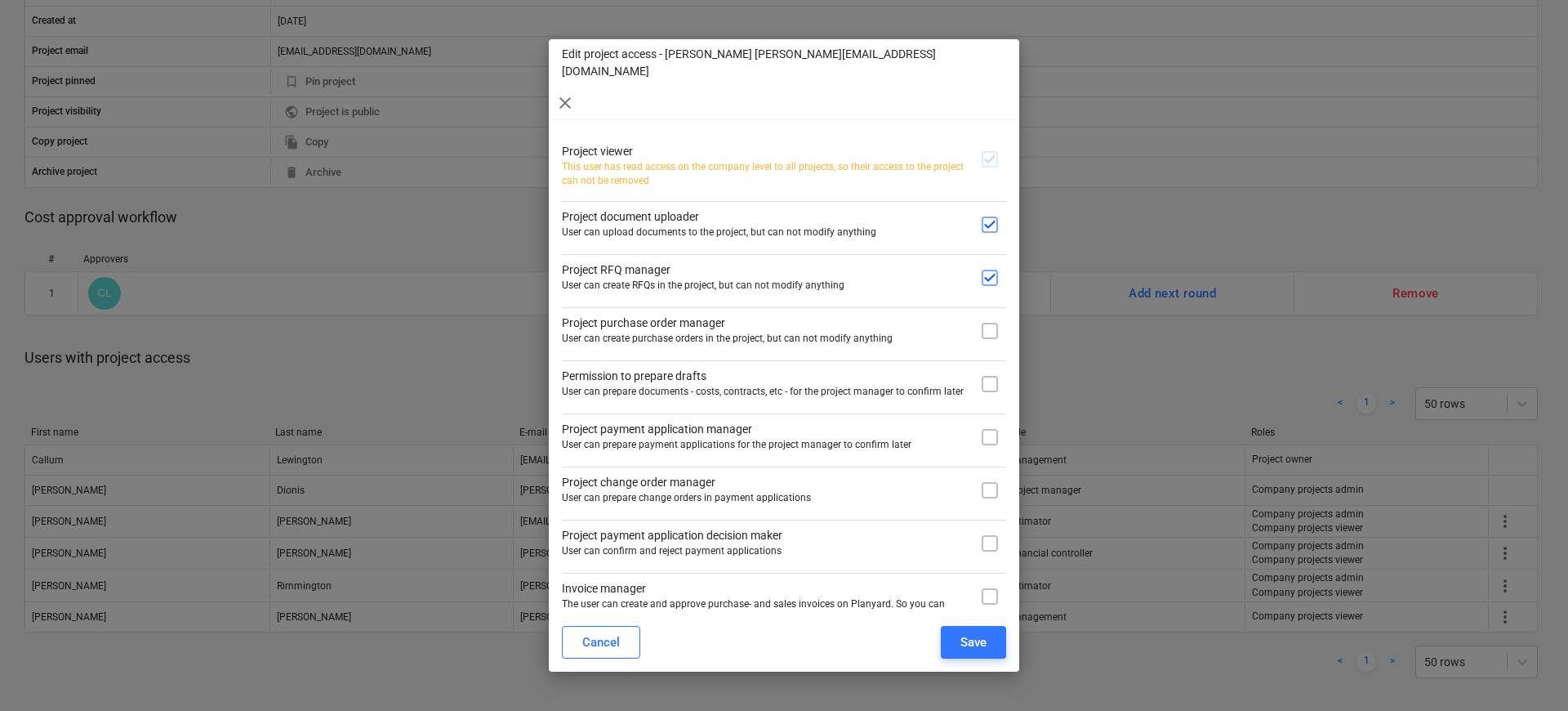
click at [996, 315] on input "checkbox" at bounding box center [990, 331] width 32 height 32
checkbox input "true"
click at [990, 368] on input "checkbox" at bounding box center [990, 384] width 32 height 32
checkbox input "true"
click at [992, 421] on input "checkbox" at bounding box center [990, 438] width 32 height 32
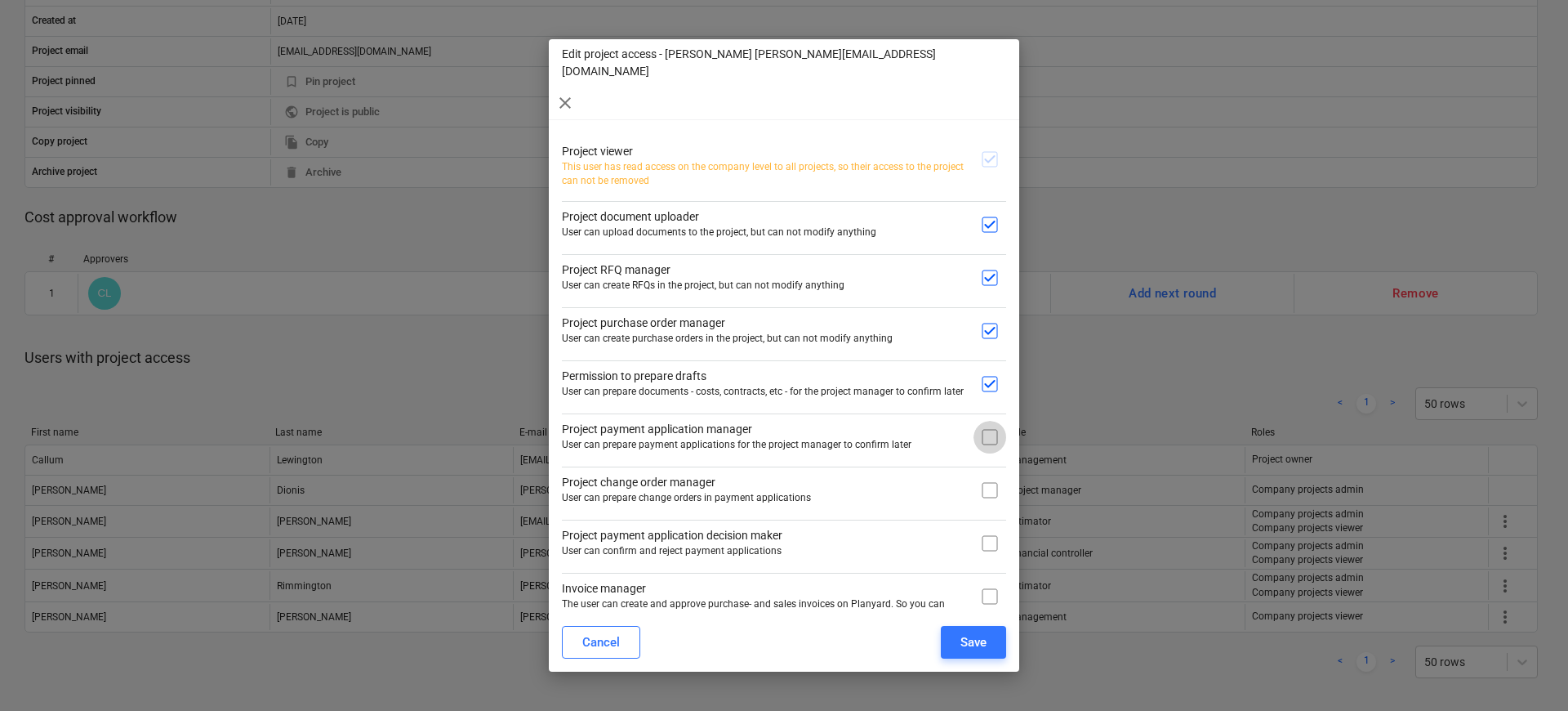
checkbox input "true"
click at [991, 474] on input "checkbox" at bounding box center [990, 490] width 32 height 32
checkbox input "true"
click at [994, 527] on input "checkbox" at bounding box center [990, 543] width 32 height 32
checkbox input "true"
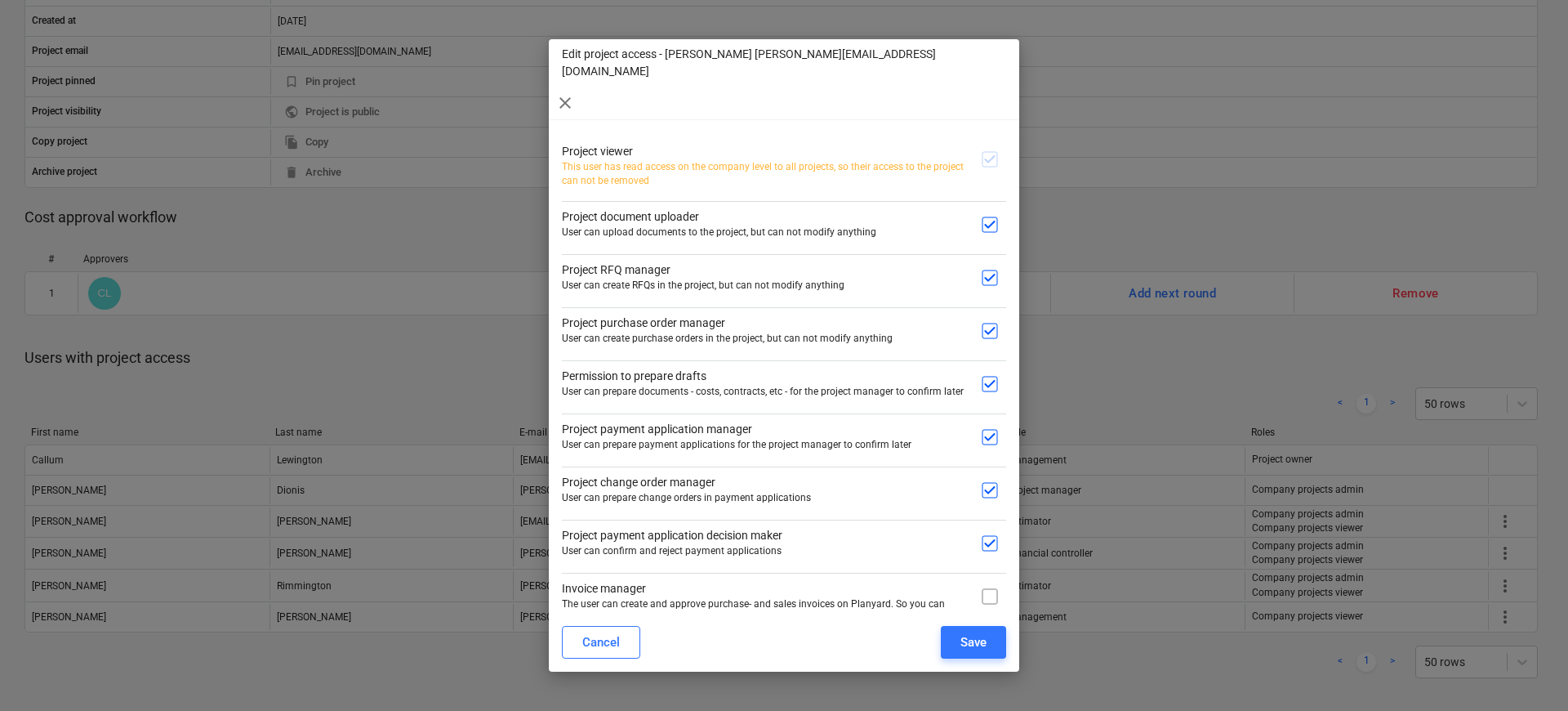
click at [991, 580] on input "checkbox" at bounding box center [990, 596] width 32 height 32
checkbox input "true"
click at [976, 643] on button "Save" at bounding box center [974, 642] width 65 height 32
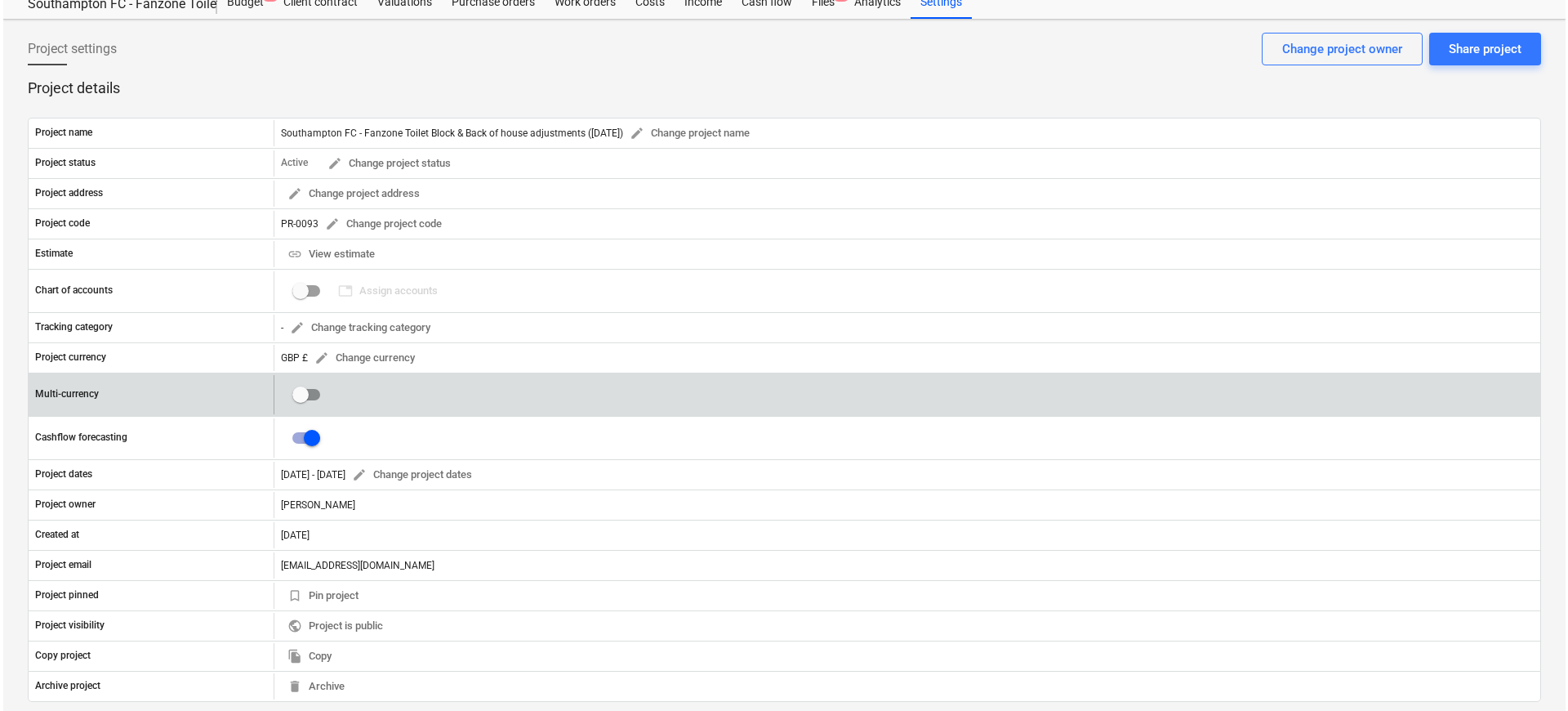
scroll to position [0, 0]
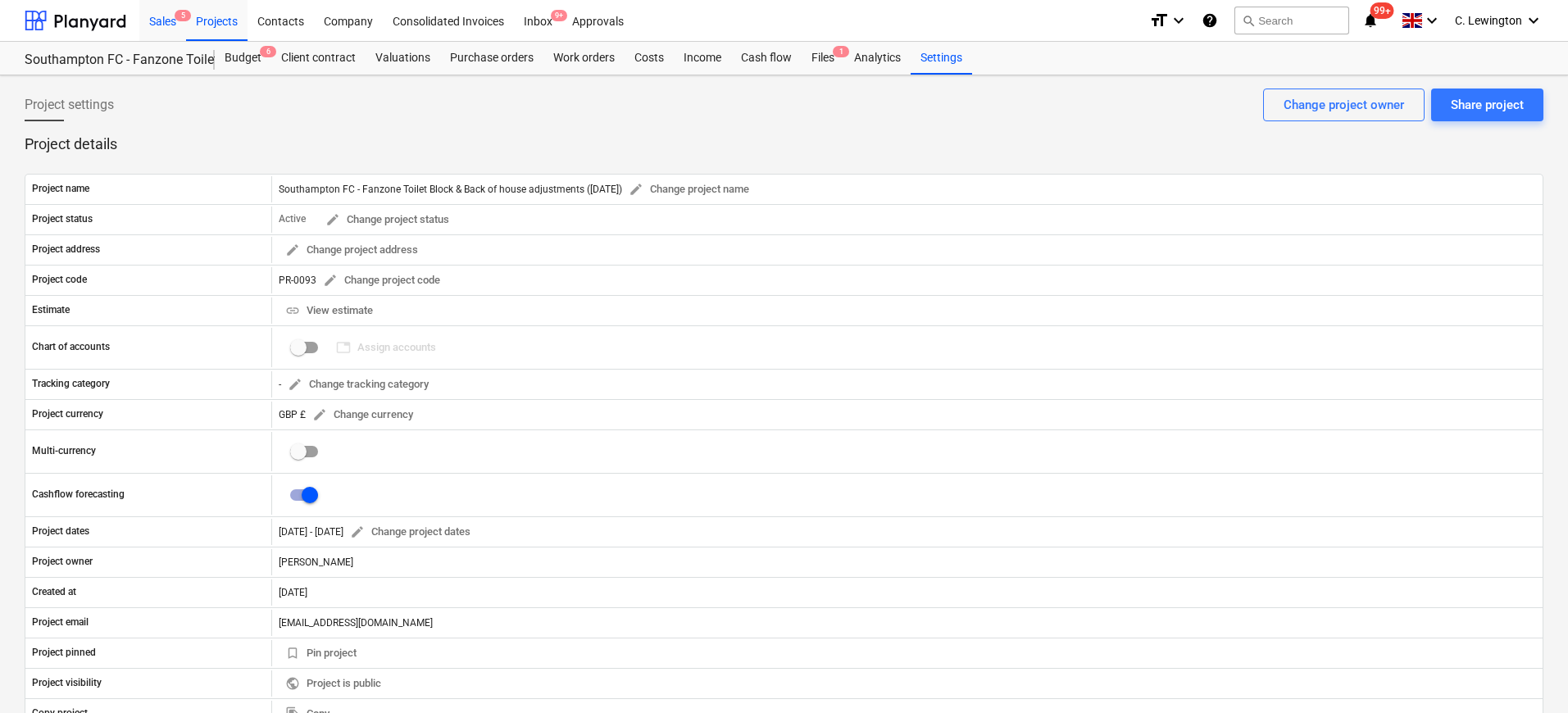
click at [171, 23] on div "Sales 5" at bounding box center [163, 20] width 47 height 42
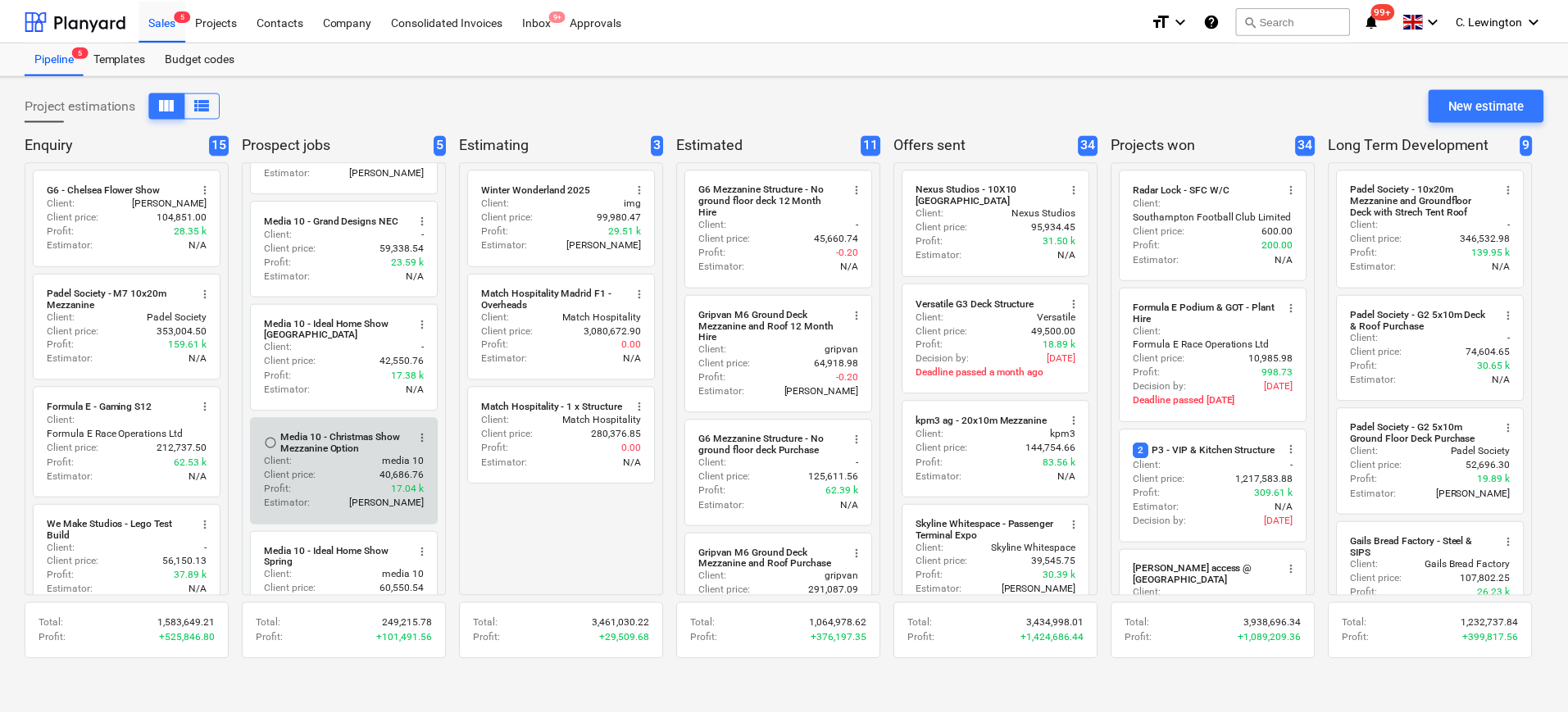
scroll to position [124, 0]
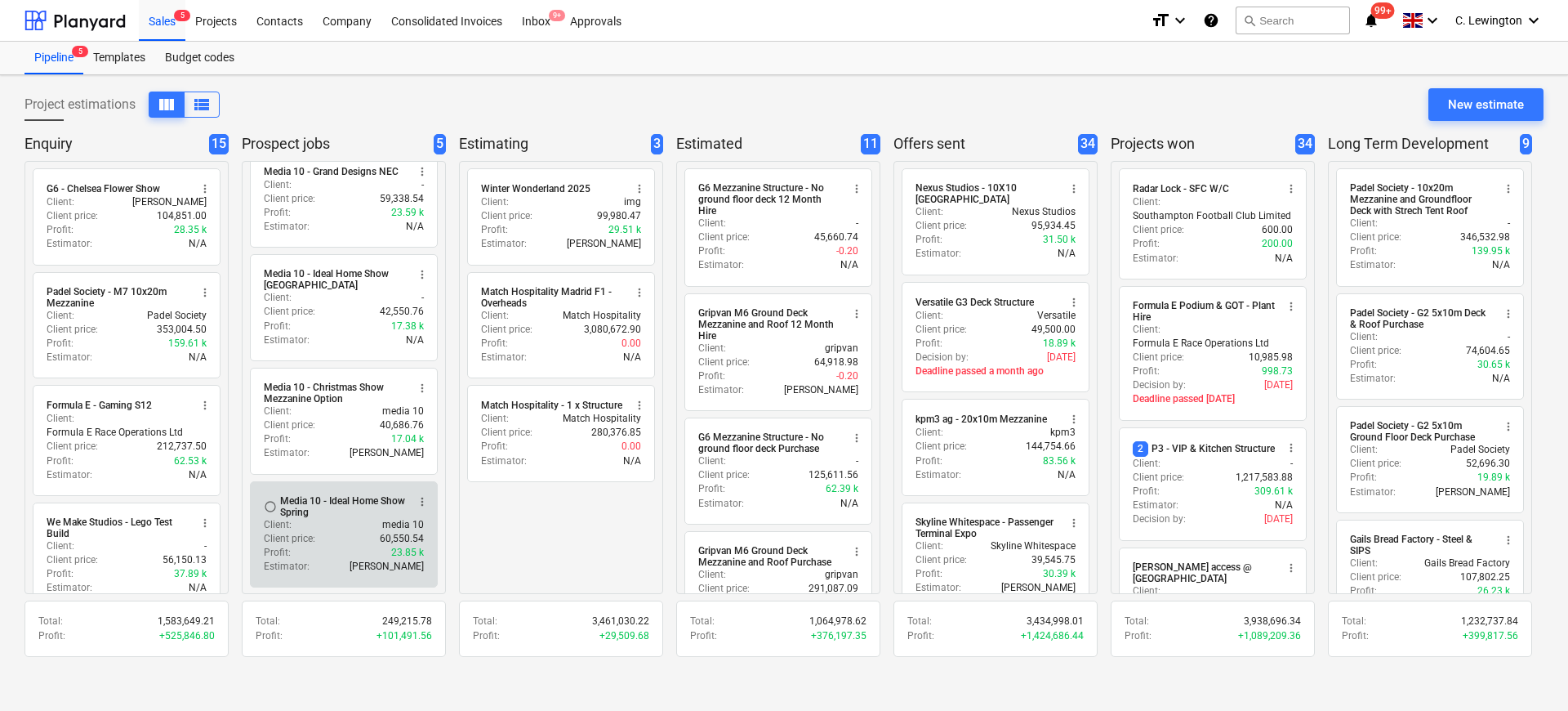
click at [322, 513] on div "Media 10 - Ideal Home Show Spring" at bounding box center [344, 506] width 126 height 23
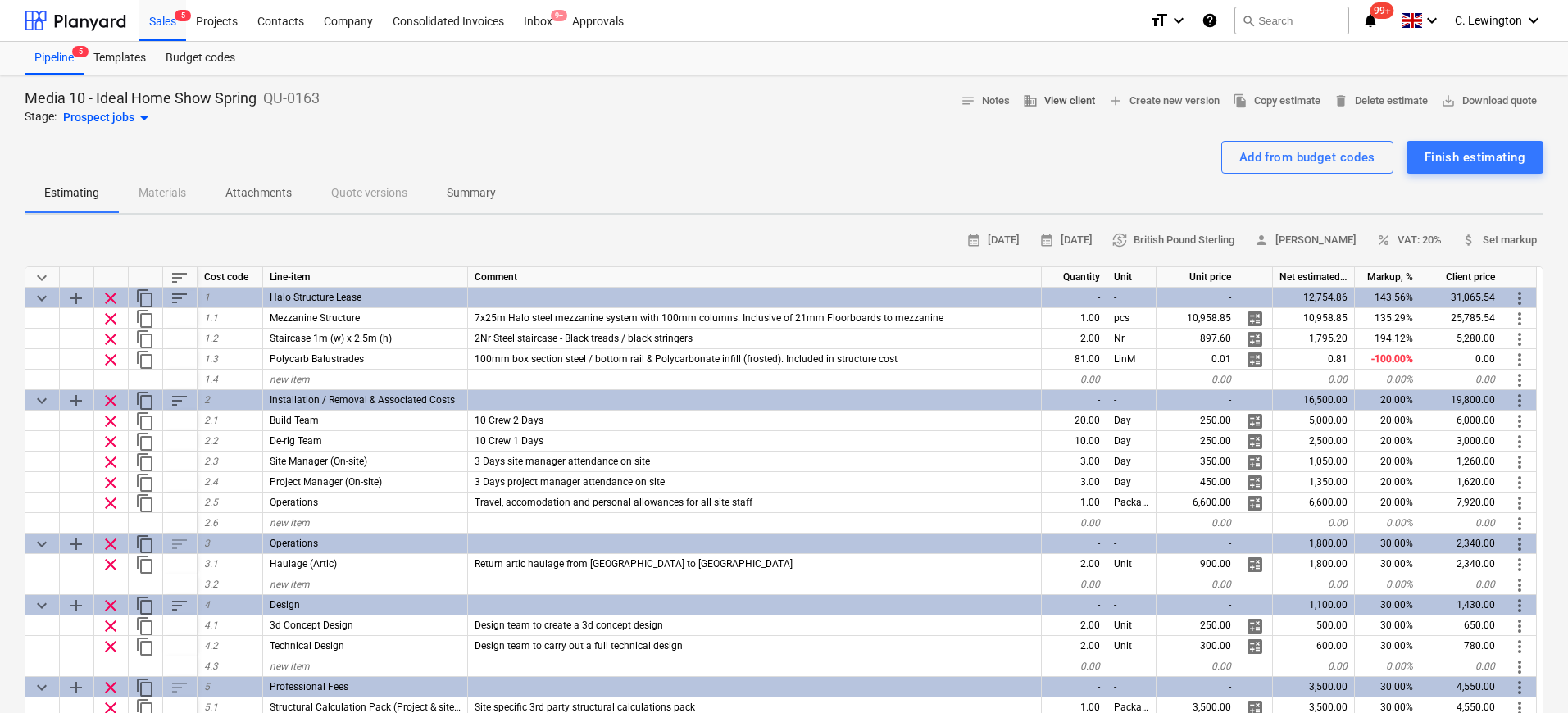
click at [1062, 100] on span "business View client" at bounding box center [1059, 100] width 72 height 19
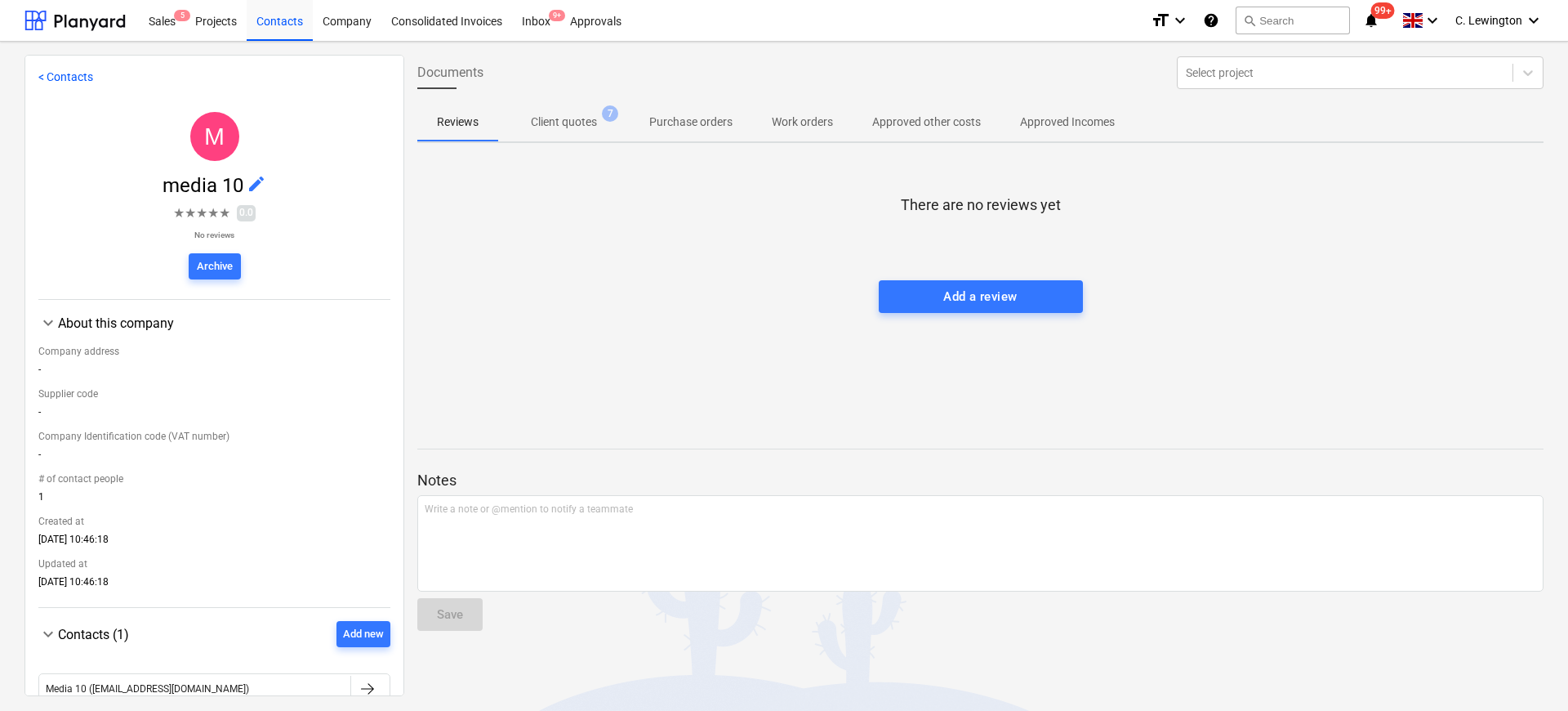
click at [574, 129] on p "Client quotes" at bounding box center [564, 122] width 66 height 17
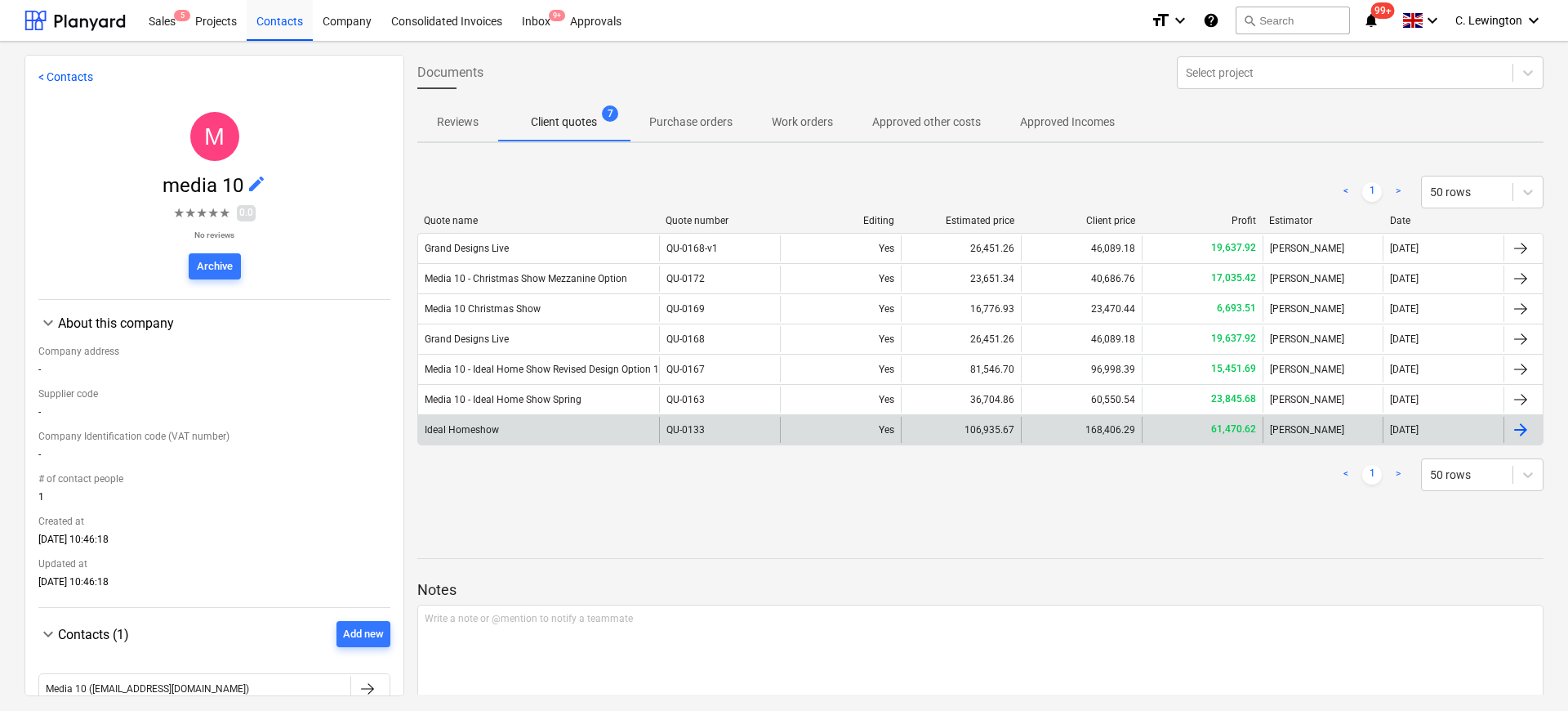
click at [582, 425] on div "Ideal Homeshow" at bounding box center [538, 429] width 241 height 26
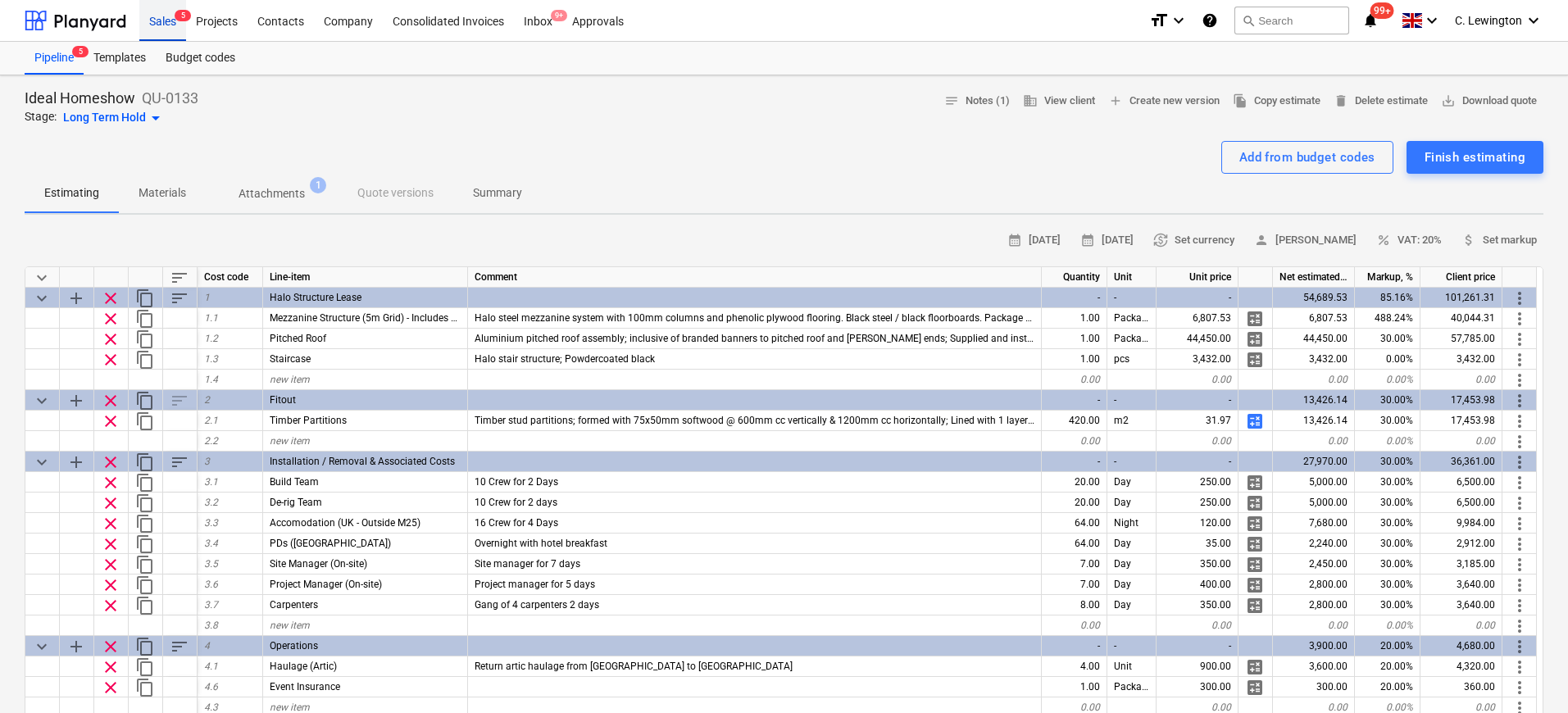
click at [171, 19] on div "Sales 5" at bounding box center [163, 20] width 47 height 42
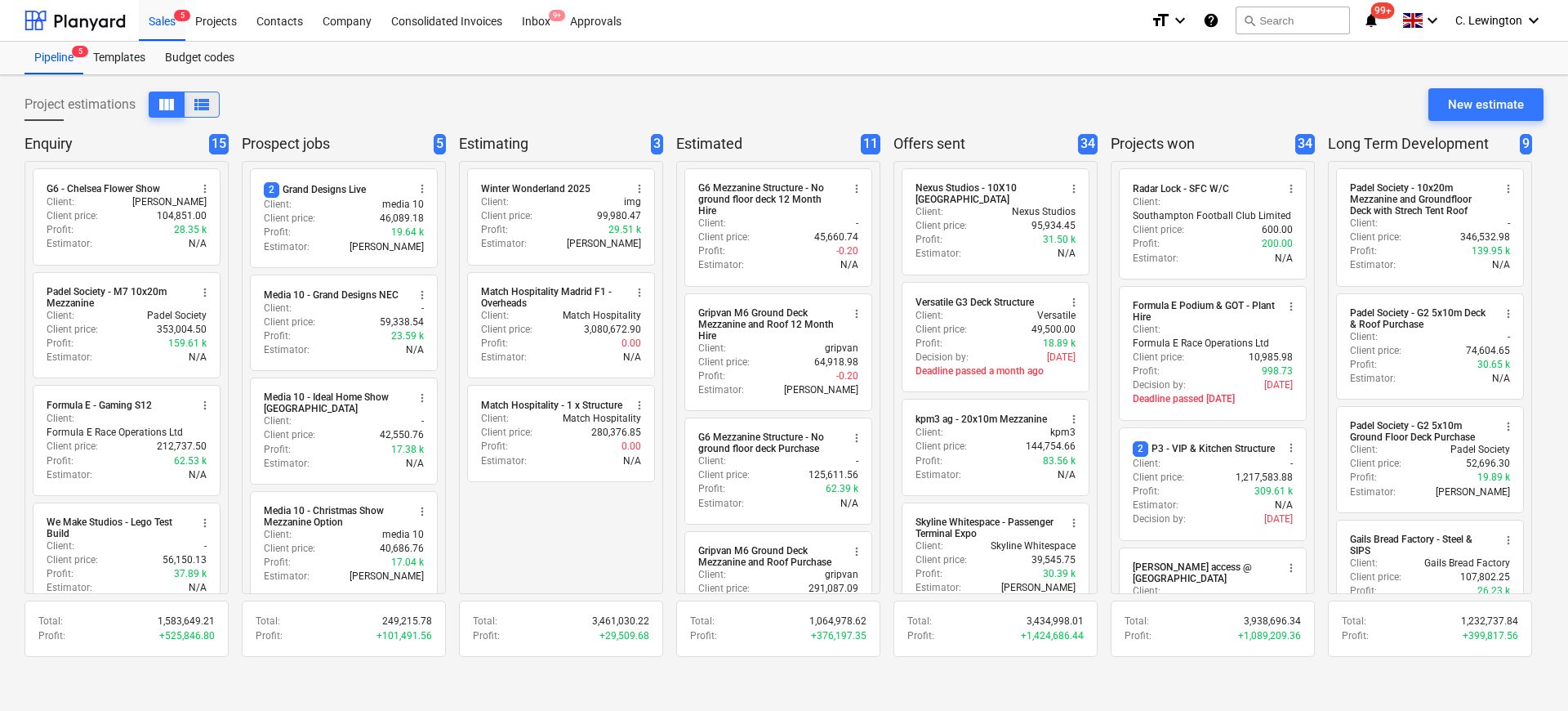
click at [215, 102] on button "view_list" at bounding box center [202, 104] width 36 height 26
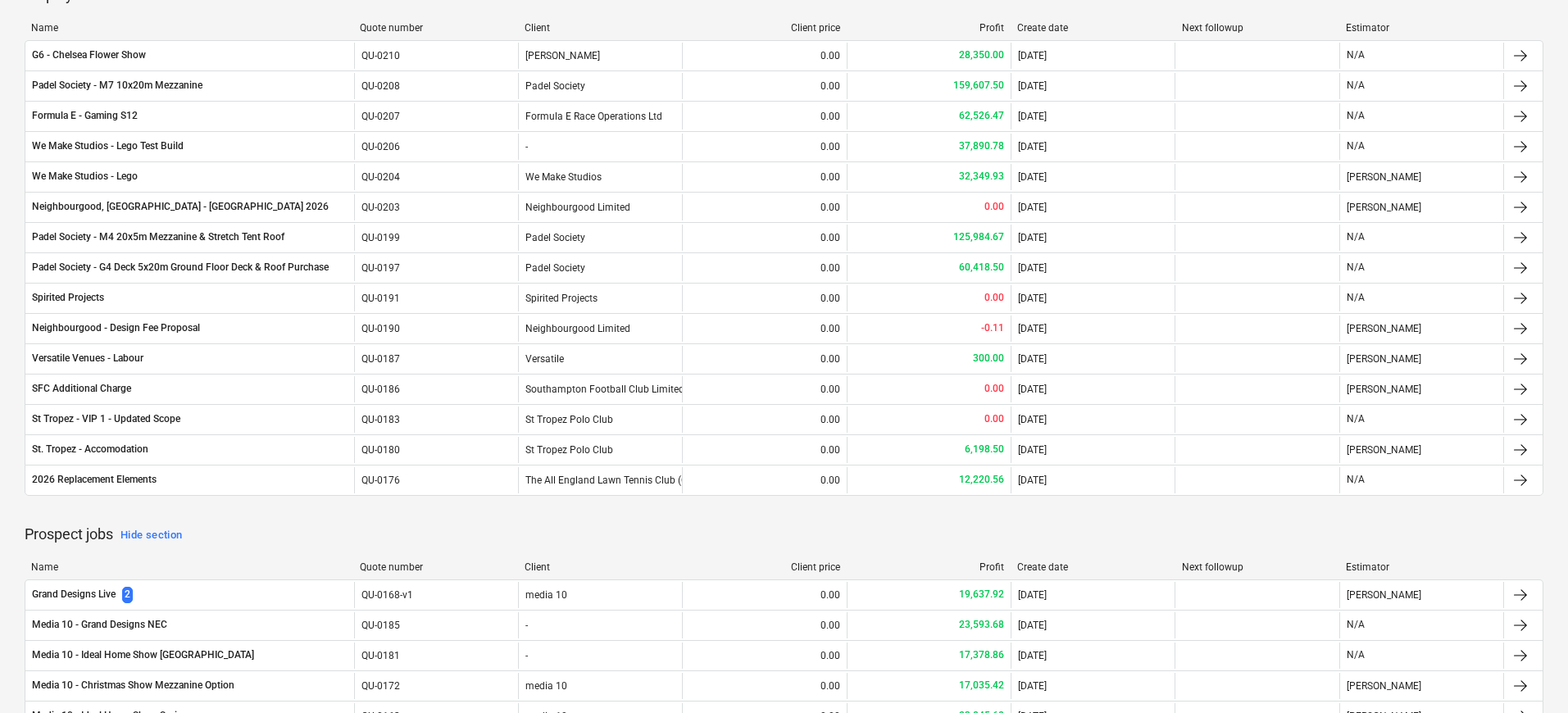
scroll to position [67, 0]
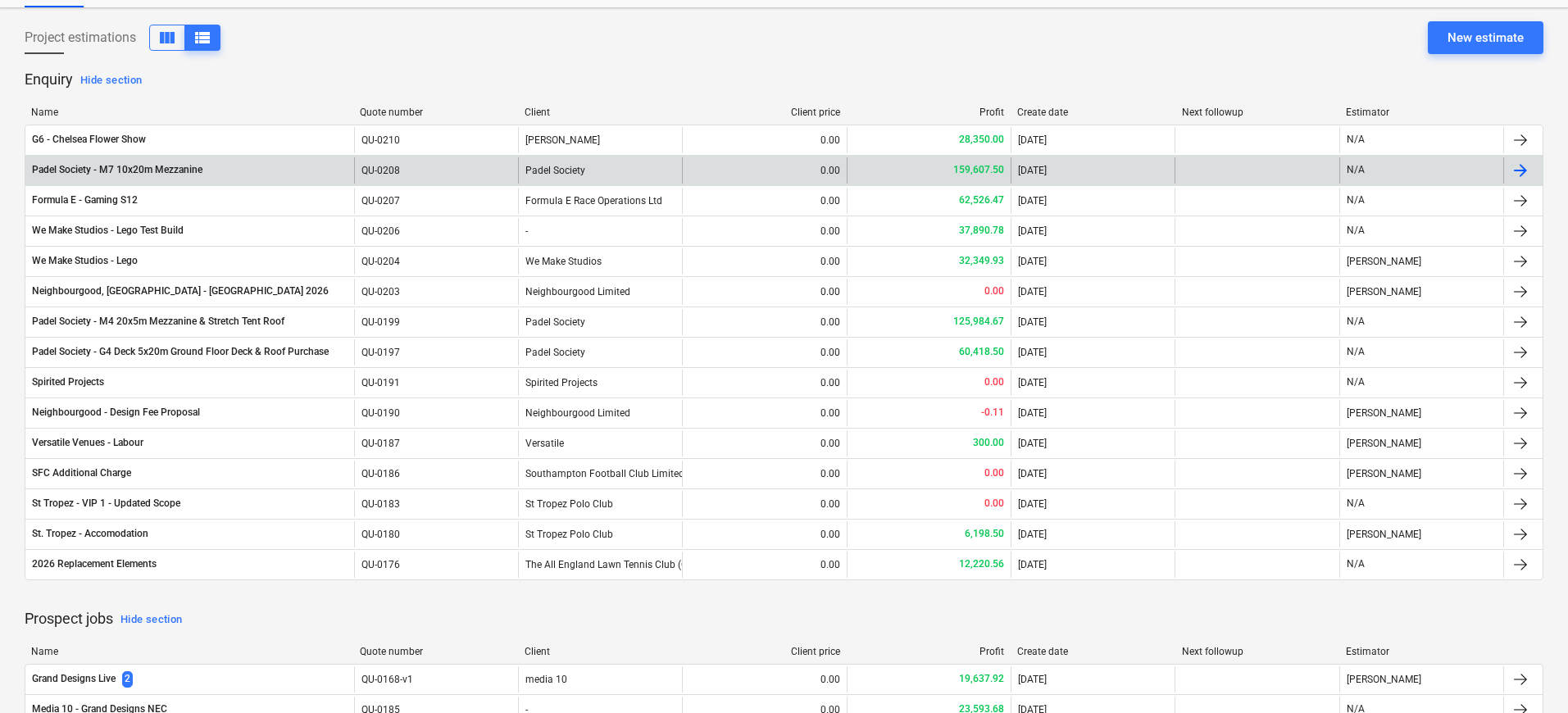
click at [546, 169] on div "Padel Society" at bounding box center [599, 170] width 164 height 26
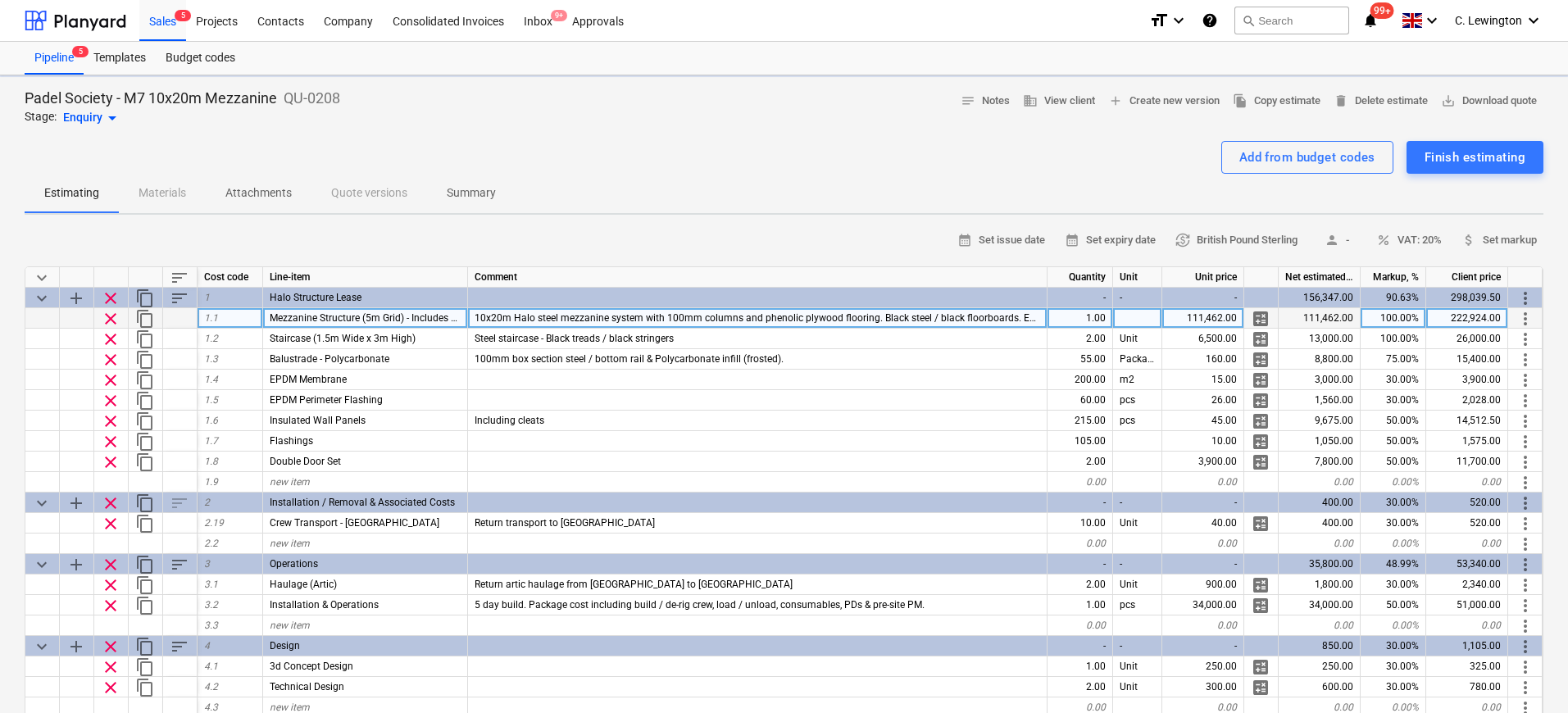
type textarea "x"
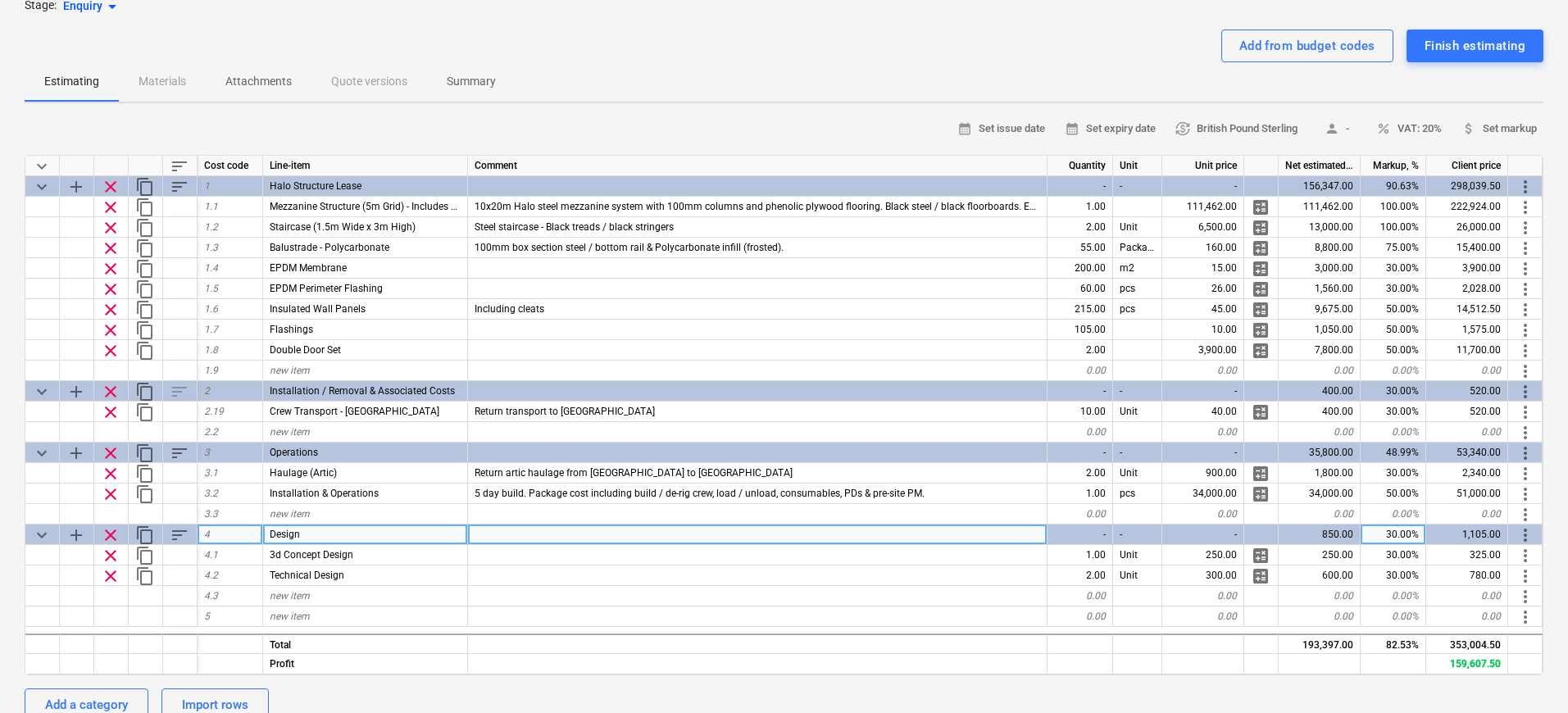
scroll to position [80, 0]
